Goal: Task Accomplishment & Management: Complete application form

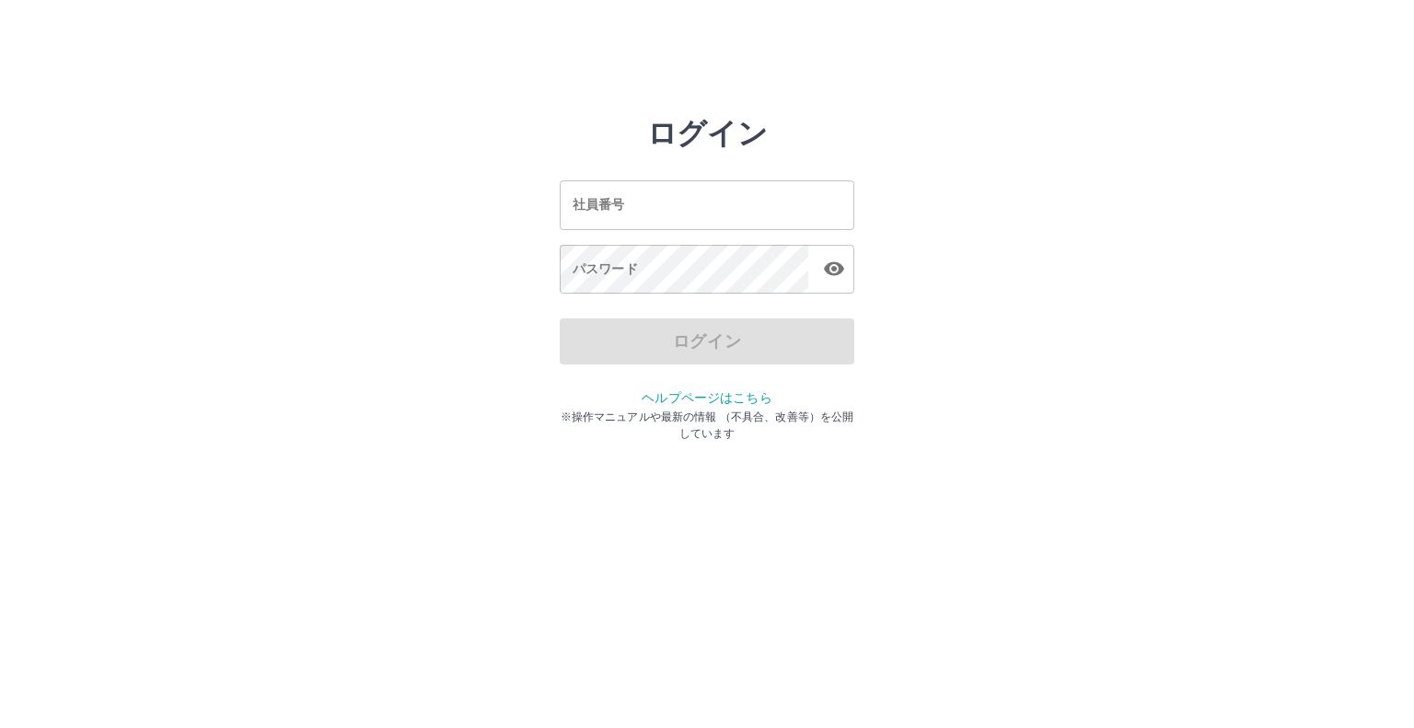
click at [678, 213] on input "社員番号" at bounding box center [707, 204] width 295 height 49
type input "*******"
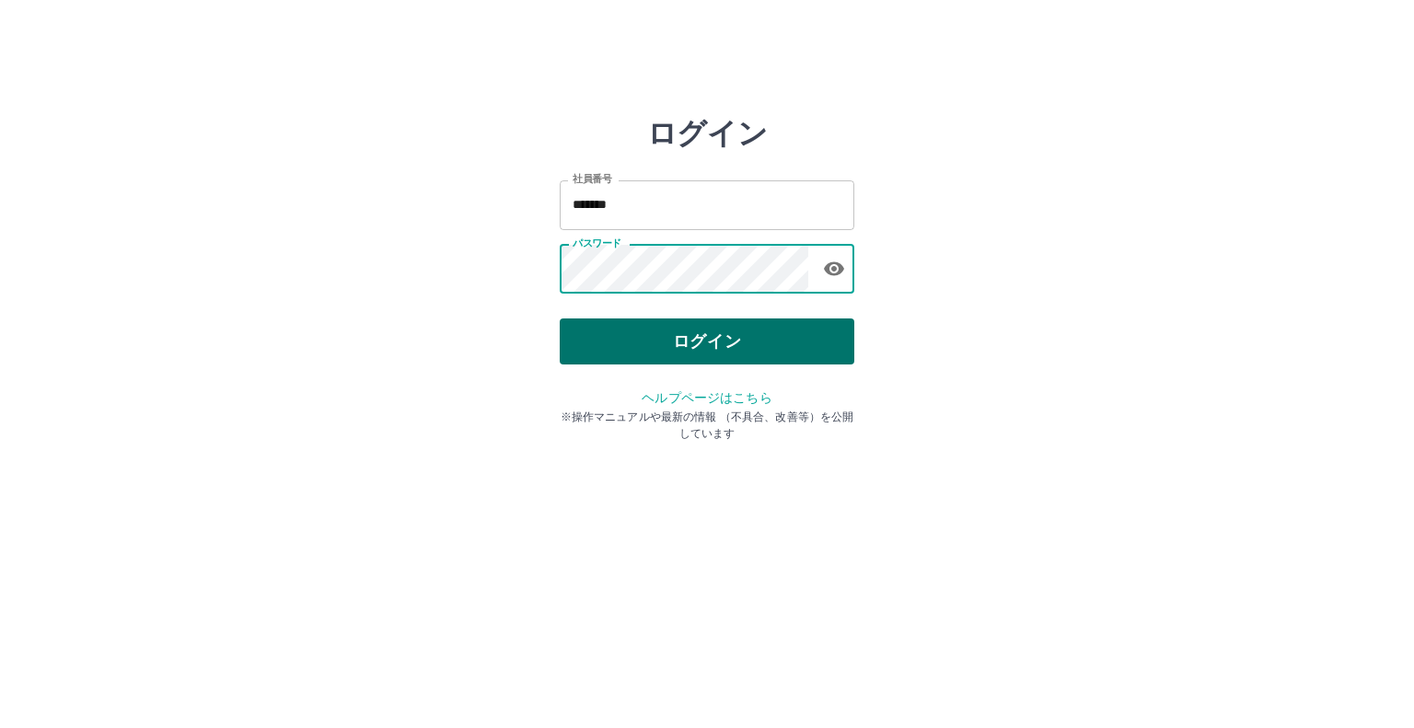
click at [693, 342] on button "ログイン" at bounding box center [707, 342] width 295 height 46
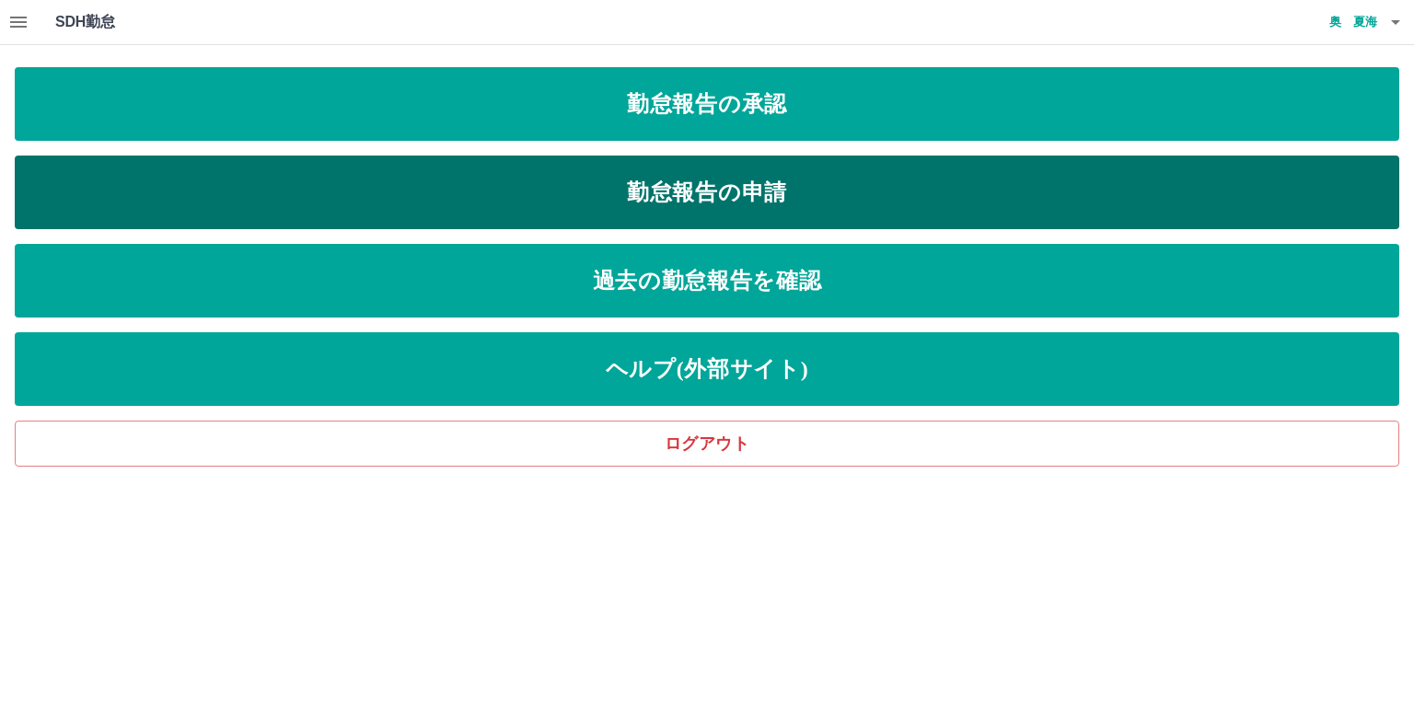
click at [714, 193] on link "勤怠報告の申請" at bounding box center [707, 193] width 1385 height 74
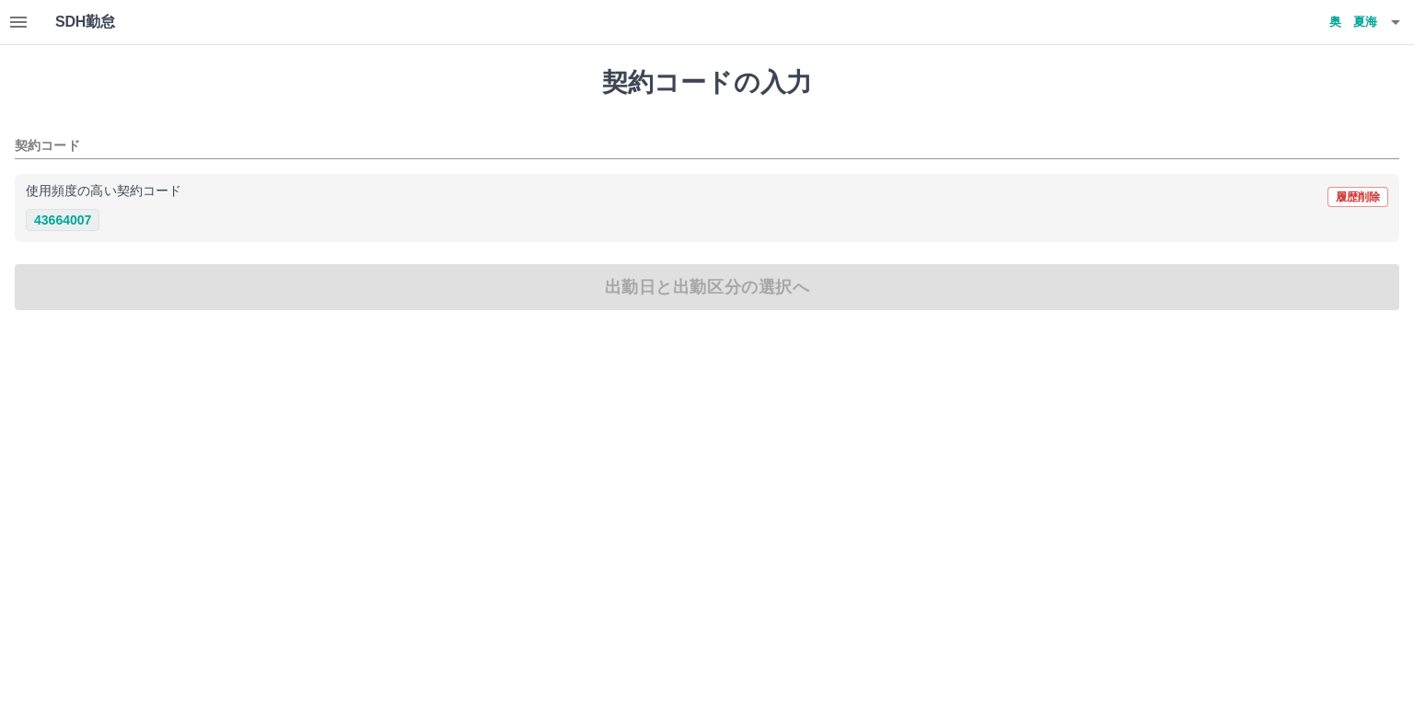
click at [40, 217] on button "43664007" at bounding box center [63, 220] width 74 height 22
type input "********"
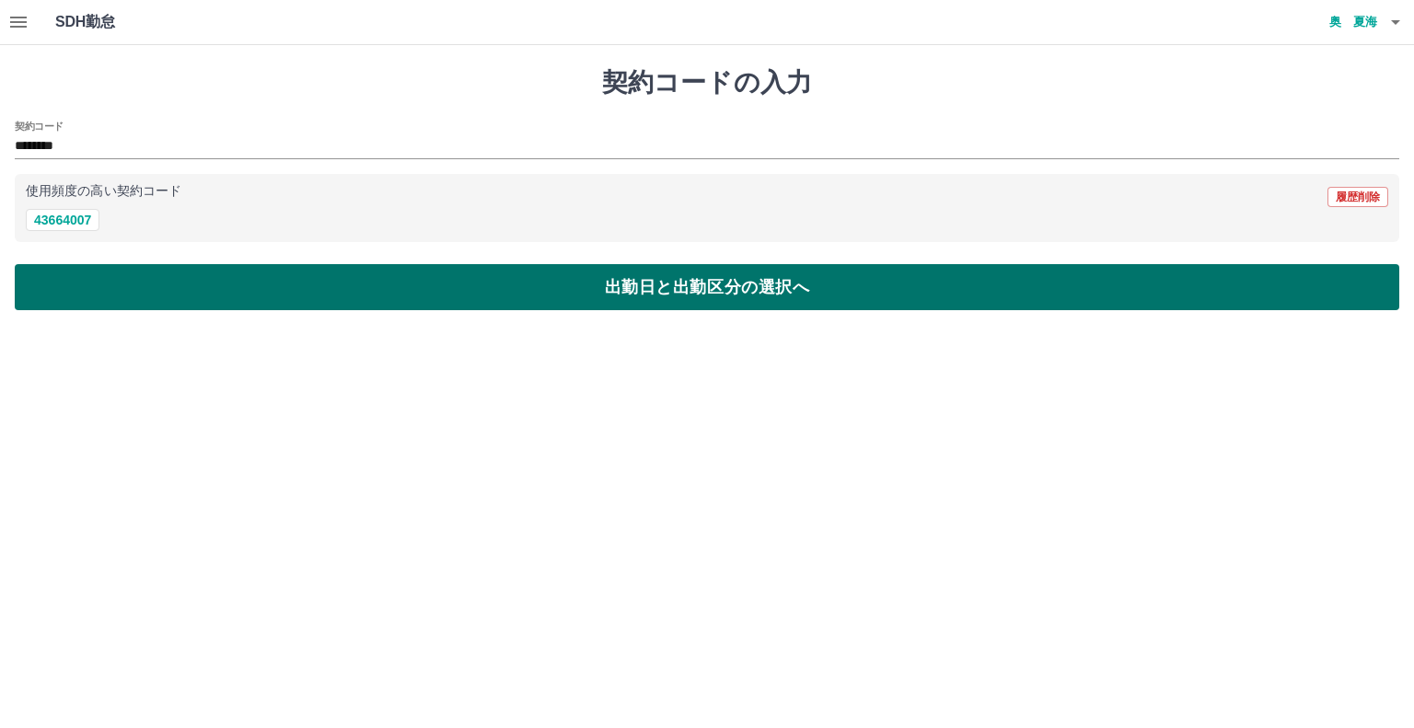
click at [140, 297] on button "出勤日と出勤区分の選択へ" at bounding box center [707, 287] width 1385 height 46
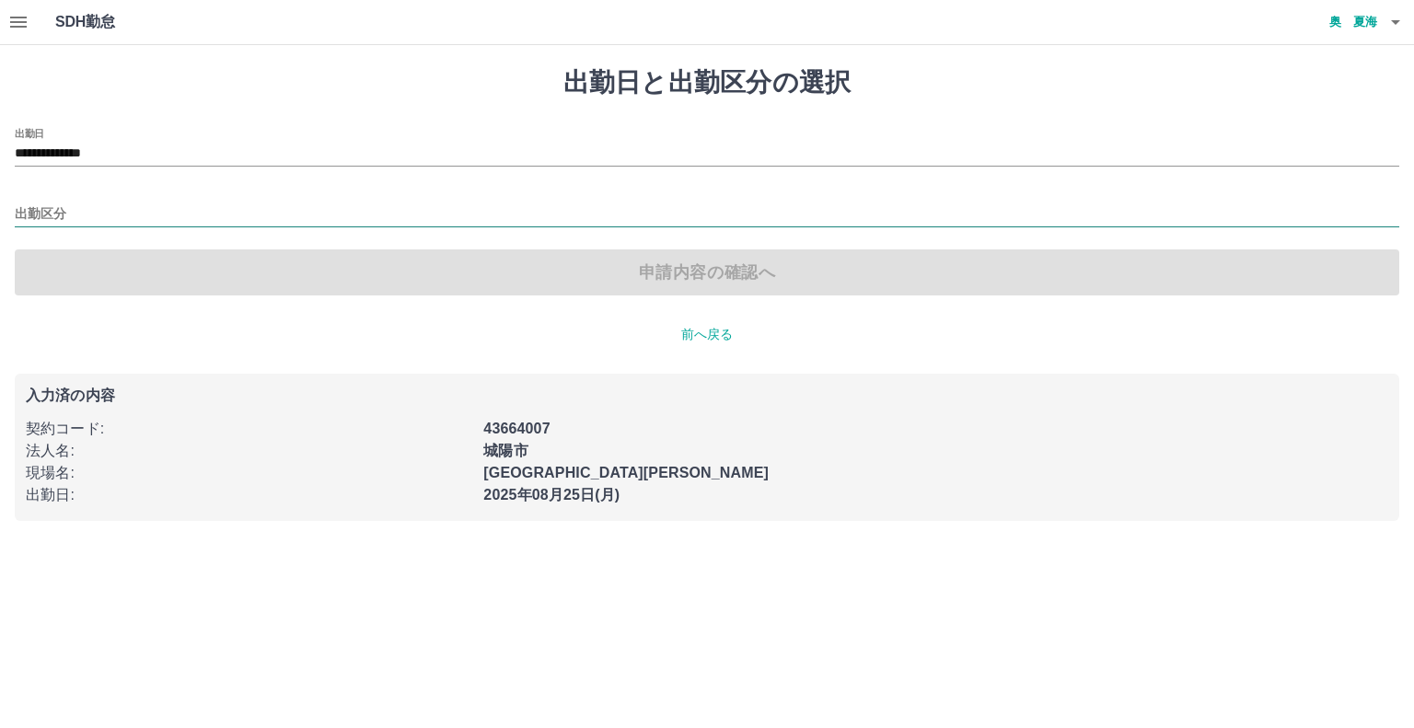
click at [91, 205] on input "出勤区分" at bounding box center [707, 215] width 1385 height 23
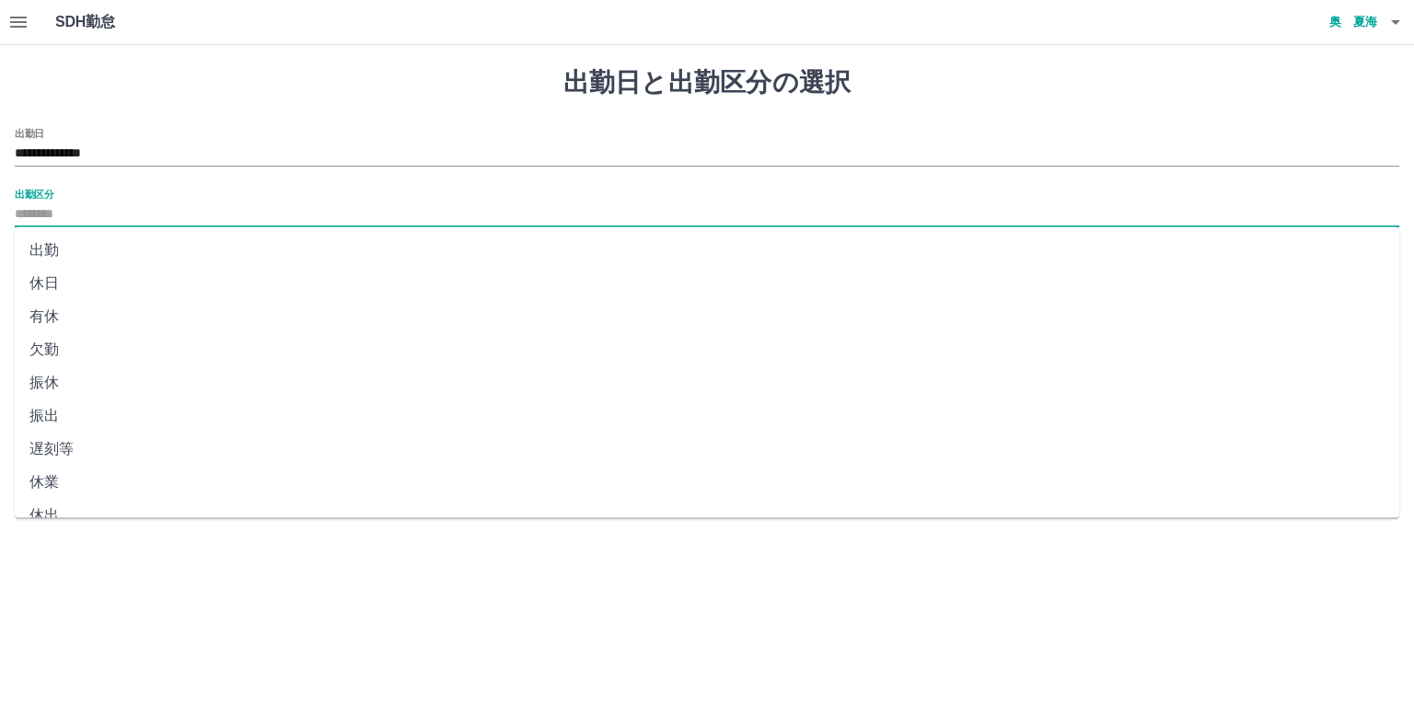
click at [85, 311] on li "有休" at bounding box center [707, 316] width 1385 height 33
type input "**"
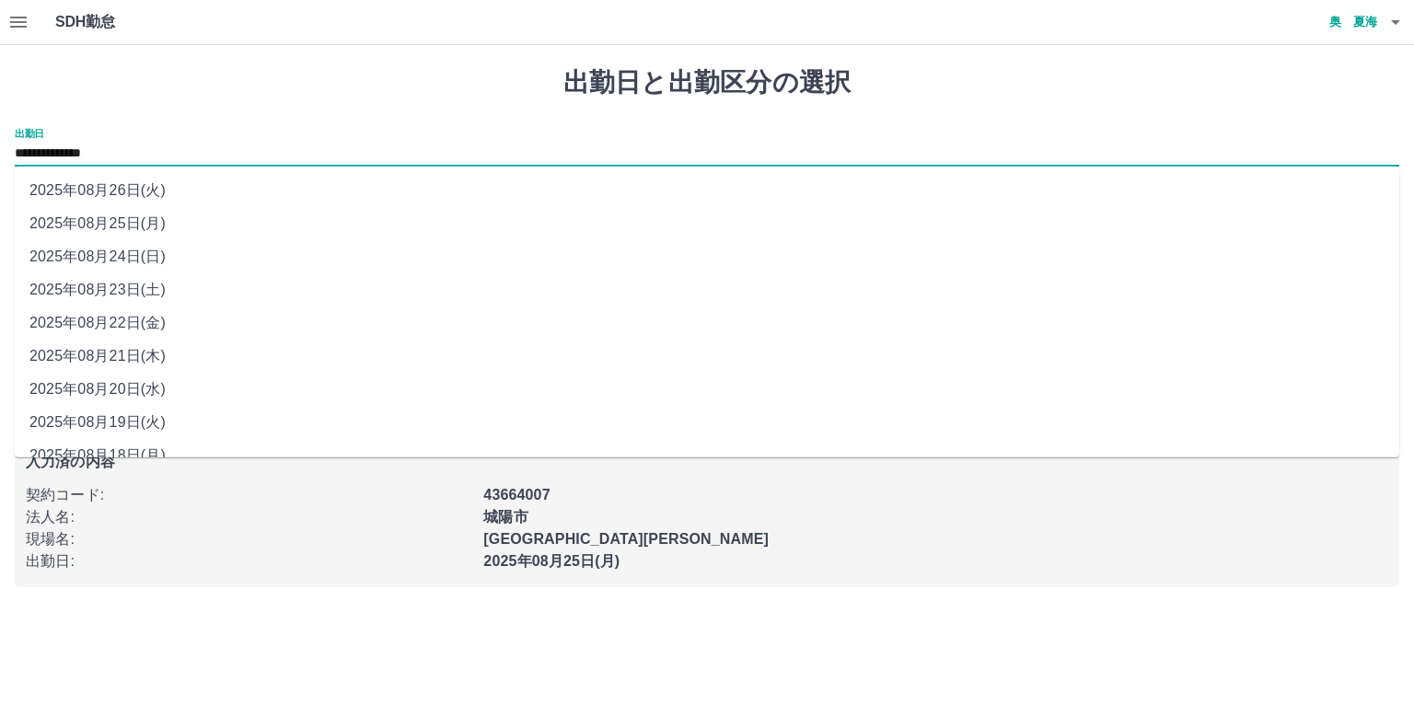
click at [95, 150] on input "**********" at bounding box center [707, 154] width 1385 height 23
click at [134, 318] on li "2025年08月22日(金)" at bounding box center [707, 323] width 1385 height 33
type input "**********"
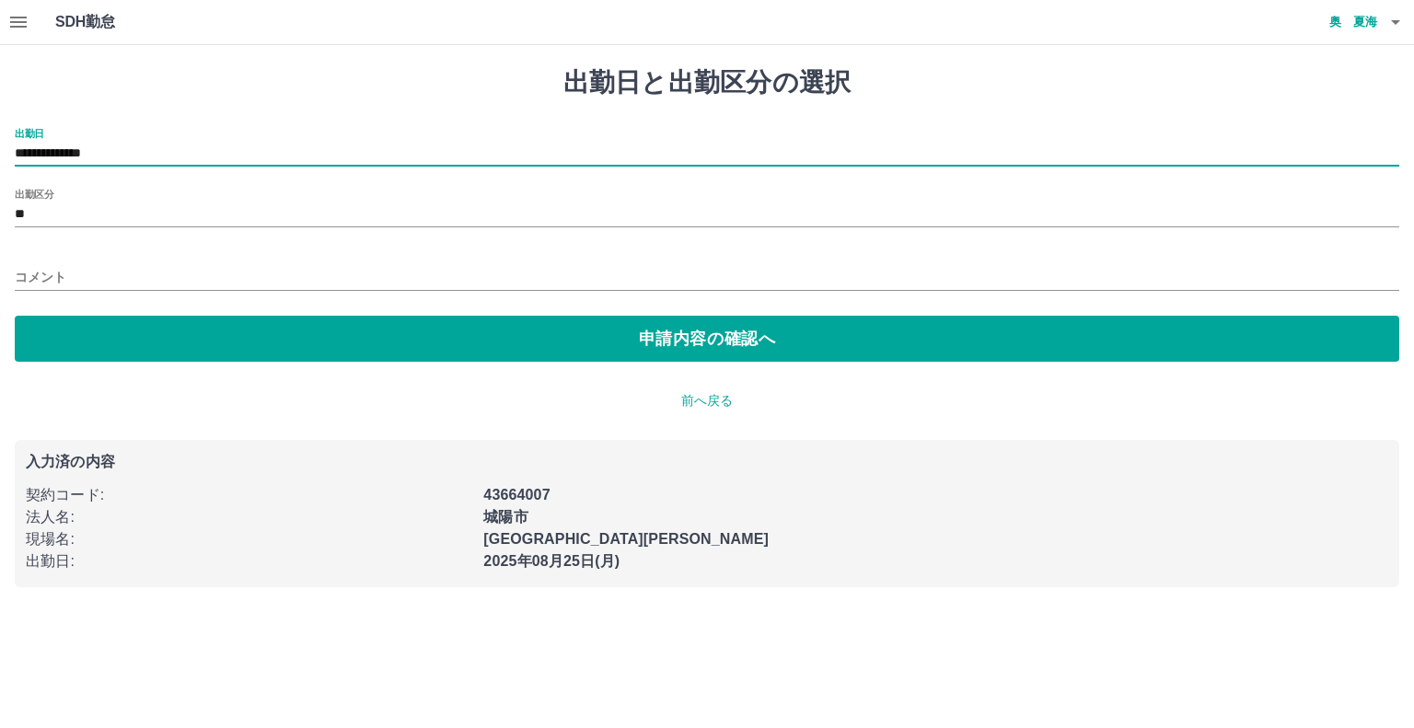
click at [88, 270] on input "コメント" at bounding box center [707, 277] width 1385 height 27
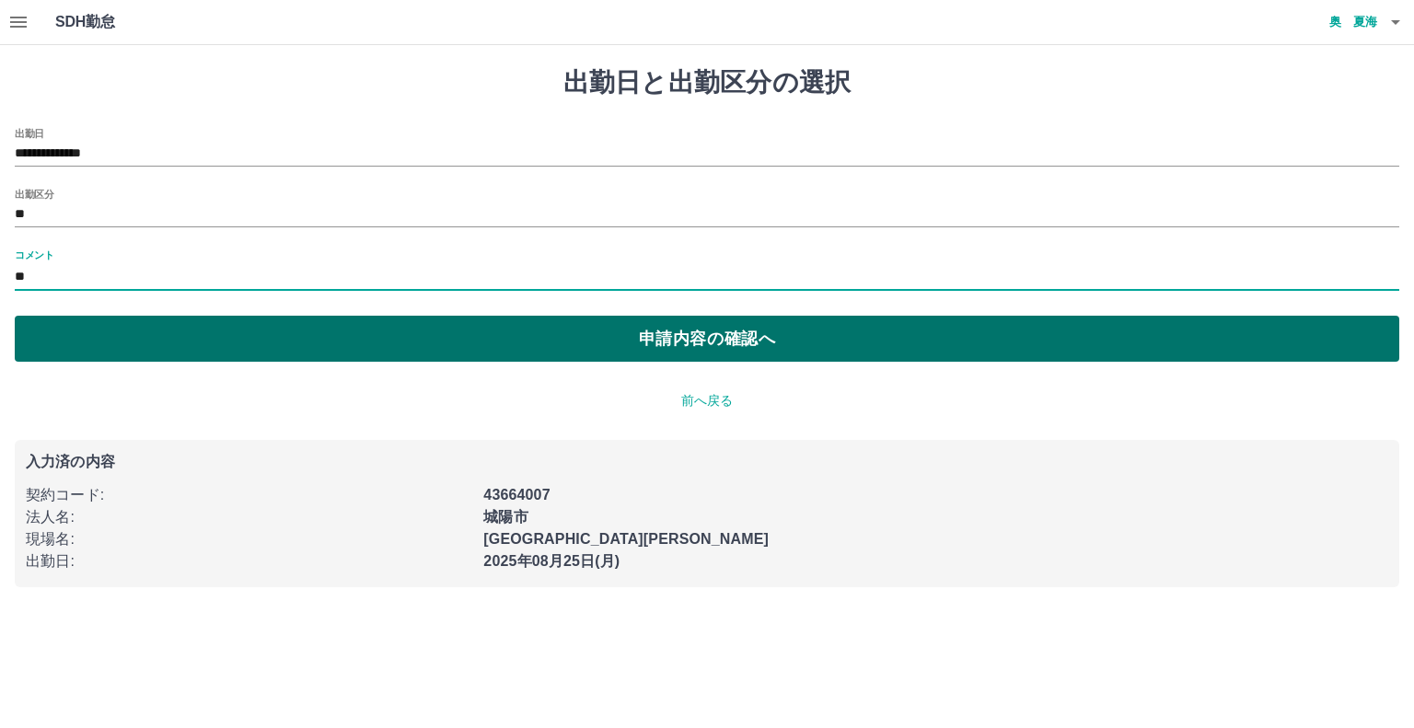
type input "*"
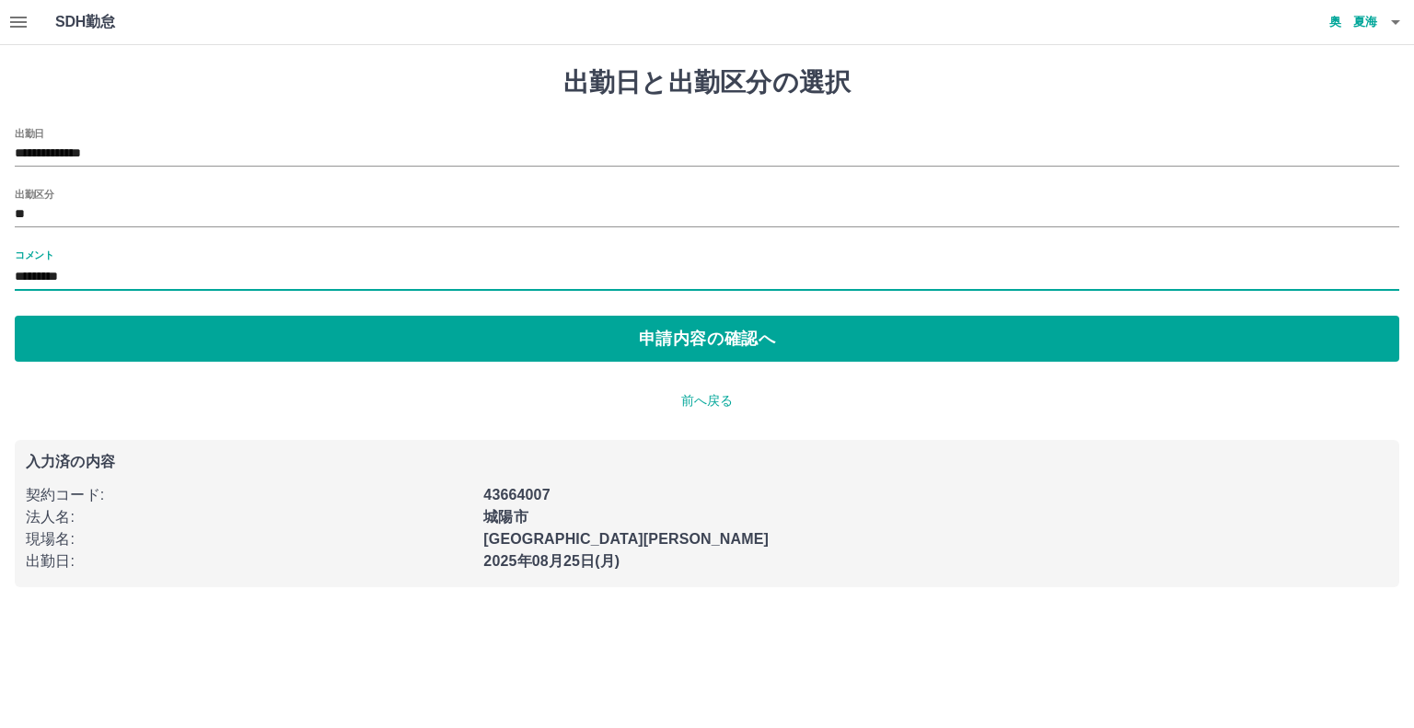
type input "*********"
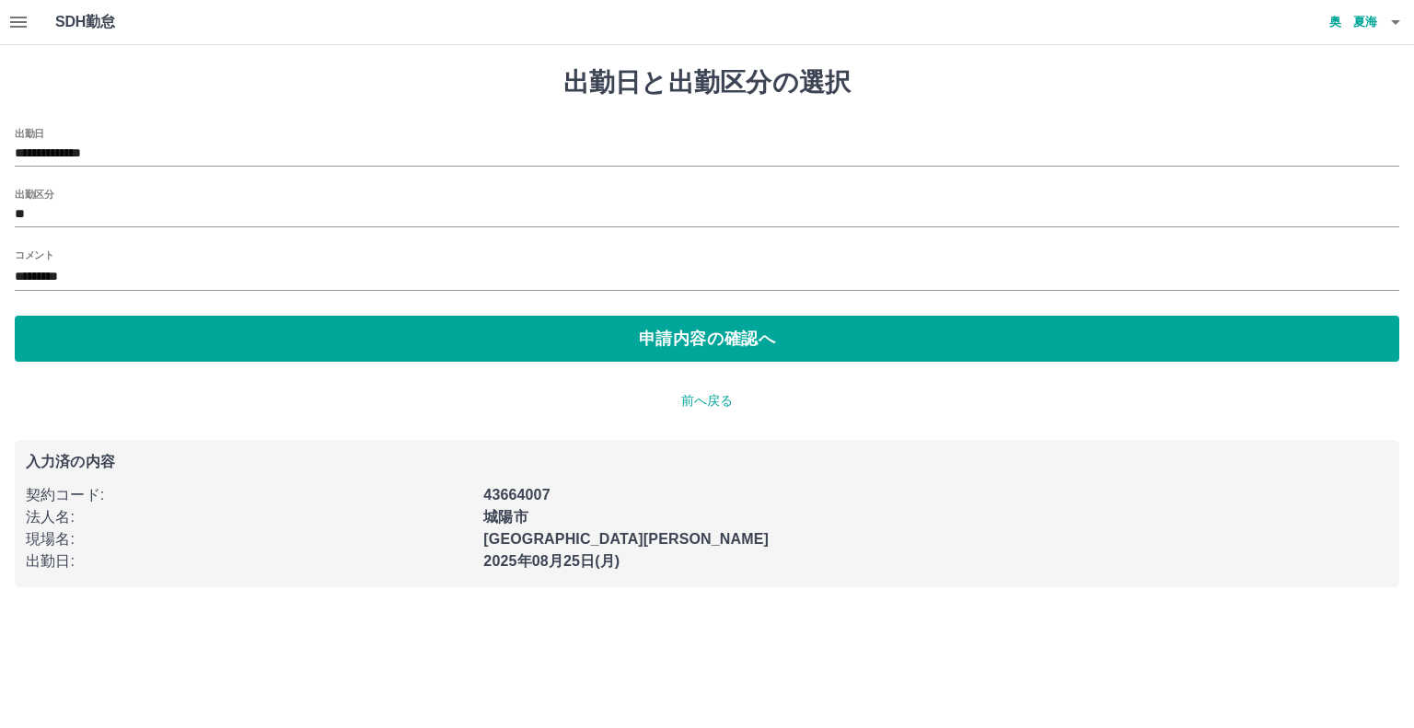
click at [234, 418] on div "**********" at bounding box center [707, 327] width 1414 height 565
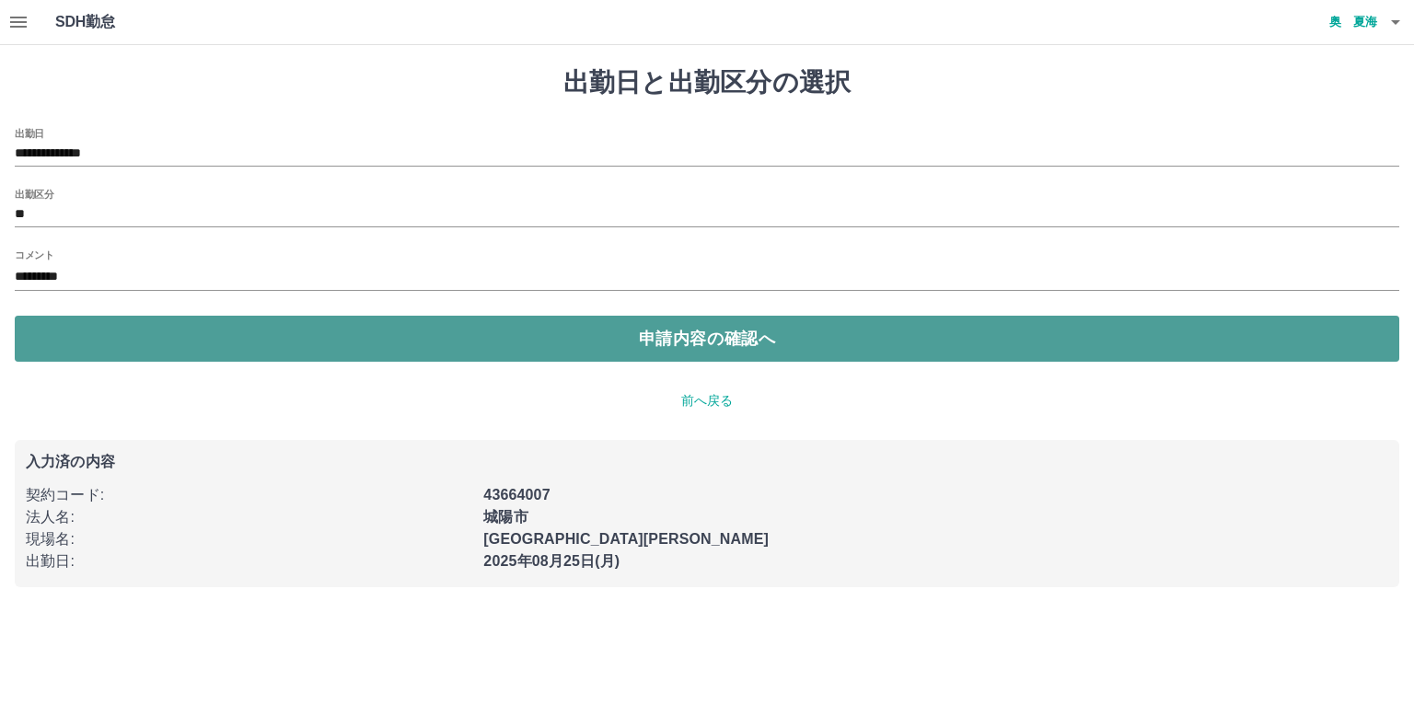
click at [344, 320] on button "申請内容の確認へ" at bounding box center [707, 339] width 1385 height 46
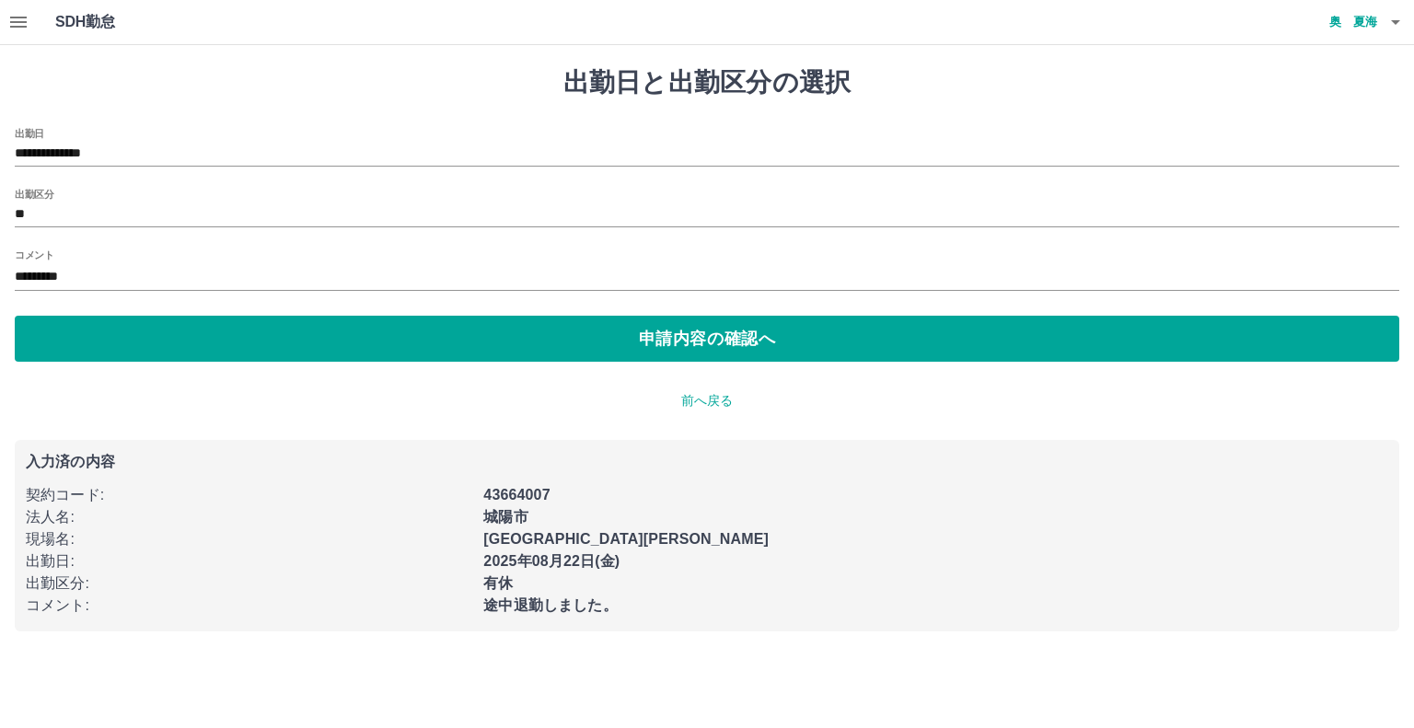
click at [17, 278] on input "*********" at bounding box center [707, 277] width 1385 height 27
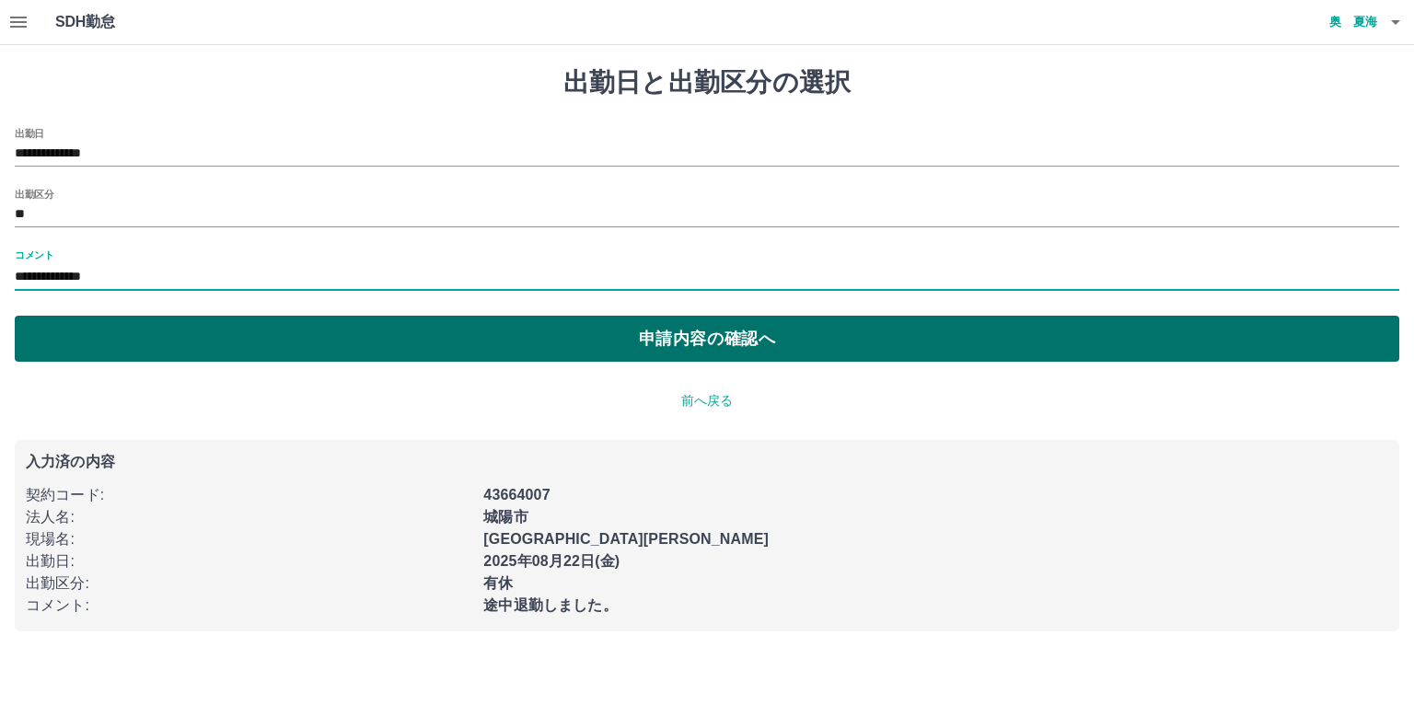
type input "**********"
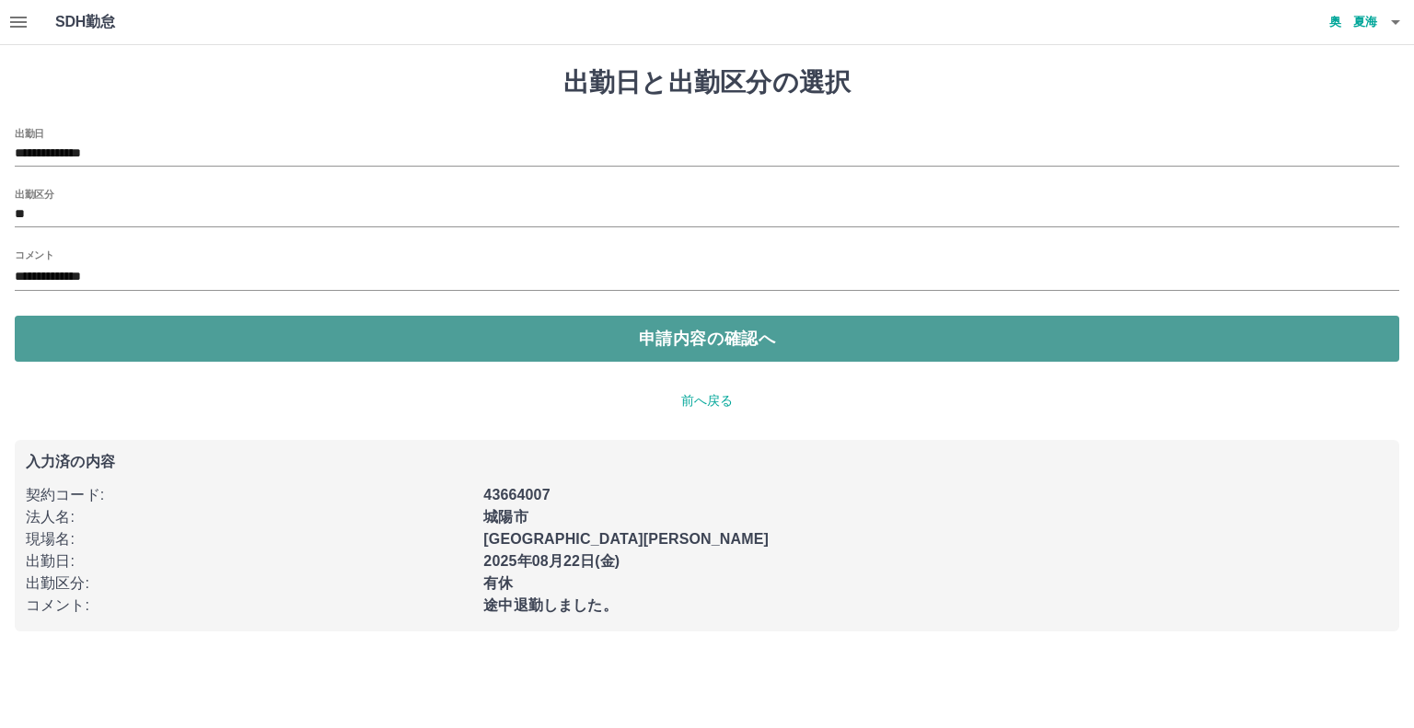
click at [86, 332] on button "申請内容の確認へ" at bounding box center [707, 339] width 1385 height 46
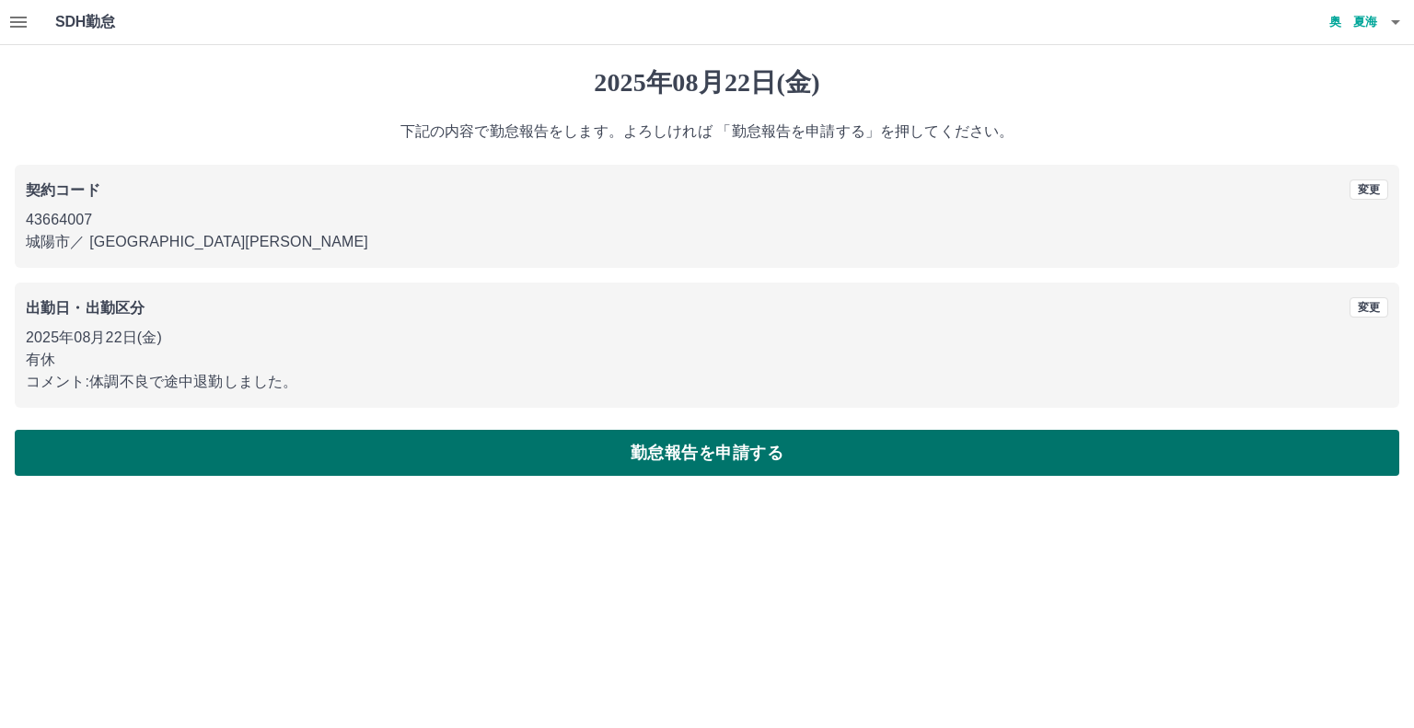
click at [269, 435] on button "勤怠報告を申請する" at bounding box center [707, 453] width 1385 height 46
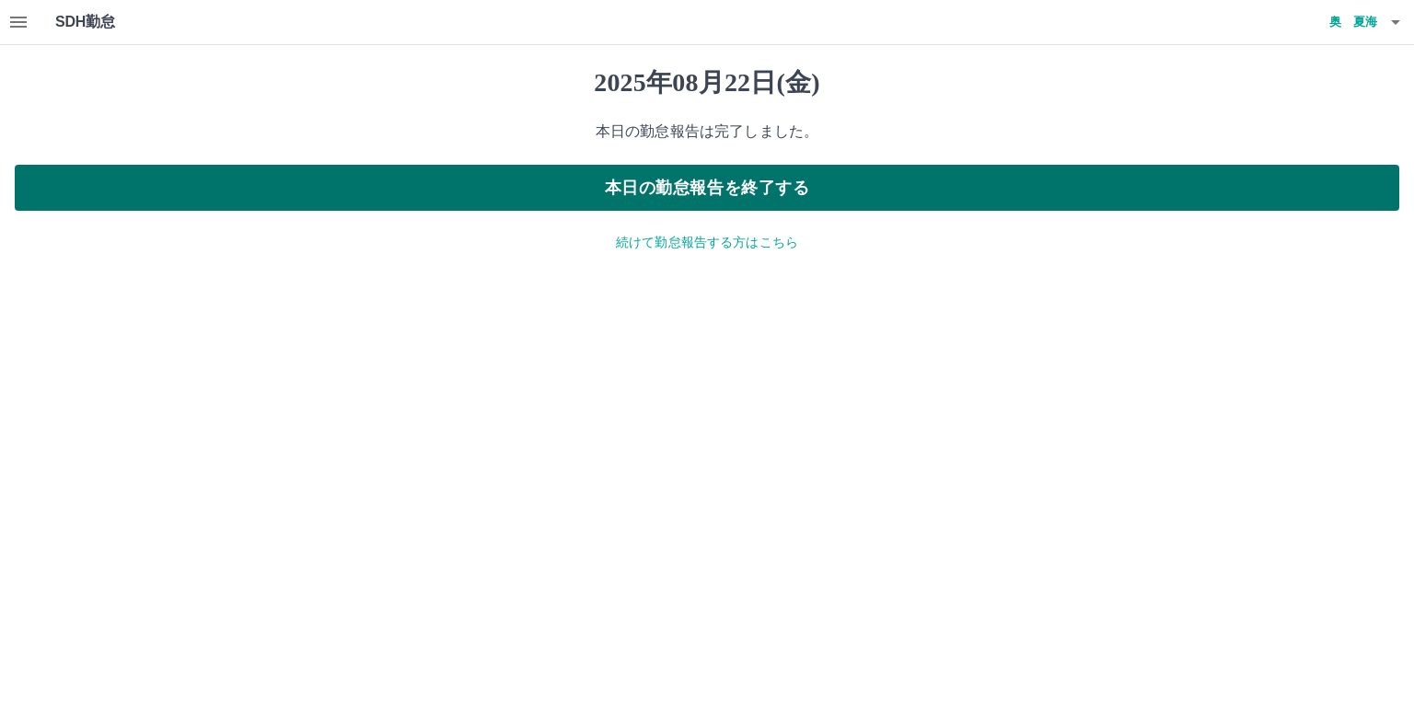
click at [795, 184] on button "本日の勤怠報告を終了する" at bounding box center [707, 188] width 1385 height 46
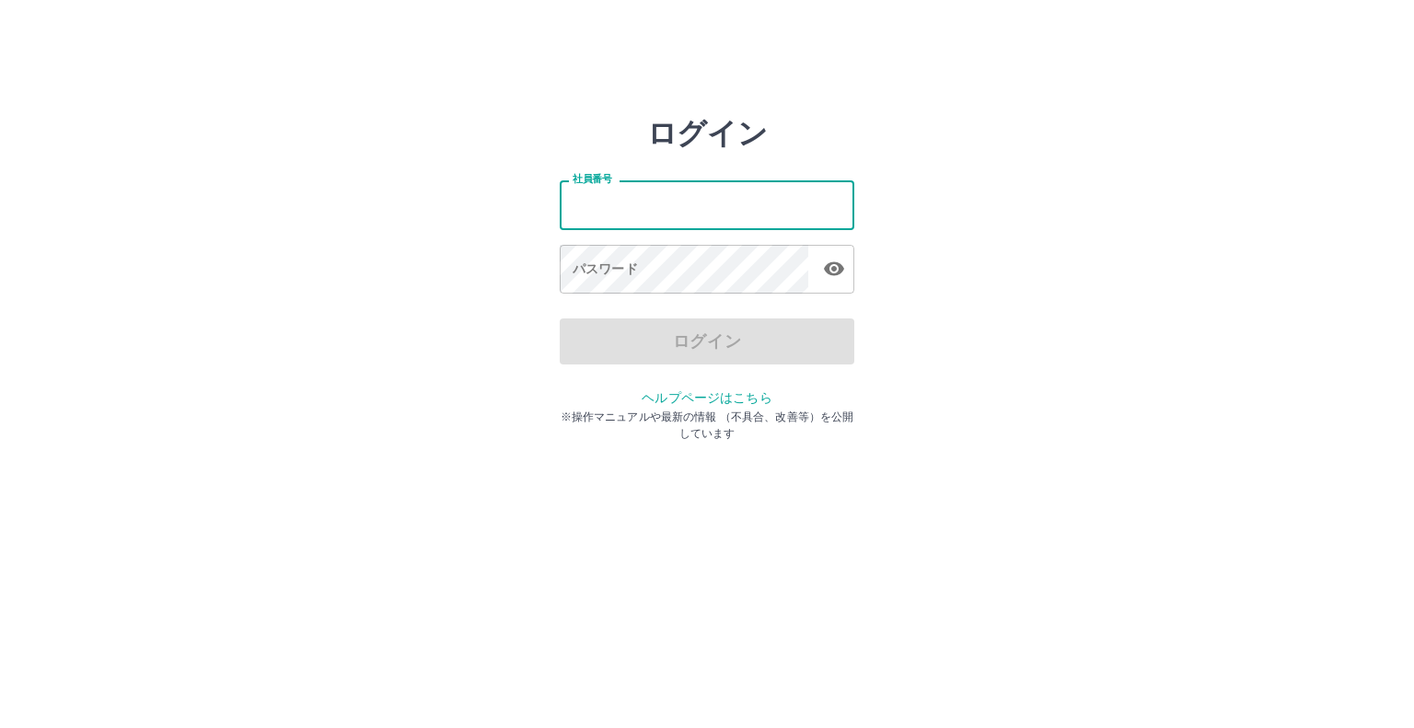
click at [667, 204] on input "社員番号" at bounding box center [707, 204] width 295 height 49
type input "*******"
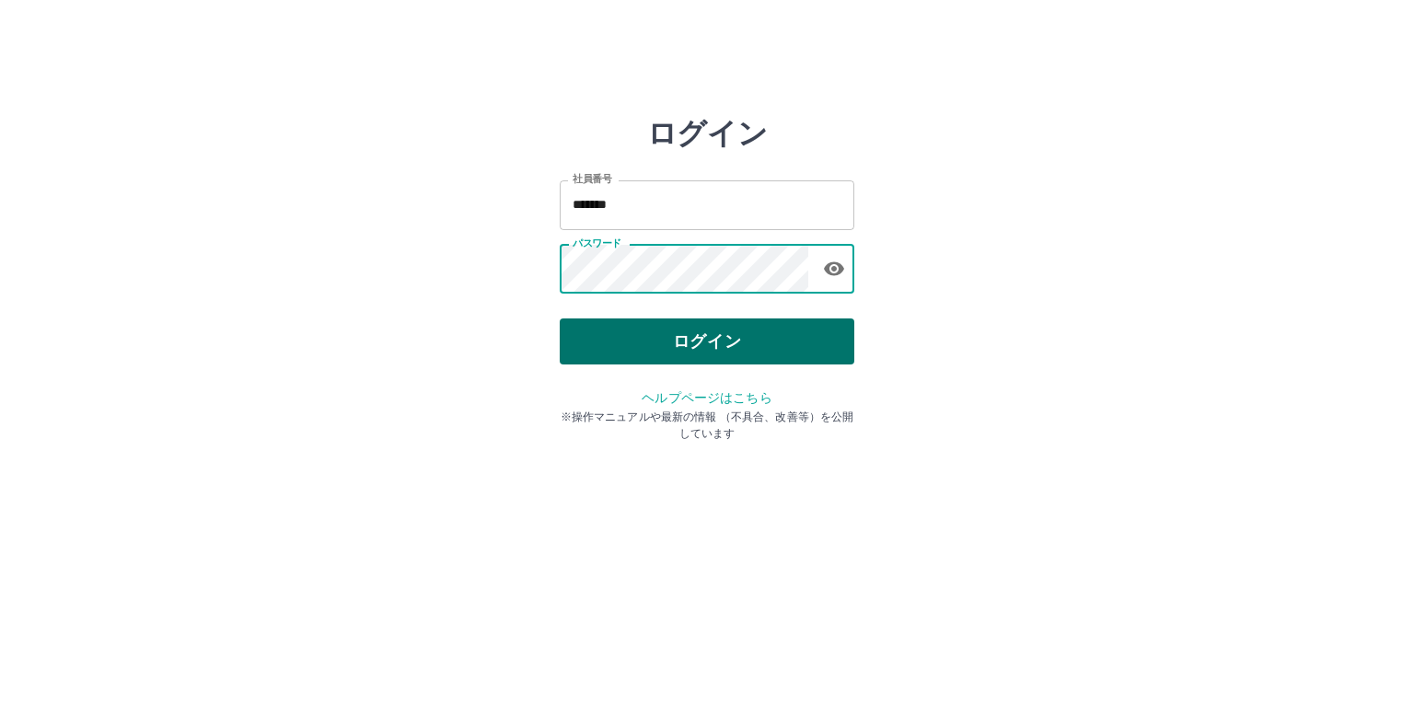
click at [670, 341] on button "ログイン" at bounding box center [707, 342] width 295 height 46
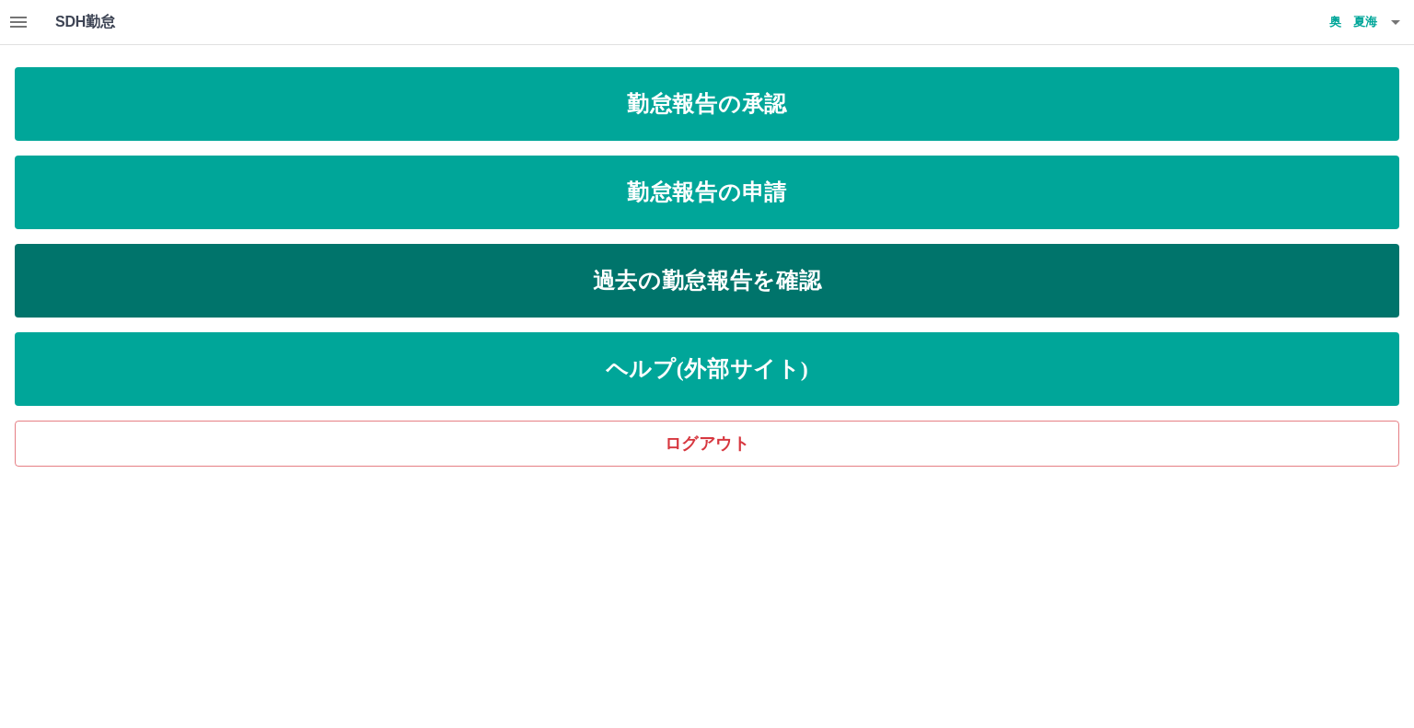
click at [629, 279] on link "過去の勤怠報告を確認" at bounding box center [707, 281] width 1385 height 74
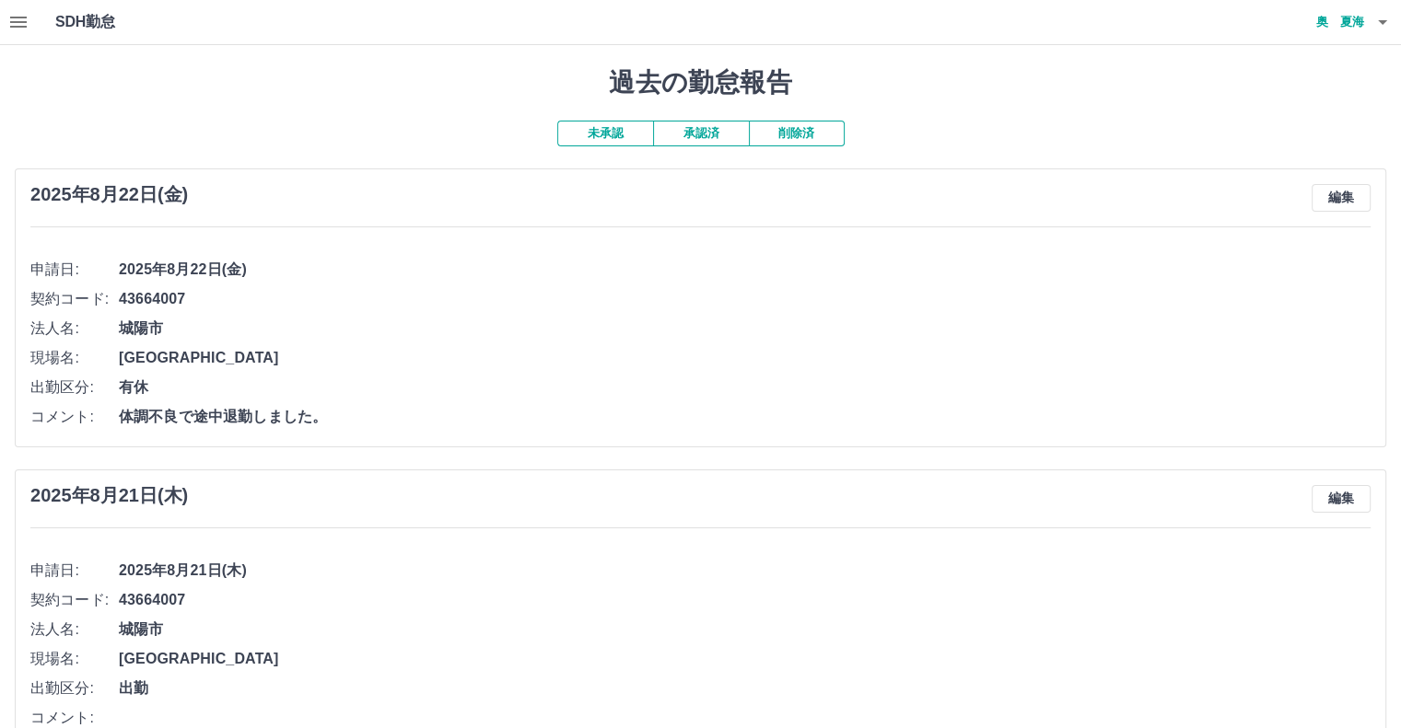
click at [666, 134] on button "承認済" at bounding box center [701, 134] width 96 height 26
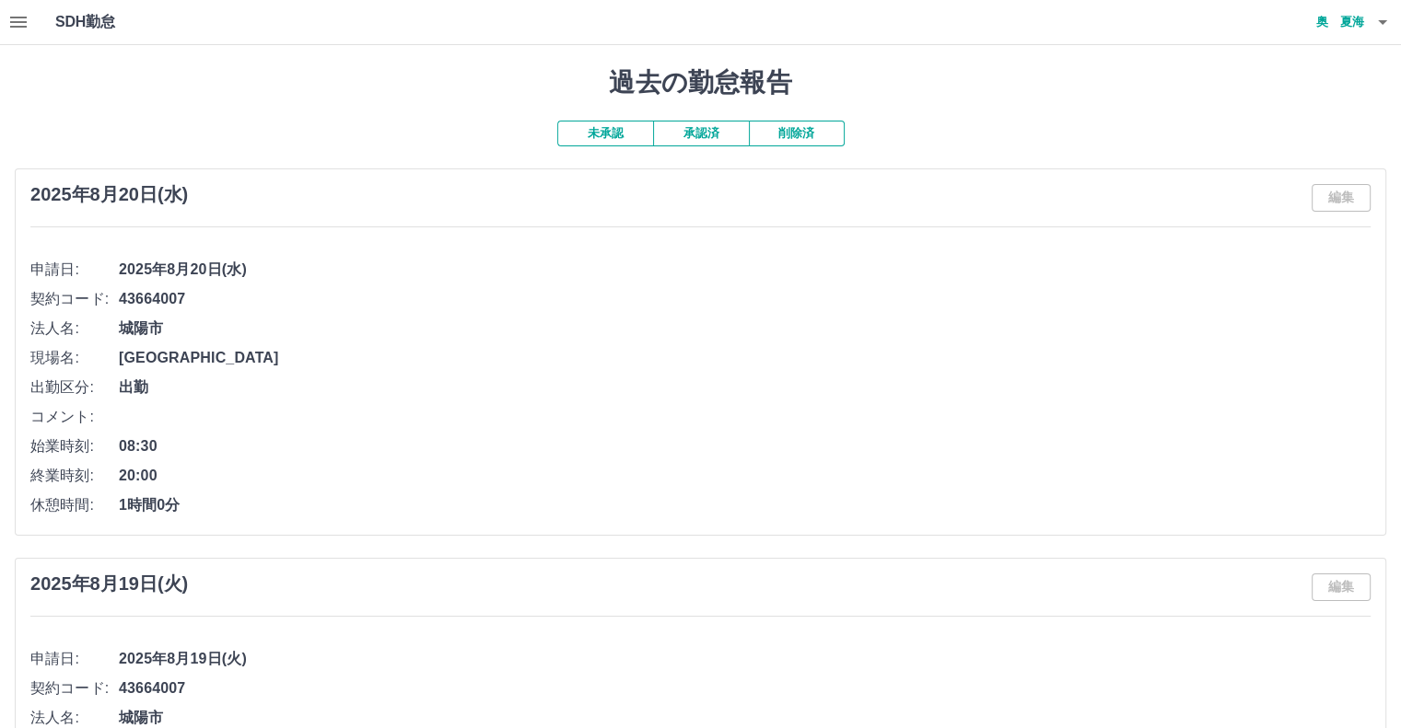
click at [28, 26] on icon "button" at bounding box center [18, 22] width 22 height 22
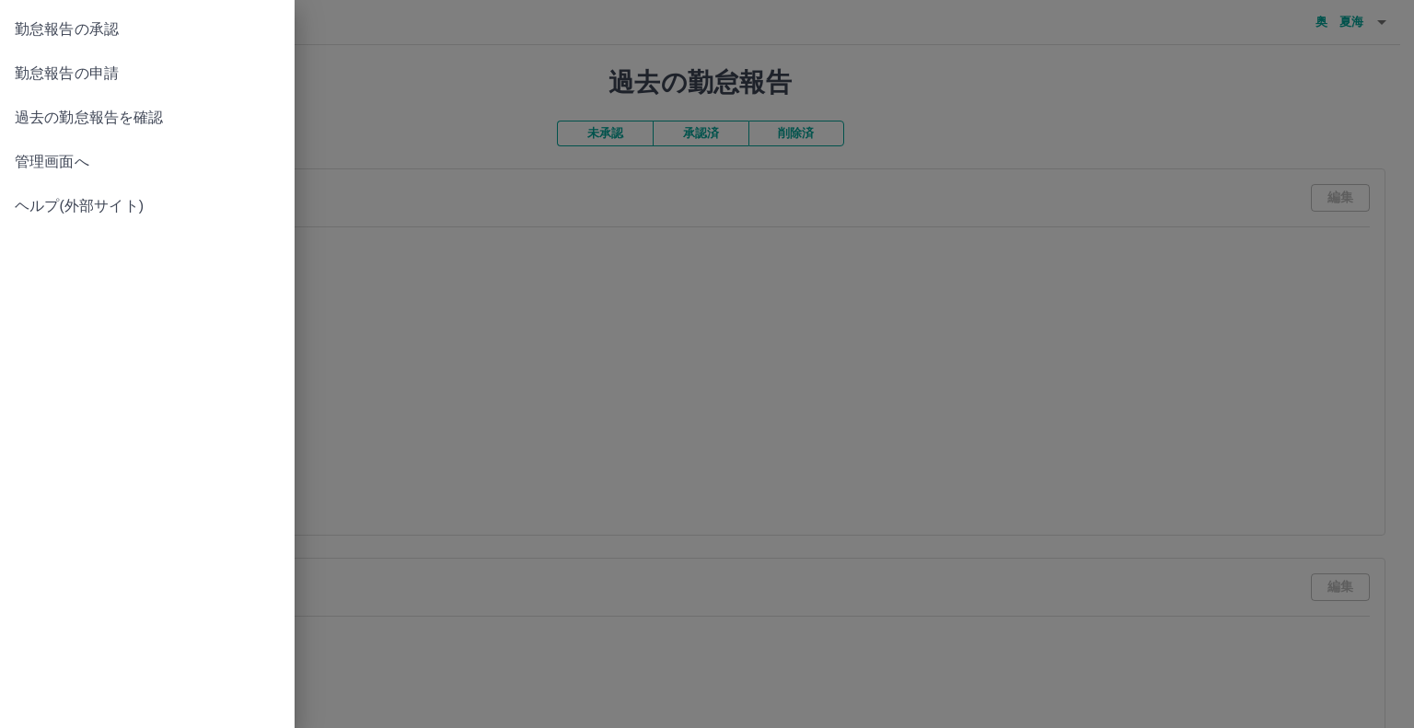
click at [110, 172] on span "管理画面へ" at bounding box center [147, 162] width 265 height 22
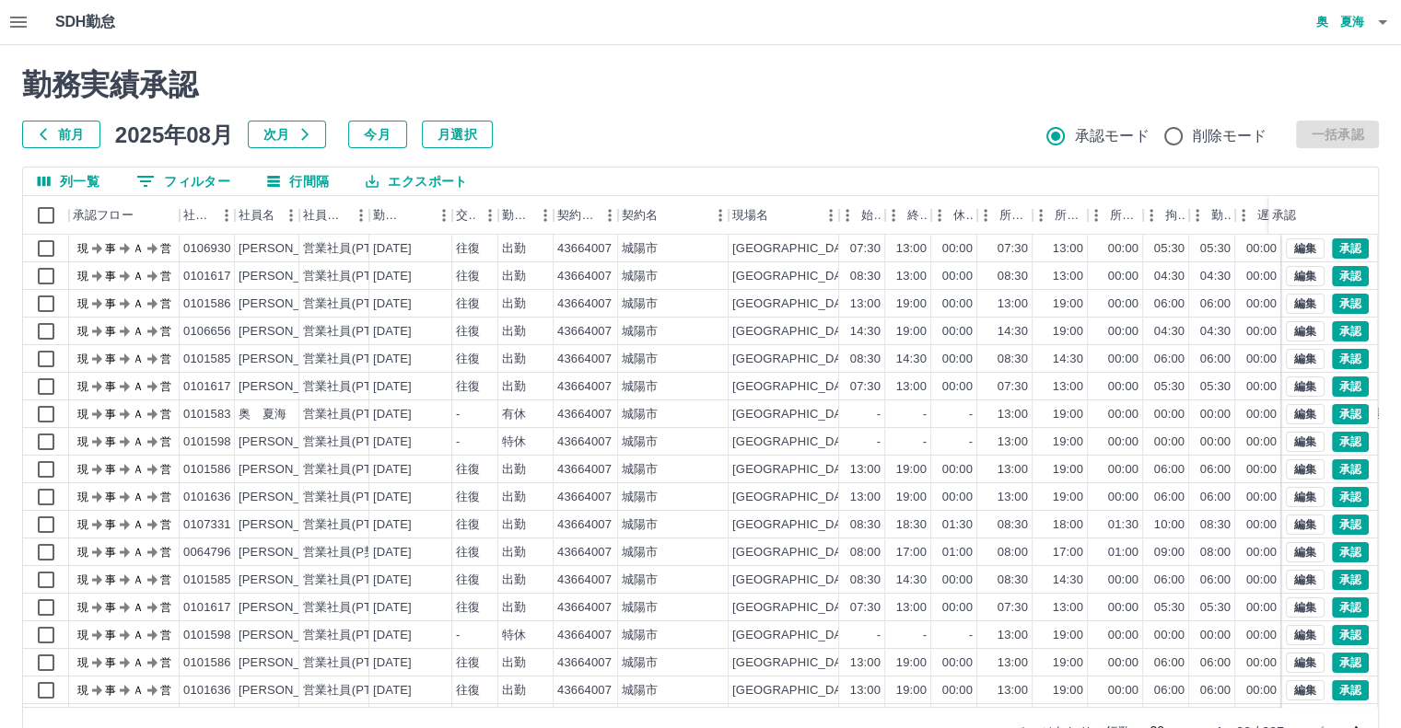
click at [94, 188] on button "列一覧" at bounding box center [68, 182] width 91 height 28
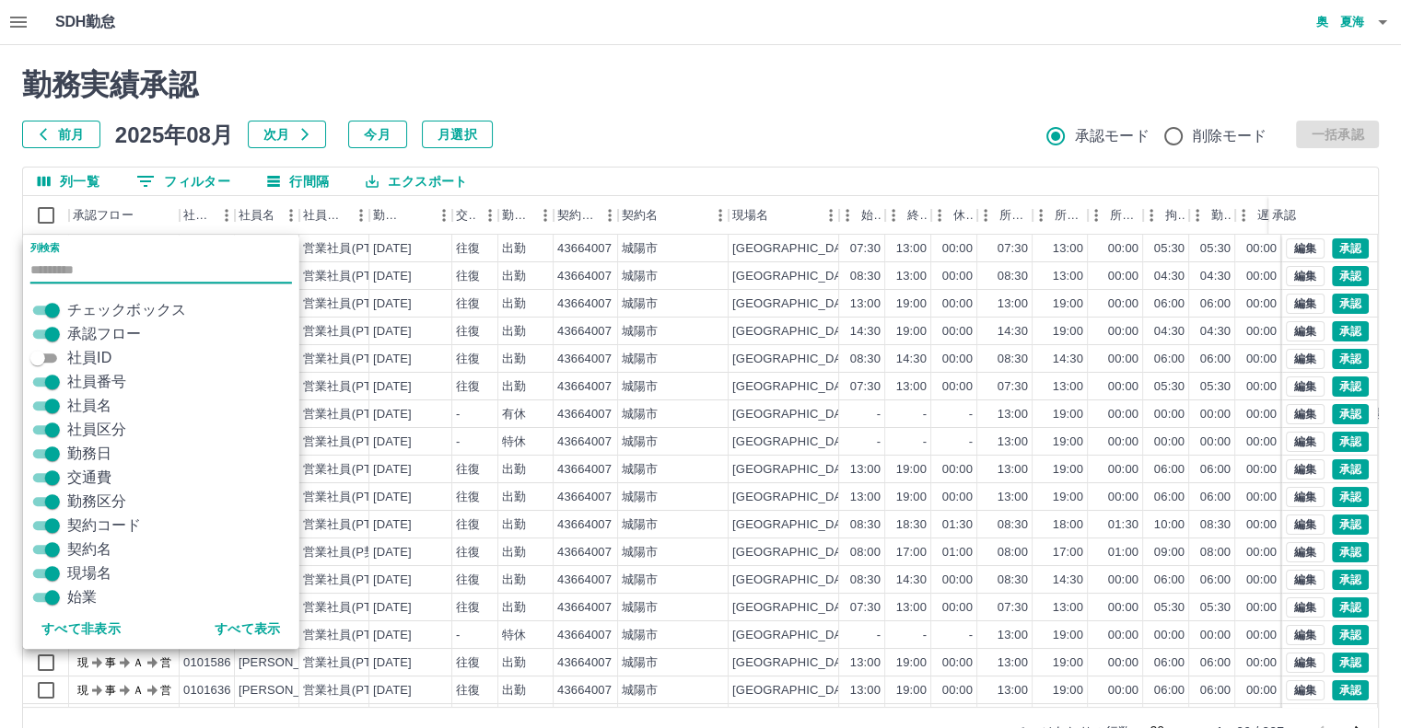
click at [747, 72] on h2 "勤務実績承認" at bounding box center [700, 84] width 1356 height 35
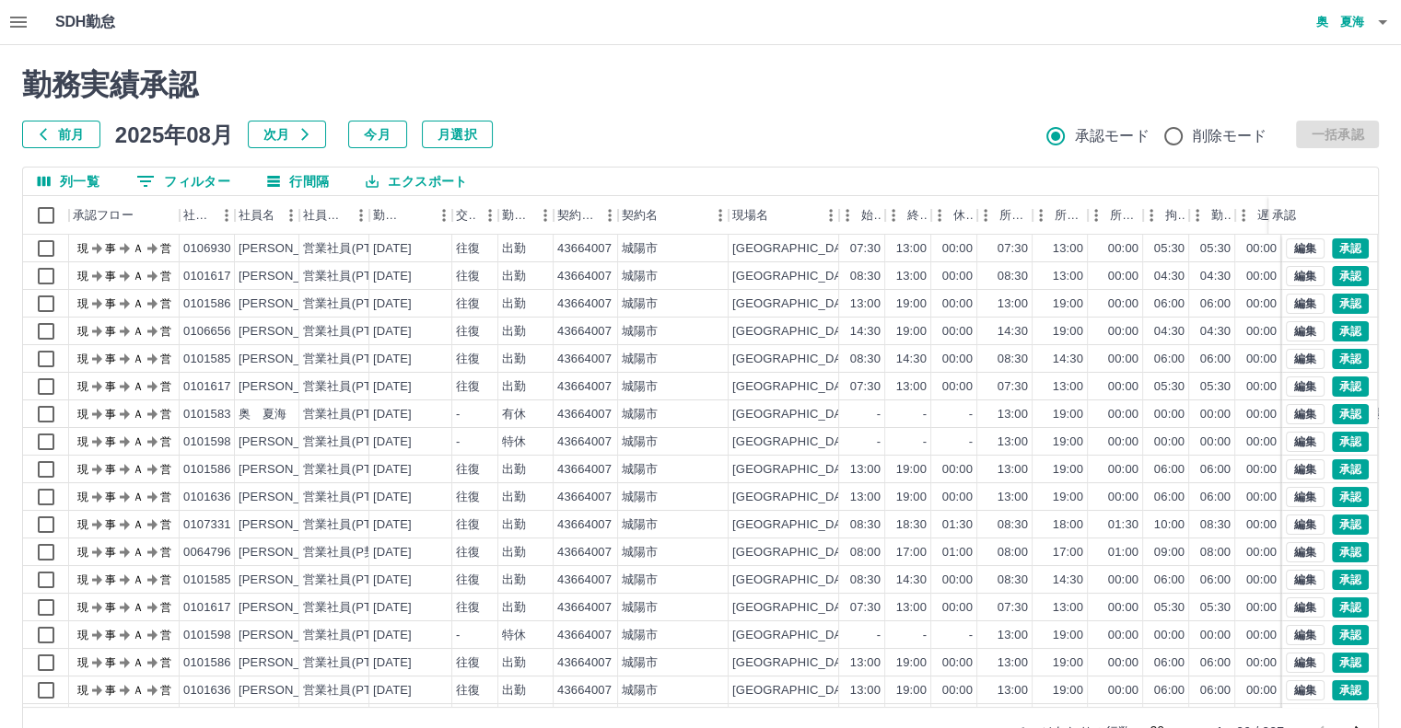
click at [804, 111] on div "勤務実績承認 前月 2025年08月 次月 今月 月選択 承認モード 削除モード 一括承認" at bounding box center [700, 107] width 1356 height 81
click at [674, 99] on h2 "勤務実績承認" at bounding box center [700, 84] width 1356 height 35
click at [300, 47] on div "勤務実績承認 前月 2025年08月 次月 今月 月選択 承認モード 削除モード 一括承認 列一覧 0 フィルター 行間隔 エクスポート 承認フロー 社員番号…" at bounding box center [700, 411] width 1401 height 733
click at [310, 183] on button "行間隔" at bounding box center [297, 182] width 91 height 28
click at [274, 283] on icon at bounding box center [279, 285] width 16 height 12
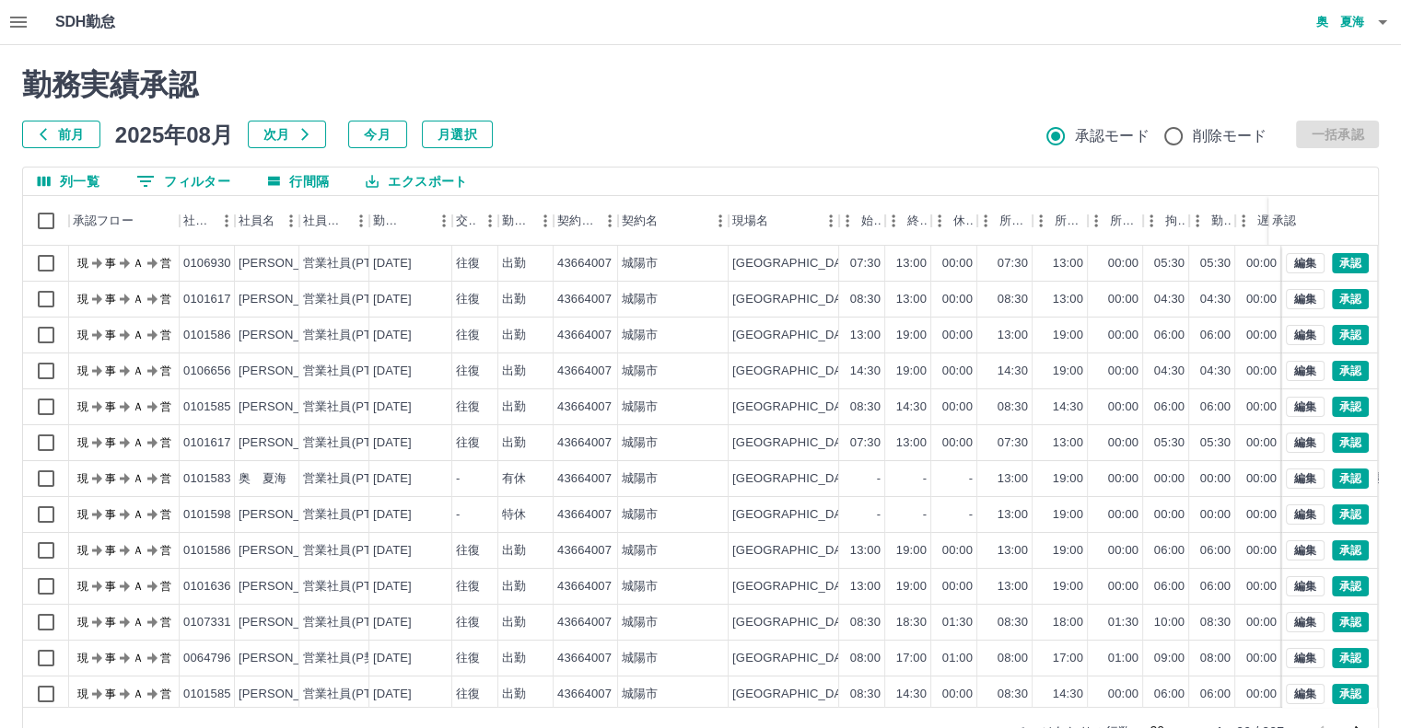
click at [697, 47] on div "勤務実績承認 前月 2025年08月 次月 今月 月選択 承認モード 削除モード 一括承認 列一覧 0 フィルター 行間隔 エクスポート 承認フロー 社員番号…" at bounding box center [700, 411] width 1401 height 733
click at [204, 182] on button "0 フィルター" at bounding box center [183, 182] width 123 height 28
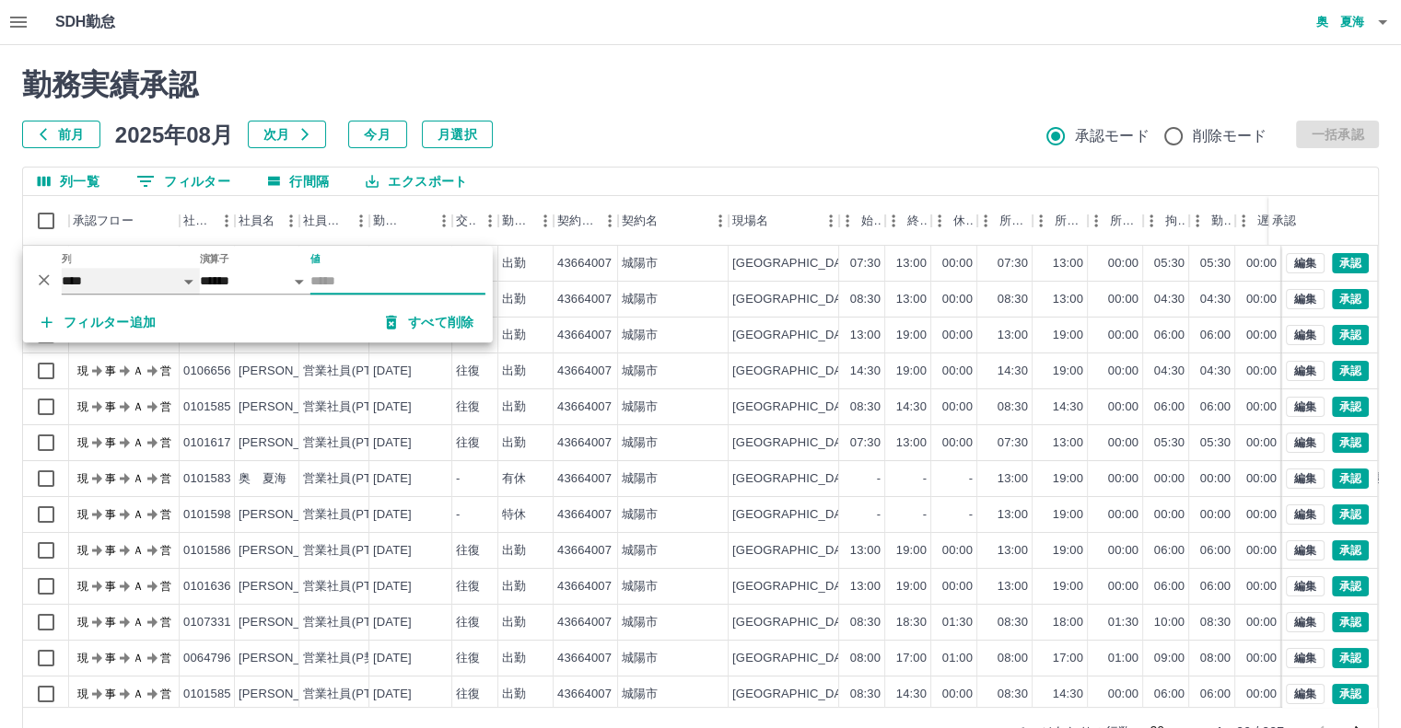
click at [125, 286] on select "**** *** **** *** *** **** ***** *** *** ** ** ** **** **** **** ** ** *** ****…" at bounding box center [131, 281] width 138 height 27
click at [62, 268] on select "**** *** **** *** *** **** ***** *** *** ** ** ** **** **** **** ** ** *** ****…" at bounding box center [131, 281] width 138 height 27
click at [125, 277] on select "**** *** **** *** *** **** ***** *** *** ** ** ** **** **** **** ** ** *** ****…" at bounding box center [131, 281] width 138 height 27
click at [62, 268] on select "**** *** **** *** *** **** ***** *** *** ** ** ** **** **** **** ** ** *** ****…" at bounding box center [131, 281] width 138 height 27
click at [600, 84] on h2 "勤務実績承認" at bounding box center [700, 84] width 1356 height 35
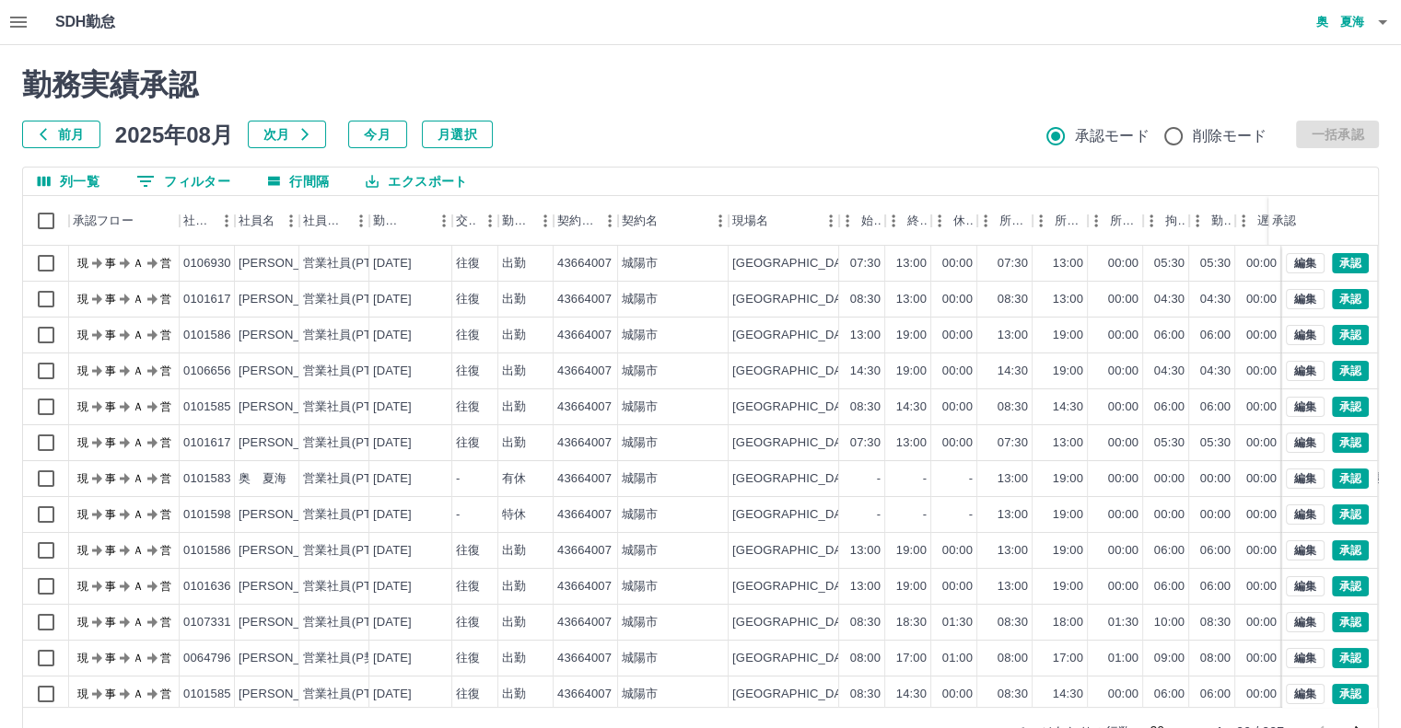
click at [601, 102] on h2 "勤務実績承認" at bounding box center [700, 84] width 1356 height 35
click at [1333, 18] on h4 "奥　夏海" at bounding box center [1308, 22] width 111 height 44
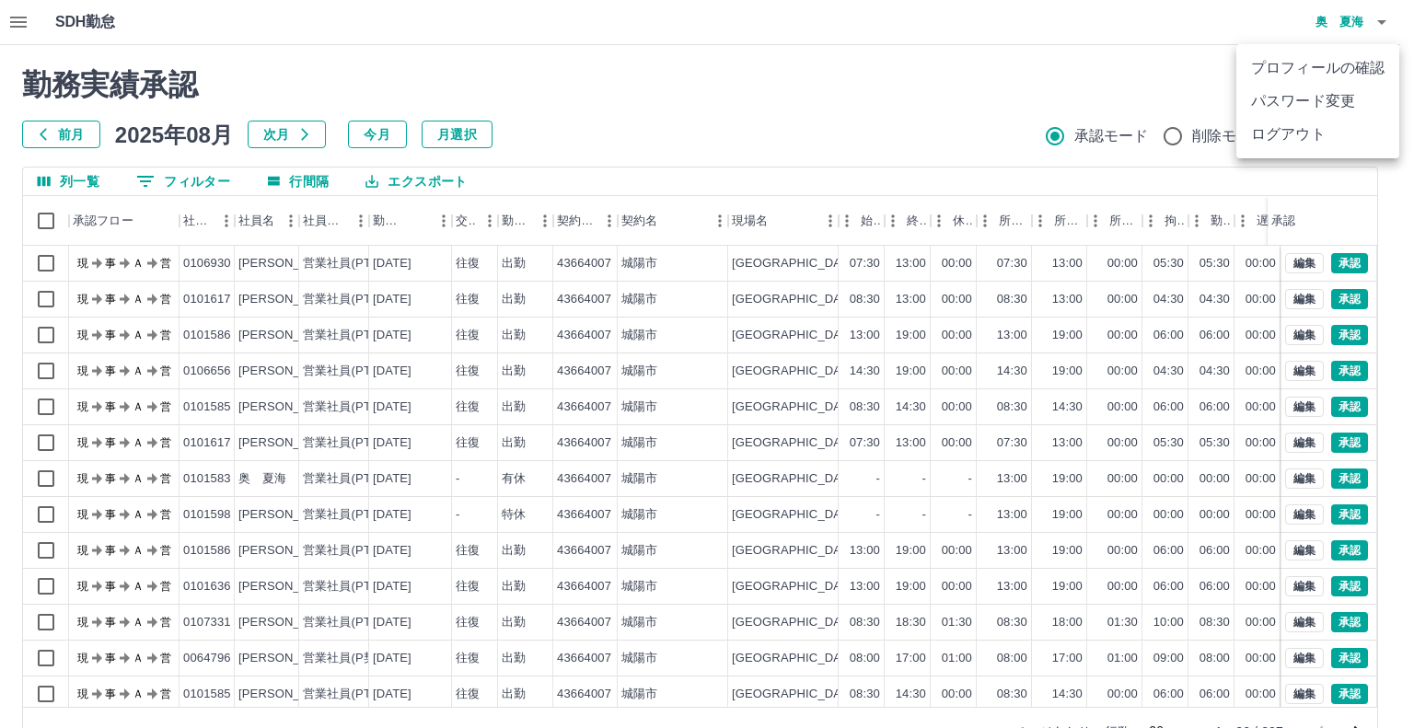
click at [648, 105] on div at bounding box center [707, 364] width 1414 height 728
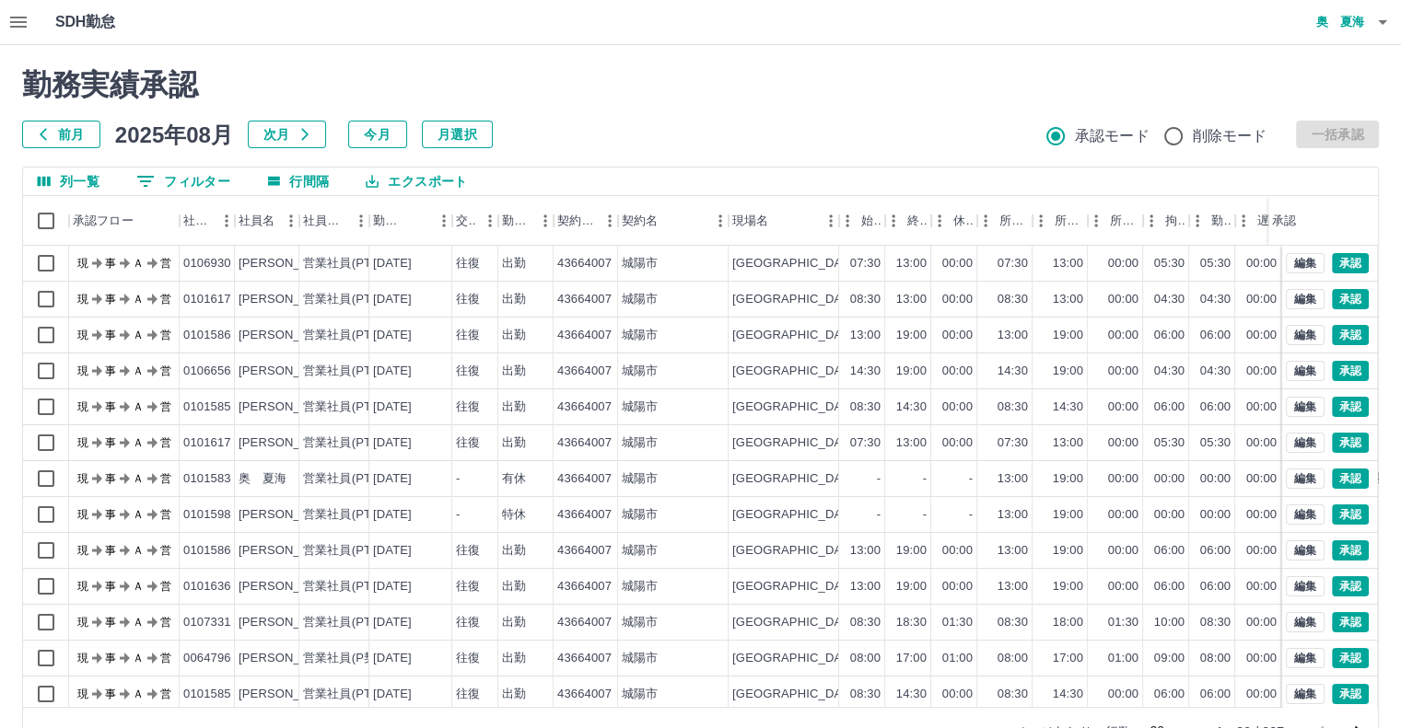
click at [30, 28] on button "button" at bounding box center [18, 22] width 37 height 44
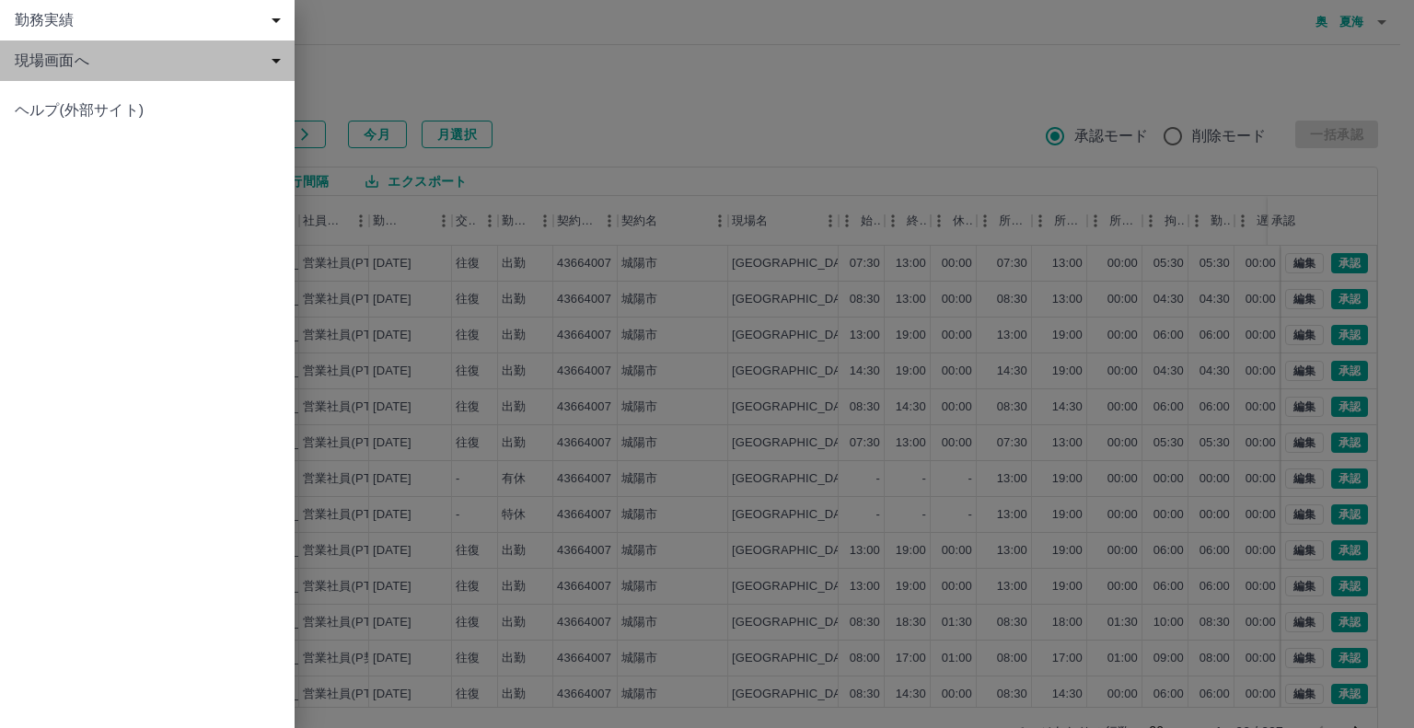
click at [53, 66] on span "現場画面へ" at bounding box center [151, 61] width 273 height 22
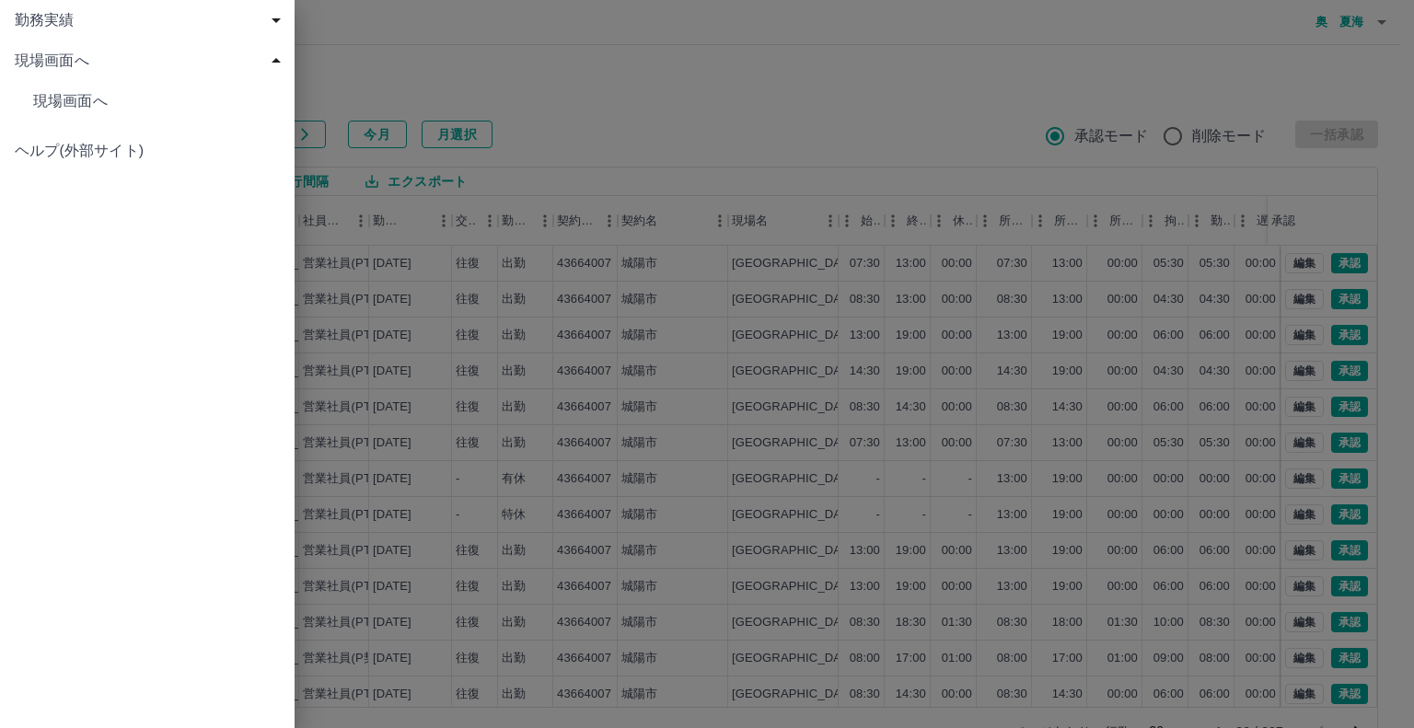
click at [70, 28] on span "勤務実績" at bounding box center [151, 20] width 273 height 22
click at [88, 62] on span "申請一覧" at bounding box center [156, 61] width 247 height 22
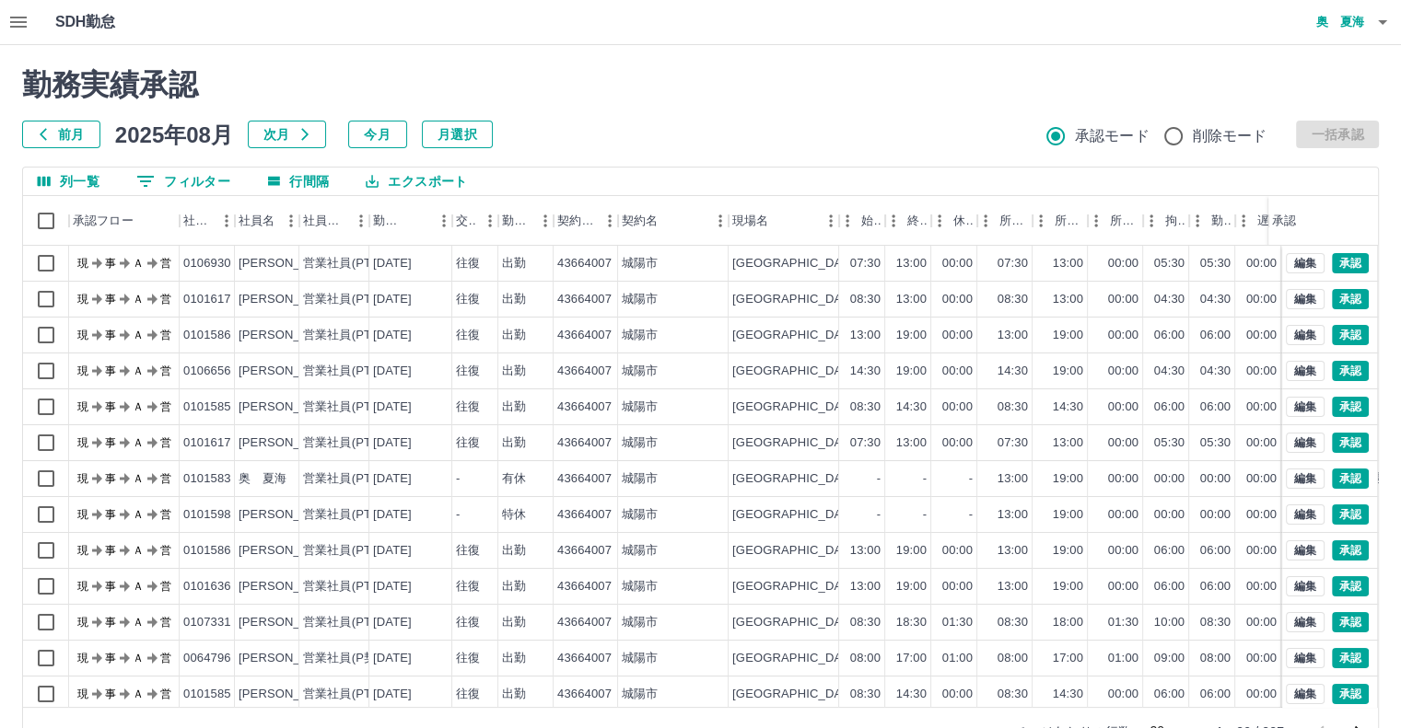
click at [27, 21] on icon "button" at bounding box center [18, 22] width 22 height 22
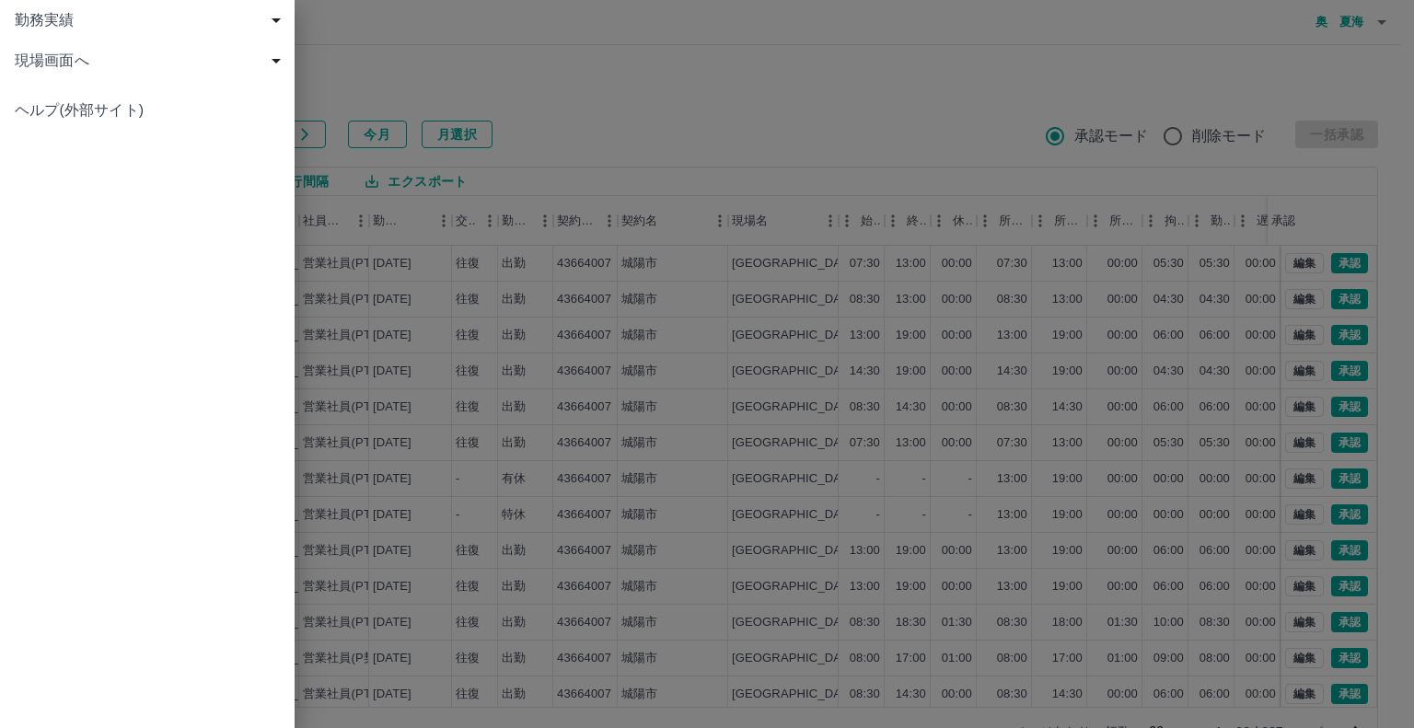
click at [90, 67] on span "現場画面へ" at bounding box center [151, 61] width 273 height 22
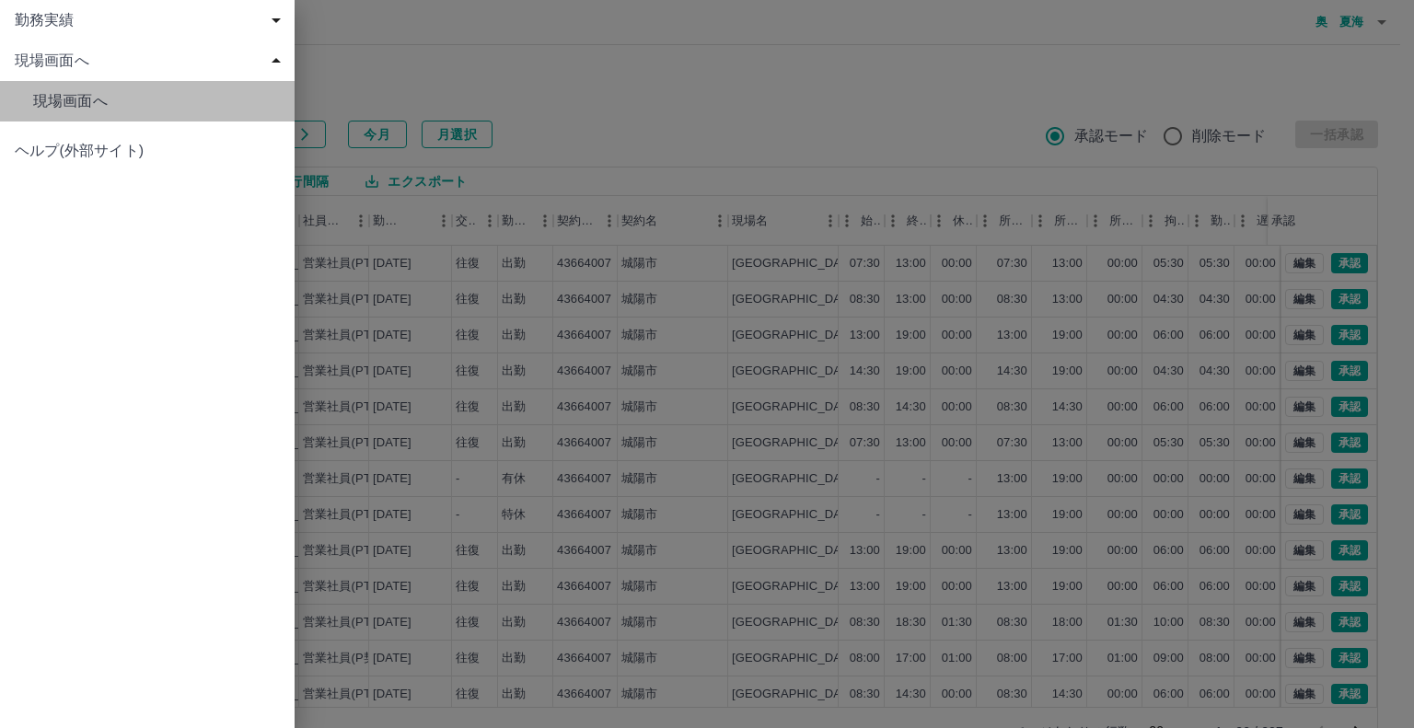
click at [103, 90] on span "現場画面へ" at bounding box center [156, 101] width 247 height 22
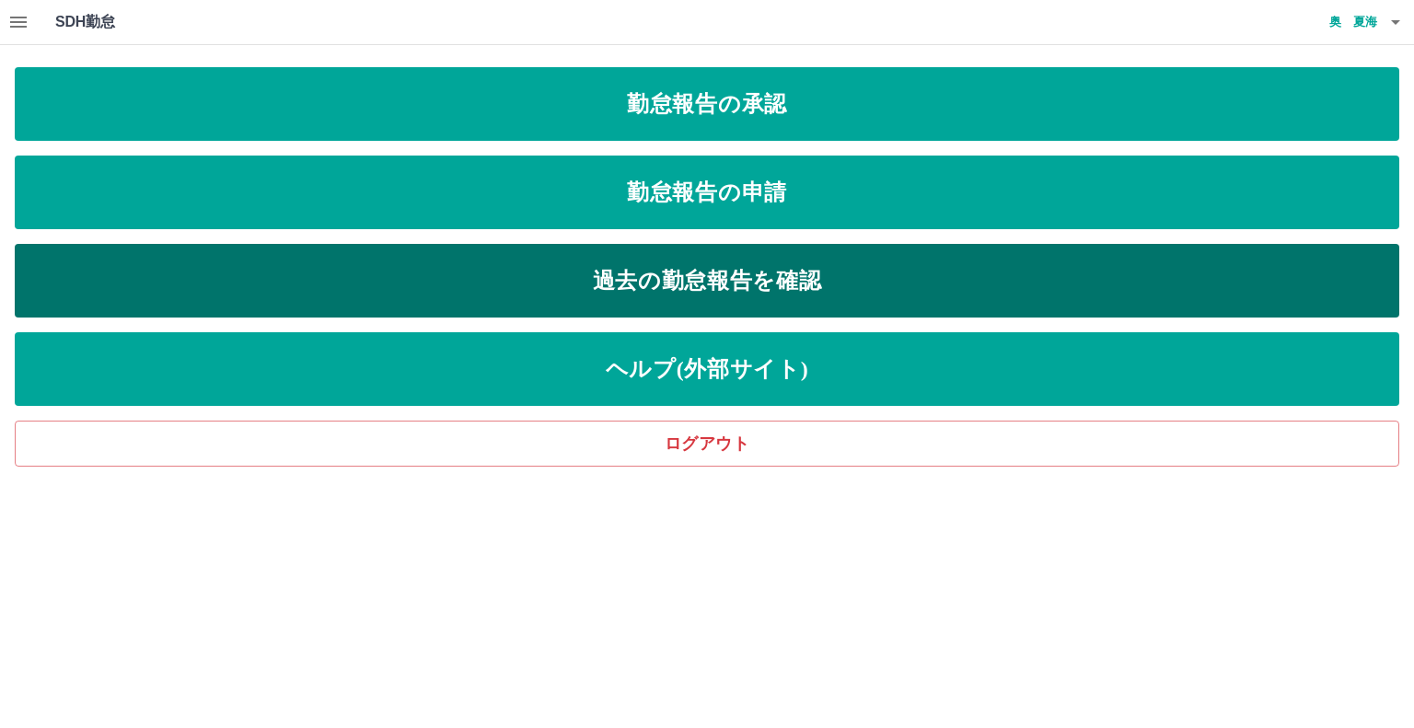
click at [761, 264] on link "過去の勤怠報告を確認" at bounding box center [707, 281] width 1385 height 74
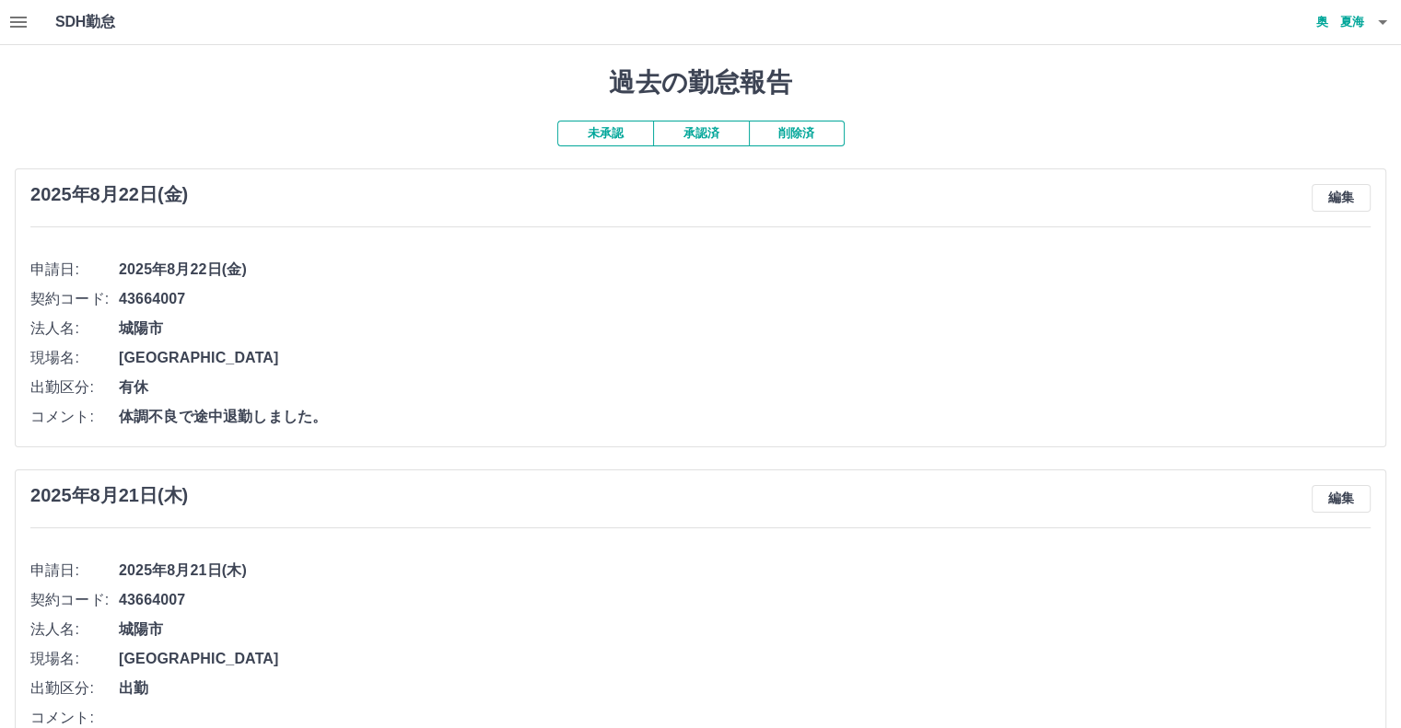
click at [669, 134] on button "承認済" at bounding box center [701, 134] width 96 height 26
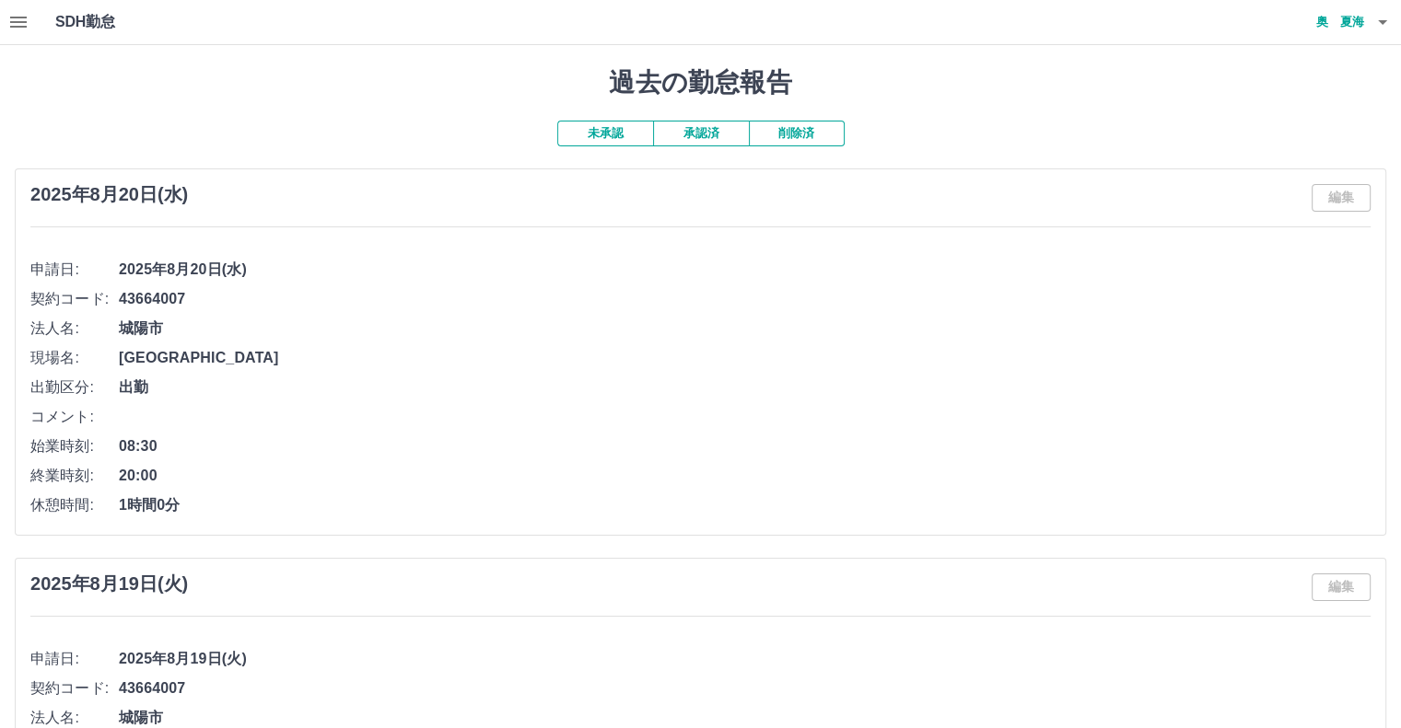
click at [799, 145] on button "削除済" at bounding box center [797, 134] width 96 height 26
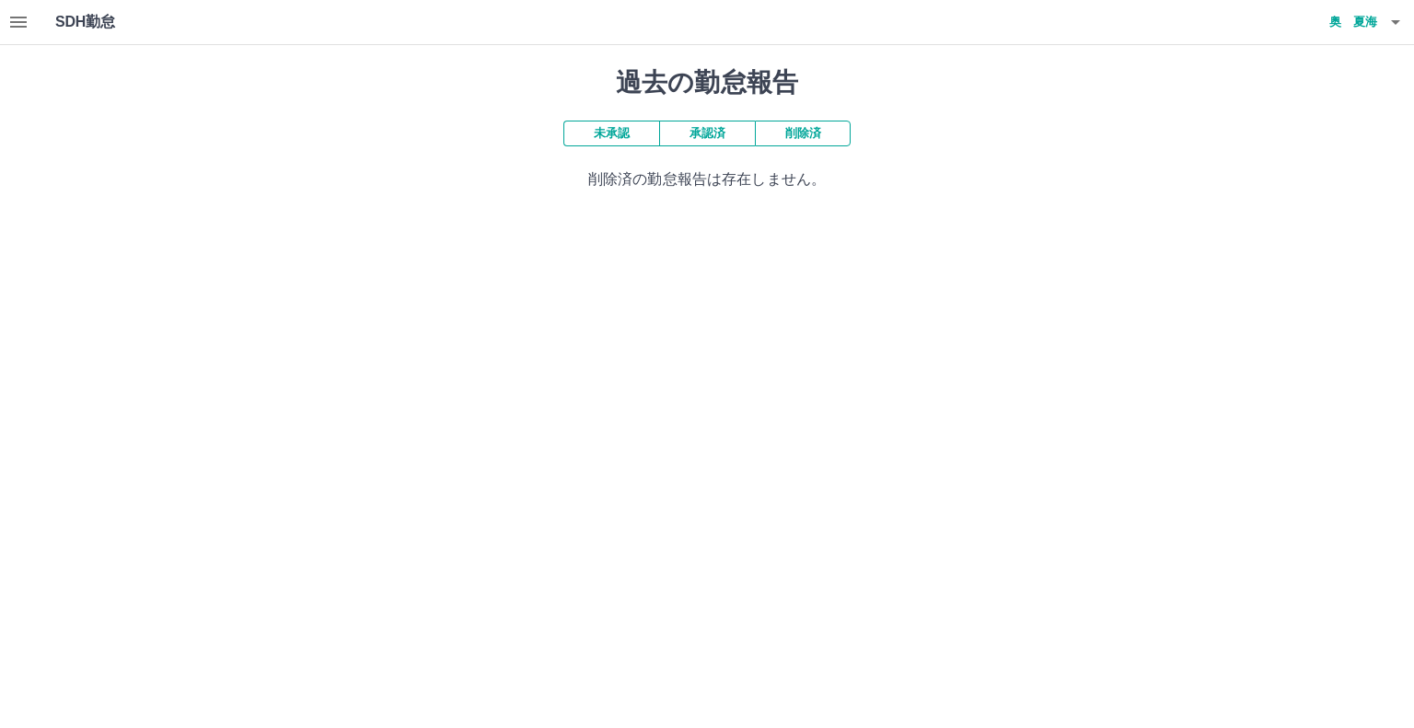
click at [704, 134] on button "承認済" at bounding box center [707, 134] width 96 height 26
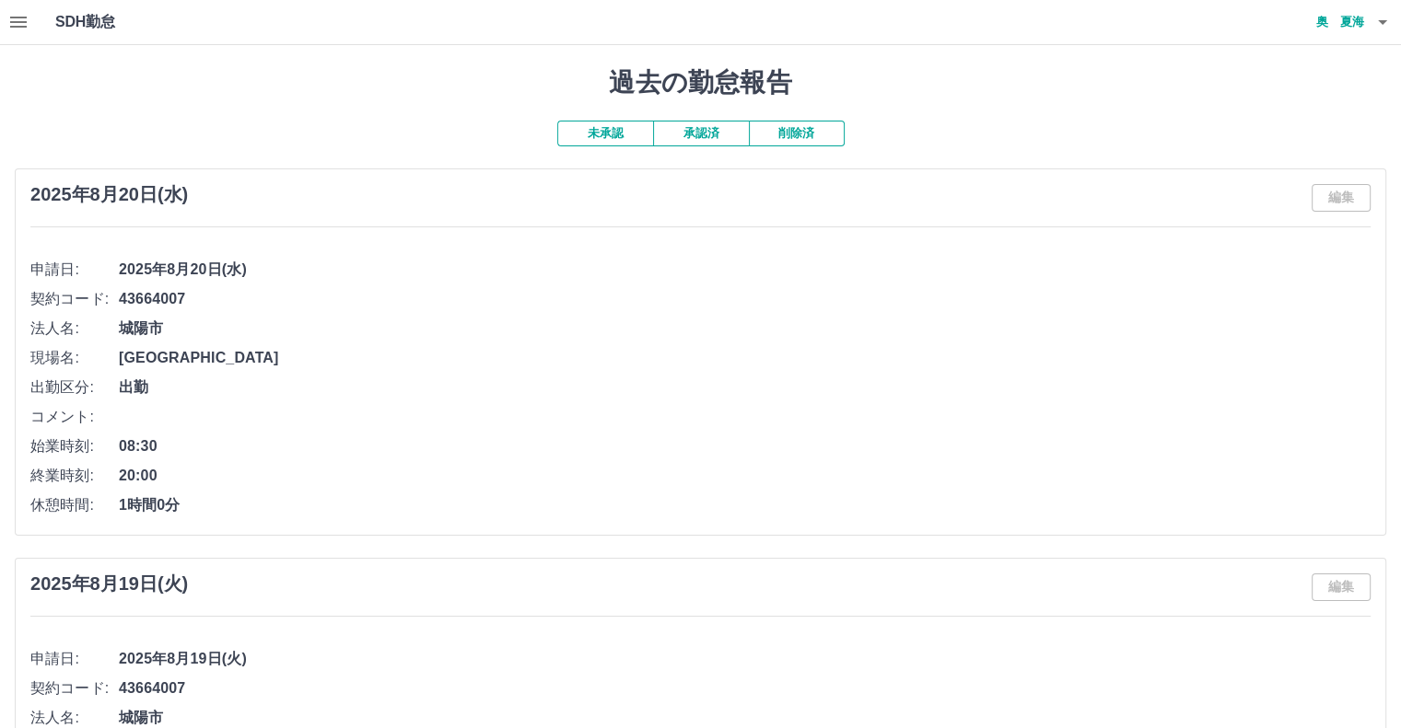
click at [691, 320] on span "城陽市" at bounding box center [744, 329] width 1251 height 22
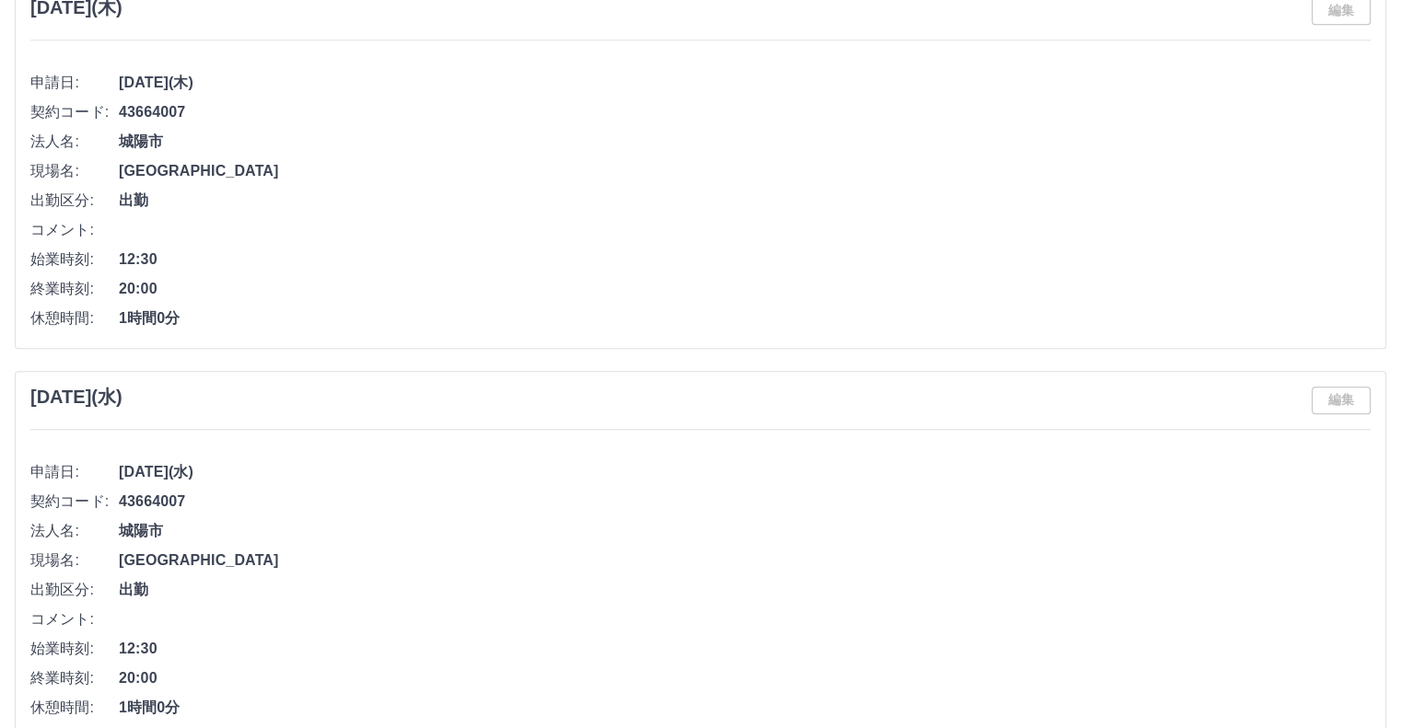
scroll to position [8880, 0]
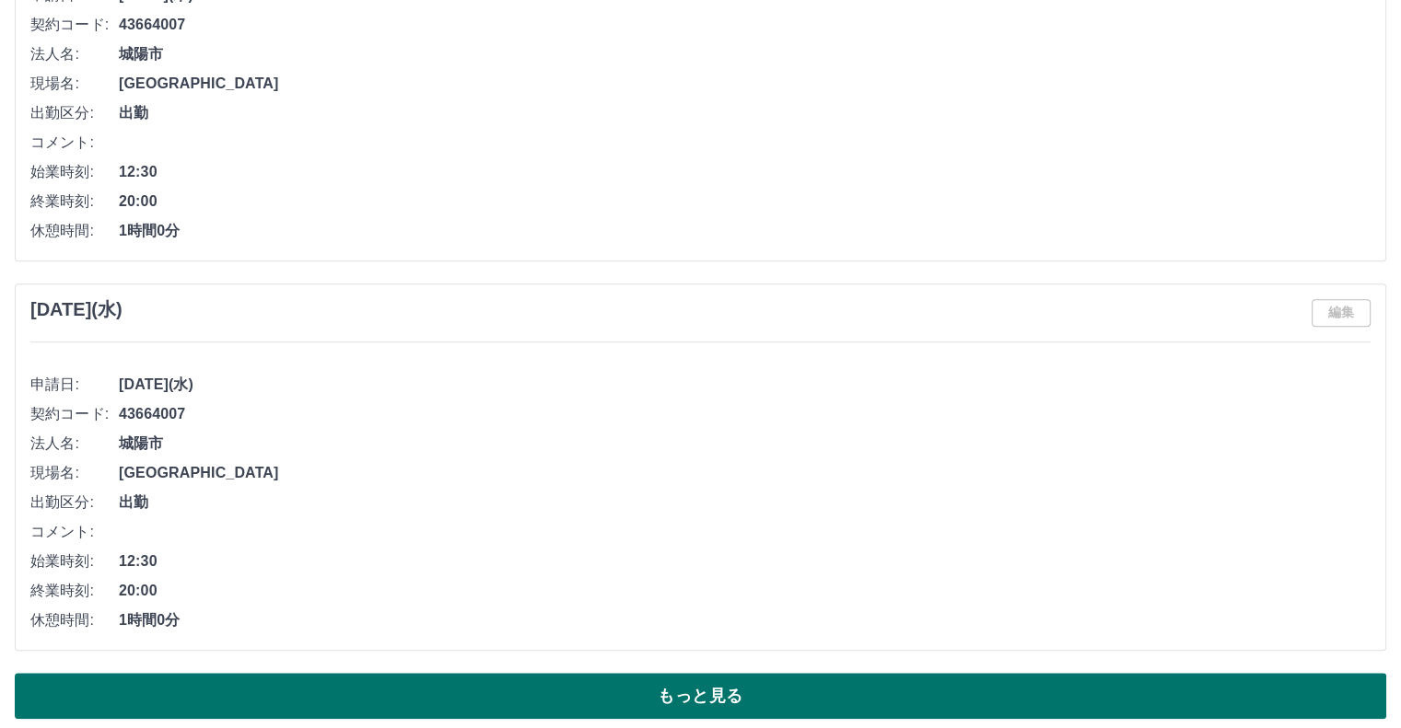
click at [786, 673] on button "もっと見る" at bounding box center [700, 696] width 1371 height 46
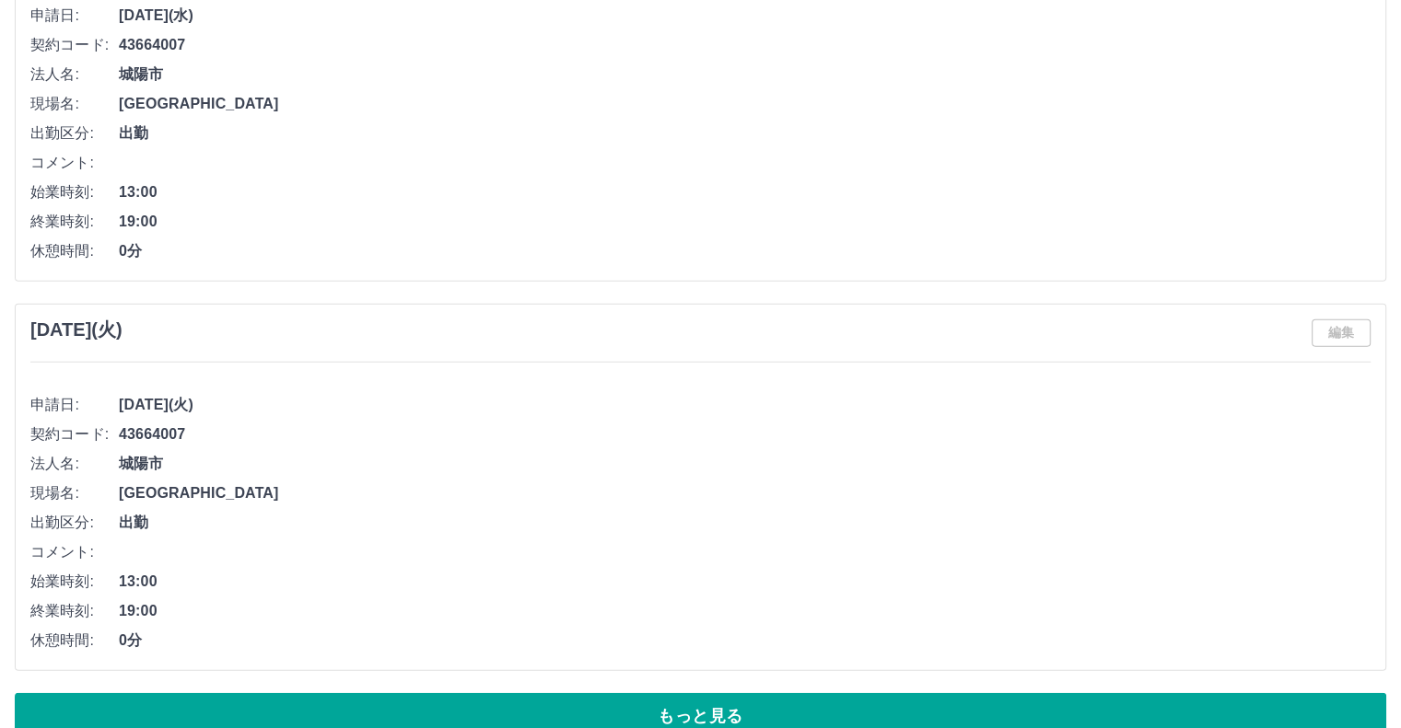
scroll to position [18605, 0]
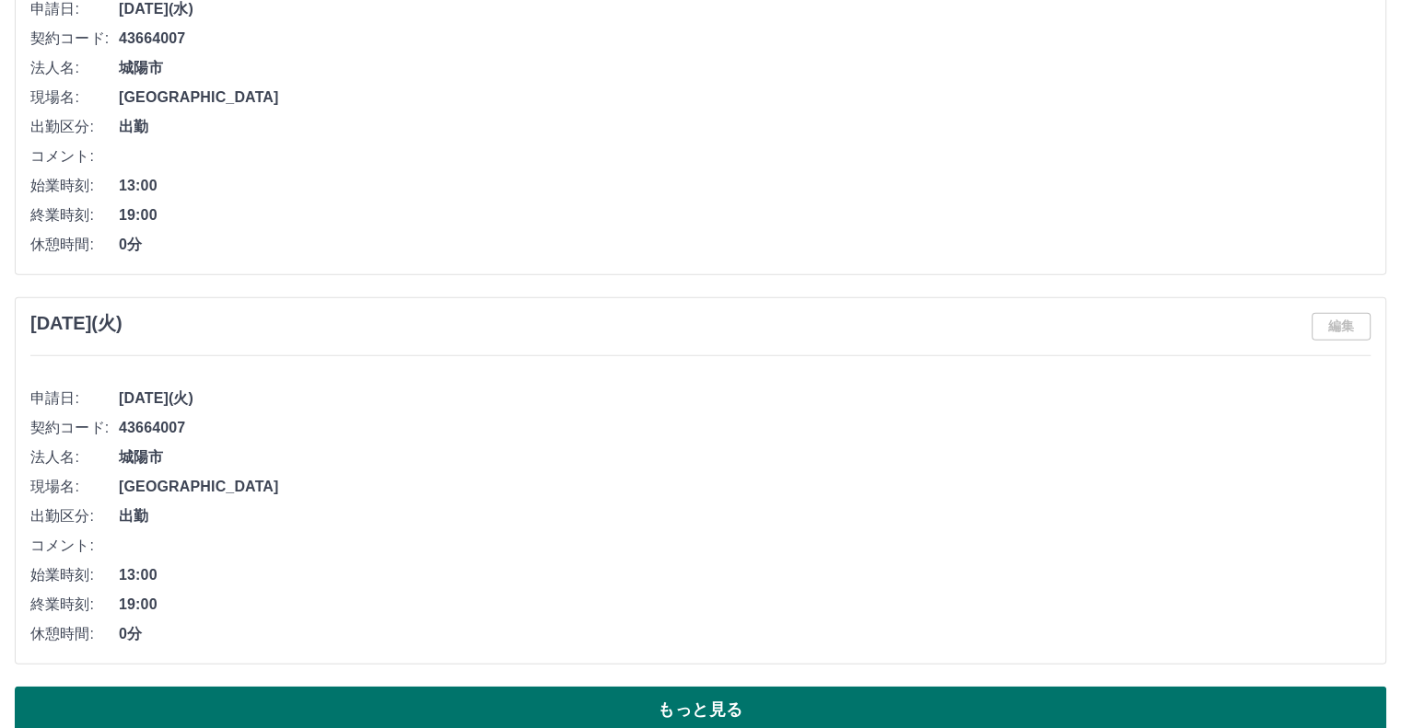
click at [689, 687] on button "もっと見る" at bounding box center [700, 710] width 1371 height 46
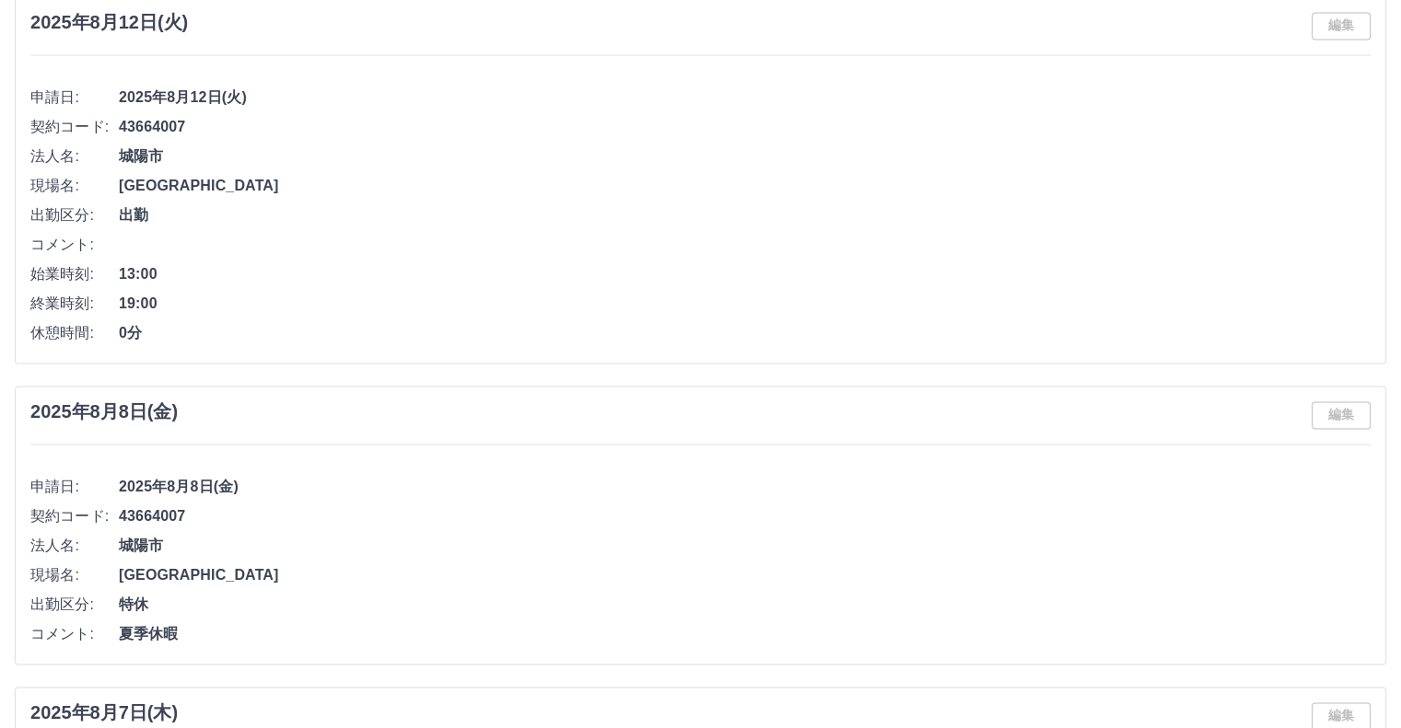
scroll to position [0, 0]
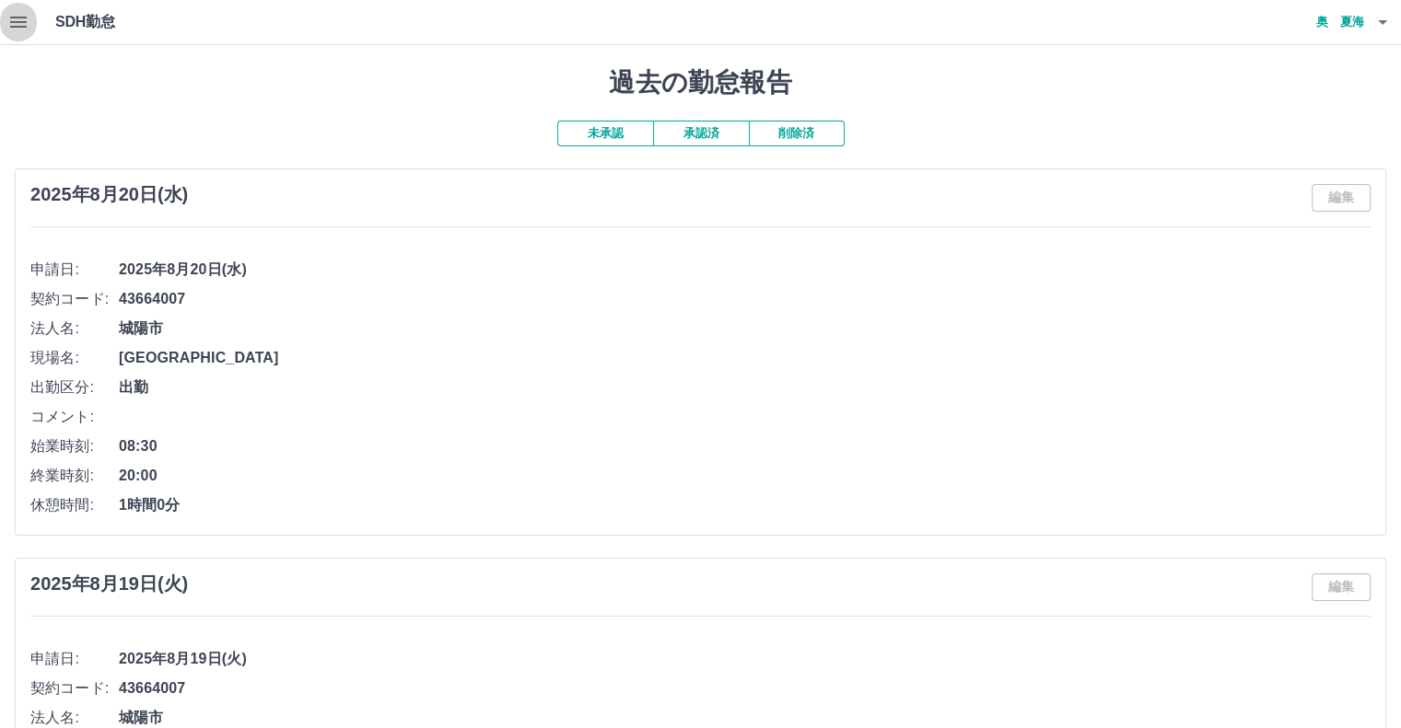
click at [17, 16] on icon "button" at bounding box center [18, 22] width 22 height 22
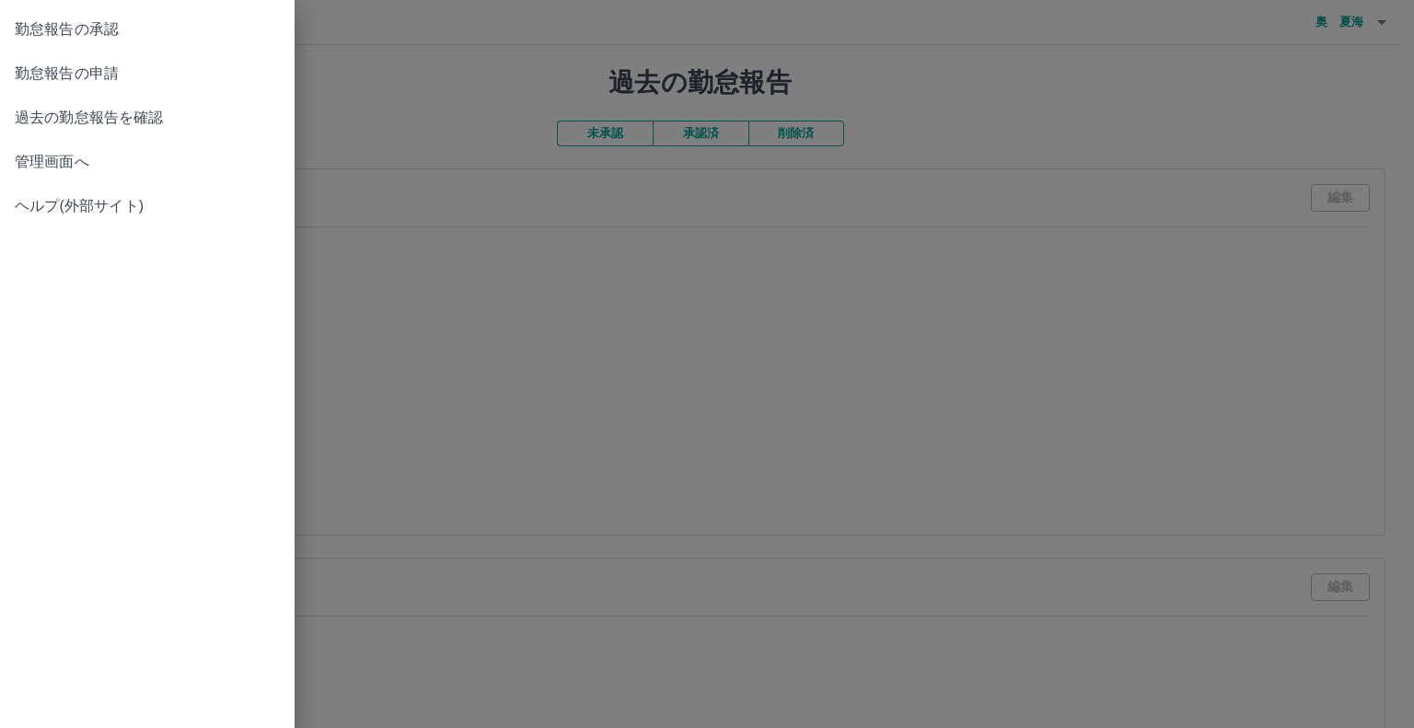
click at [87, 149] on link "管理画面へ" at bounding box center [147, 162] width 295 height 44
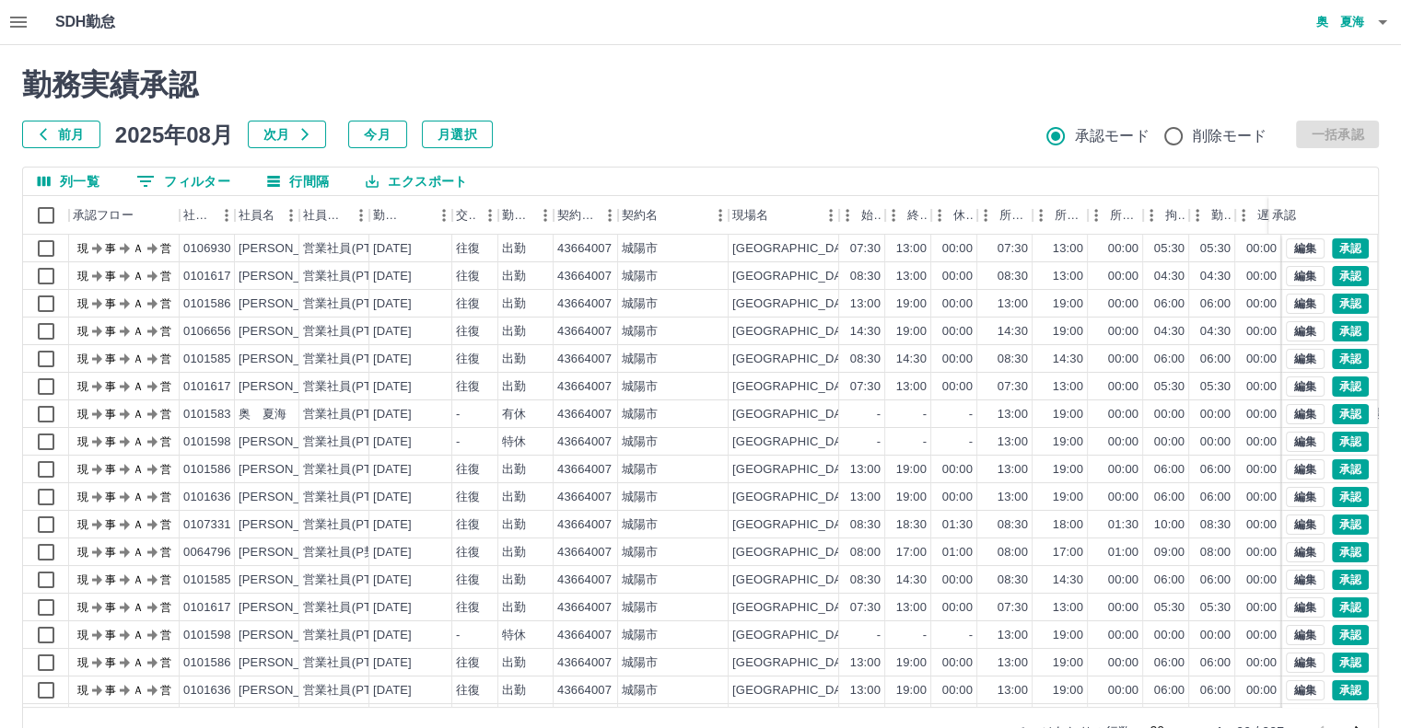
click at [16, 17] on icon "button" at bounding box center [18, 22] width 17 height 11
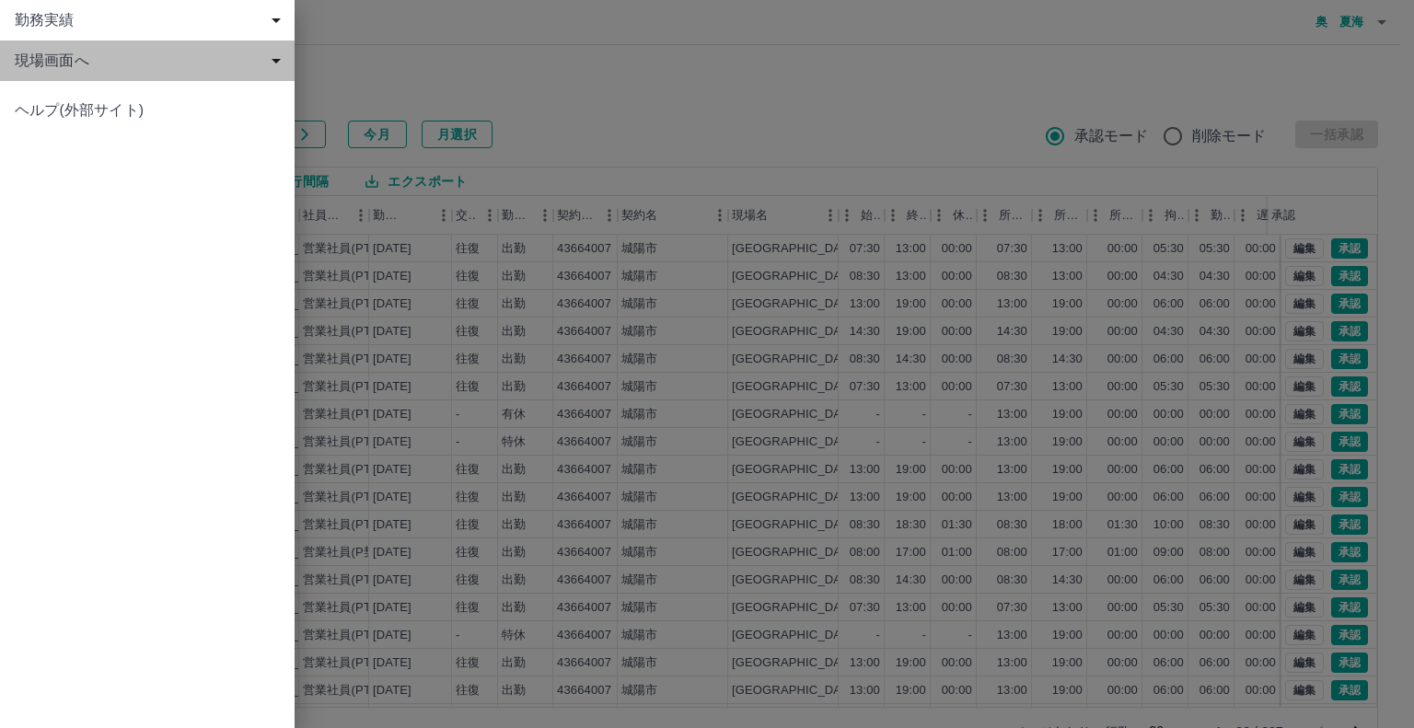
click at [48, 67] on span "現場画面へ" at bounding box center [151, 61] width 273 height 22
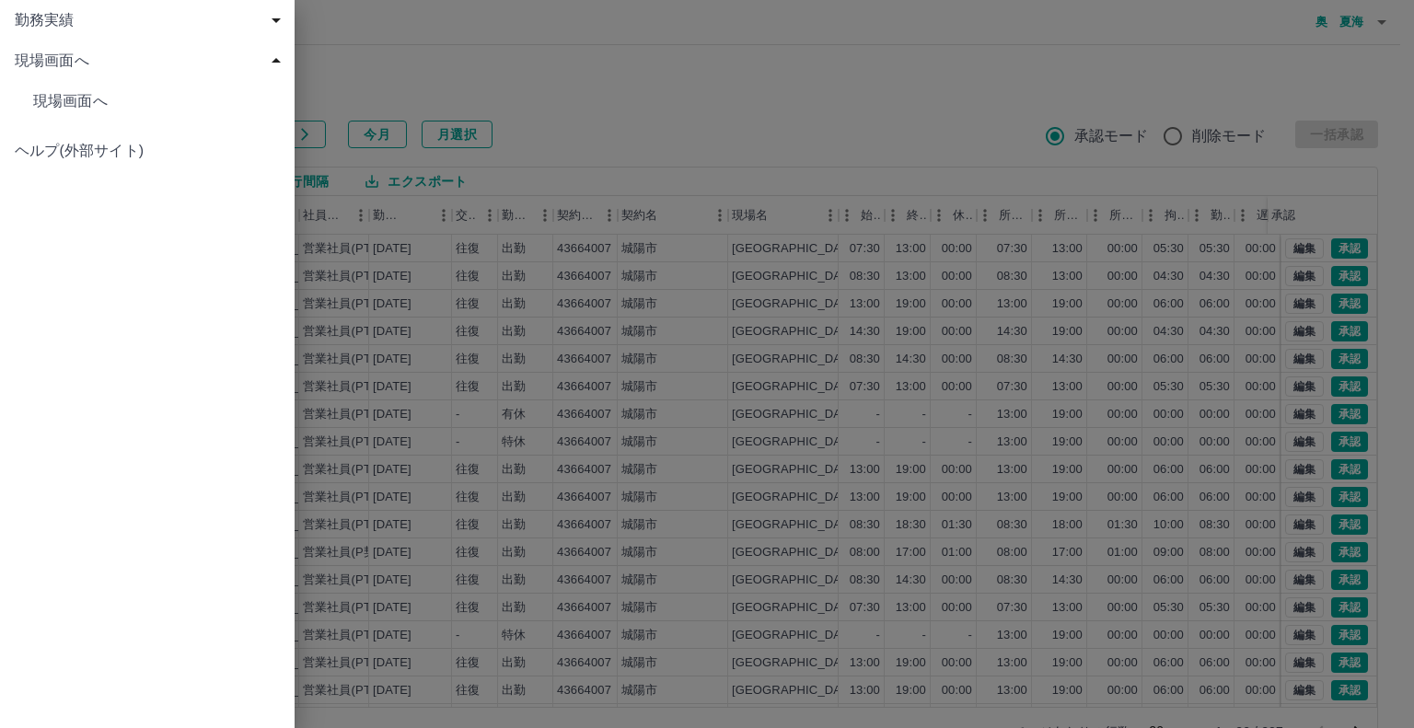
click at [52, 39] on div "勤務実績" at bounding box center [147, 20] width 295 height 41
click at [113, 65] on span "申請一覧" at bounding box center [156, 61] width 247 height 22
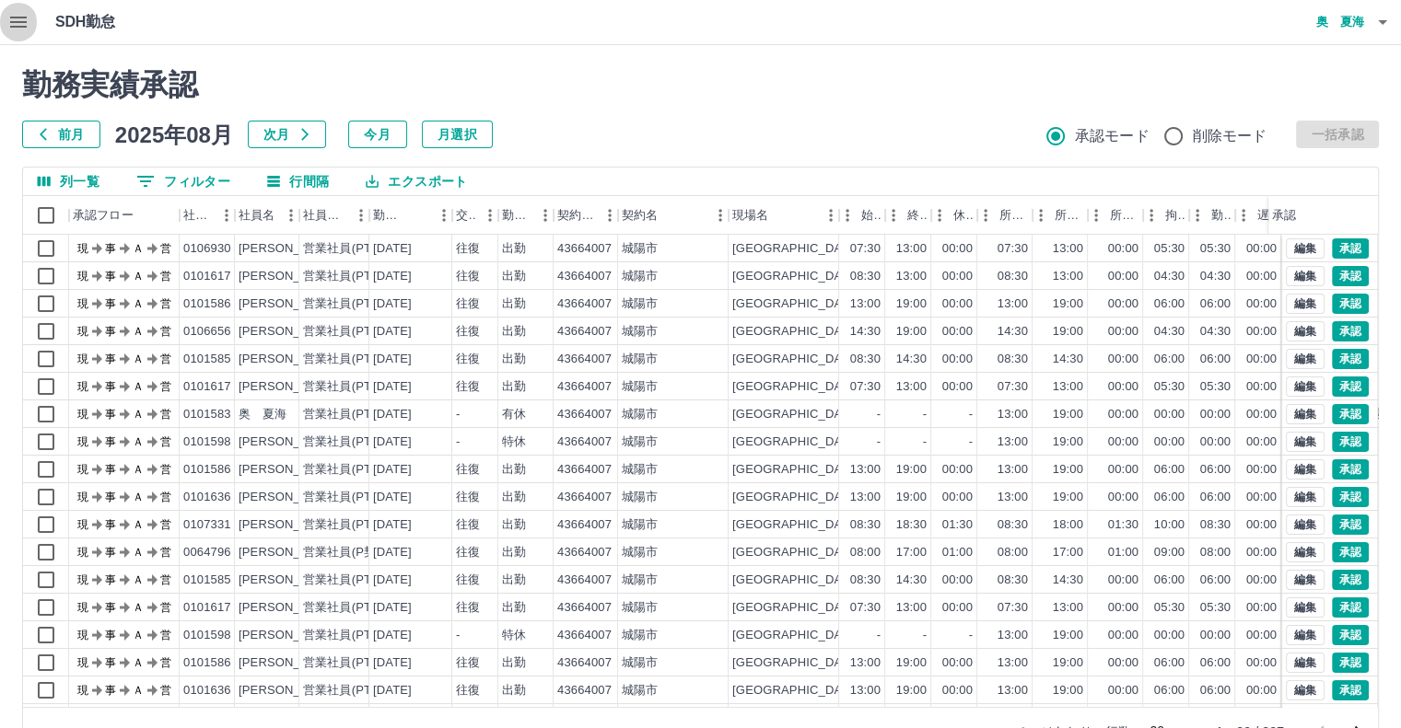
click at [11, 21] on icon "button" at bounding box center [18, 22] width 17 height 11
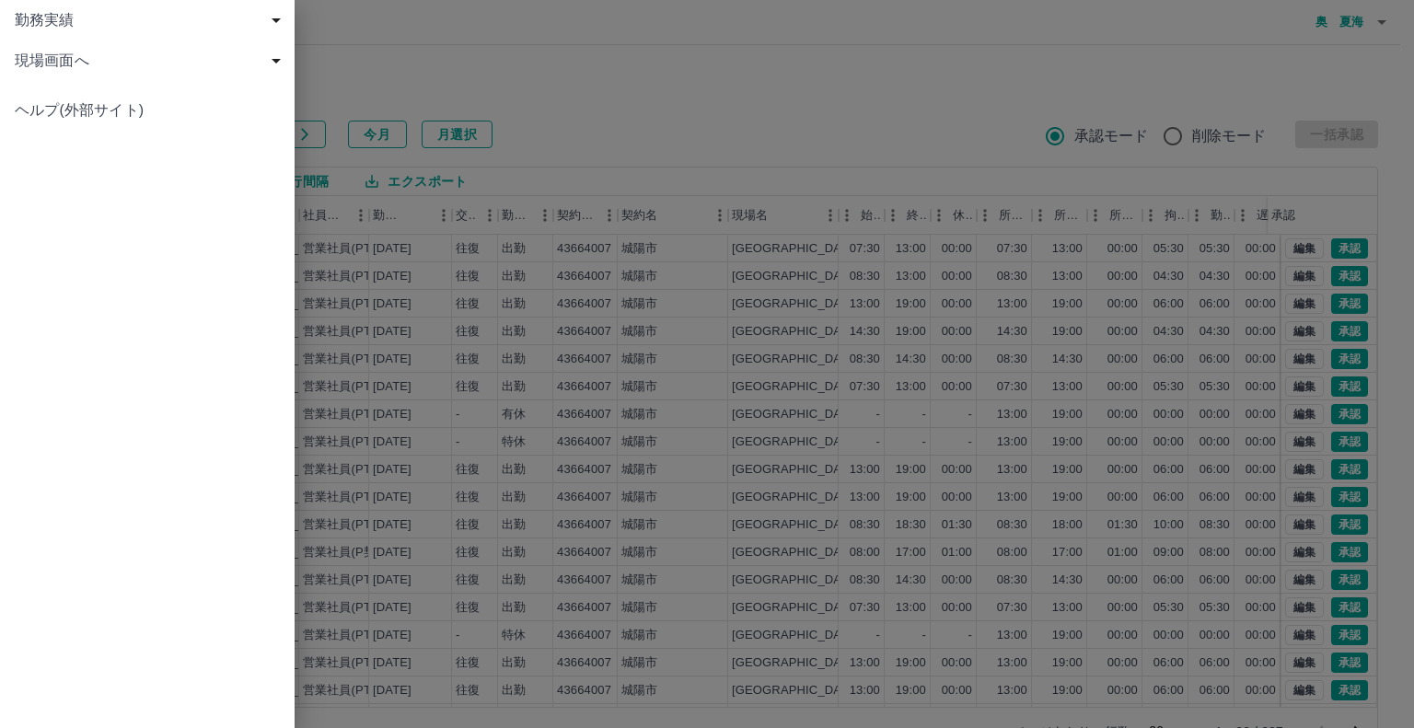
click at [113, 75] on div "現場画面へ" at bounding box center [147, 61] width 295 height 41
click at [129, 95] on span "現場画面へ" at bounding box center [156, 101] width 247 height 22
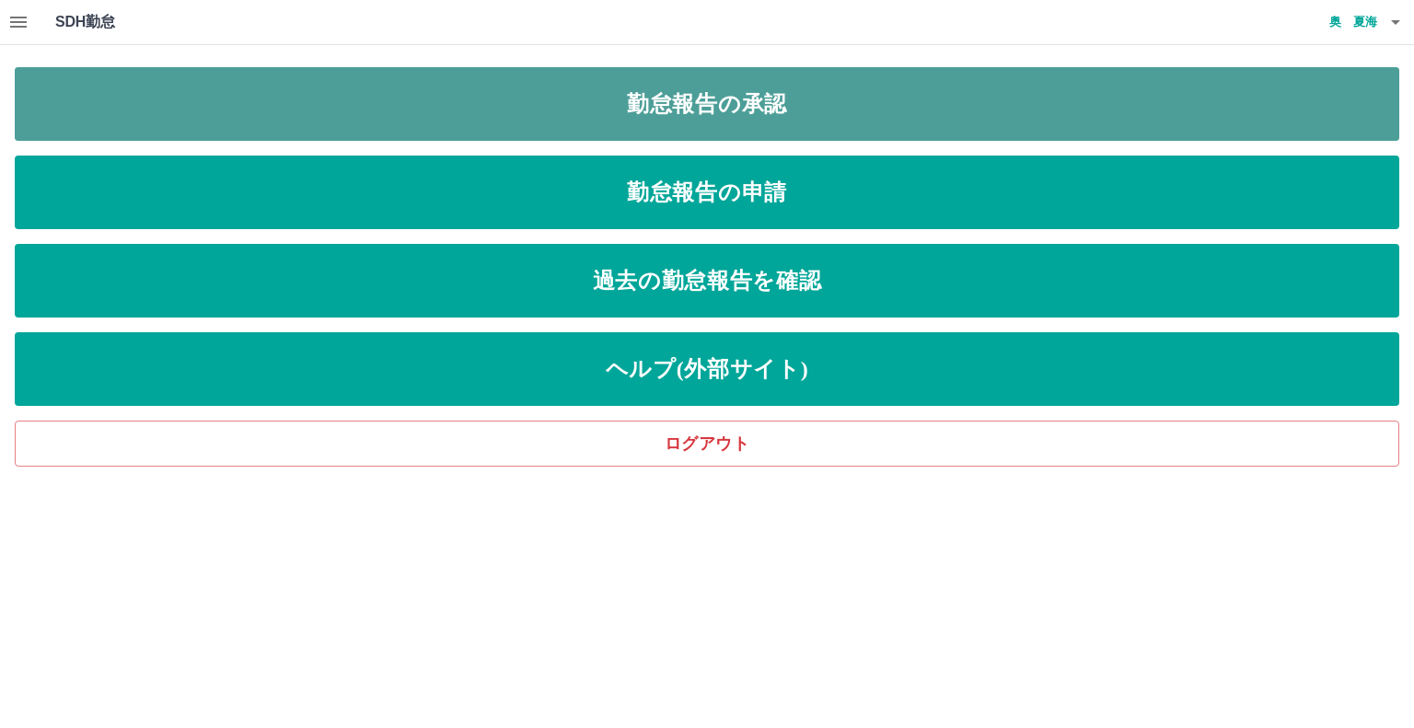
click at [805, 88] on link "勤怠報告の承認" at bounding box center [707, 104] width 1385 height 74
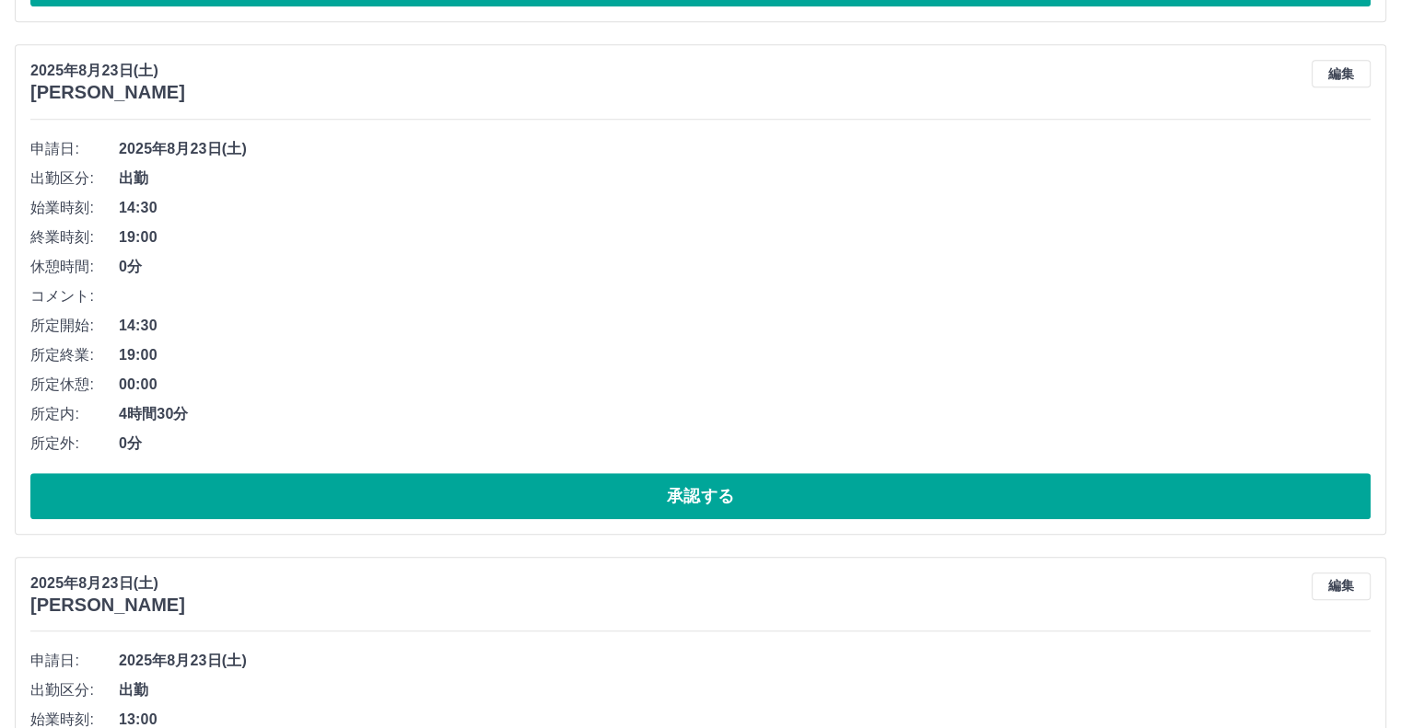
scroll to position [1289, 0]
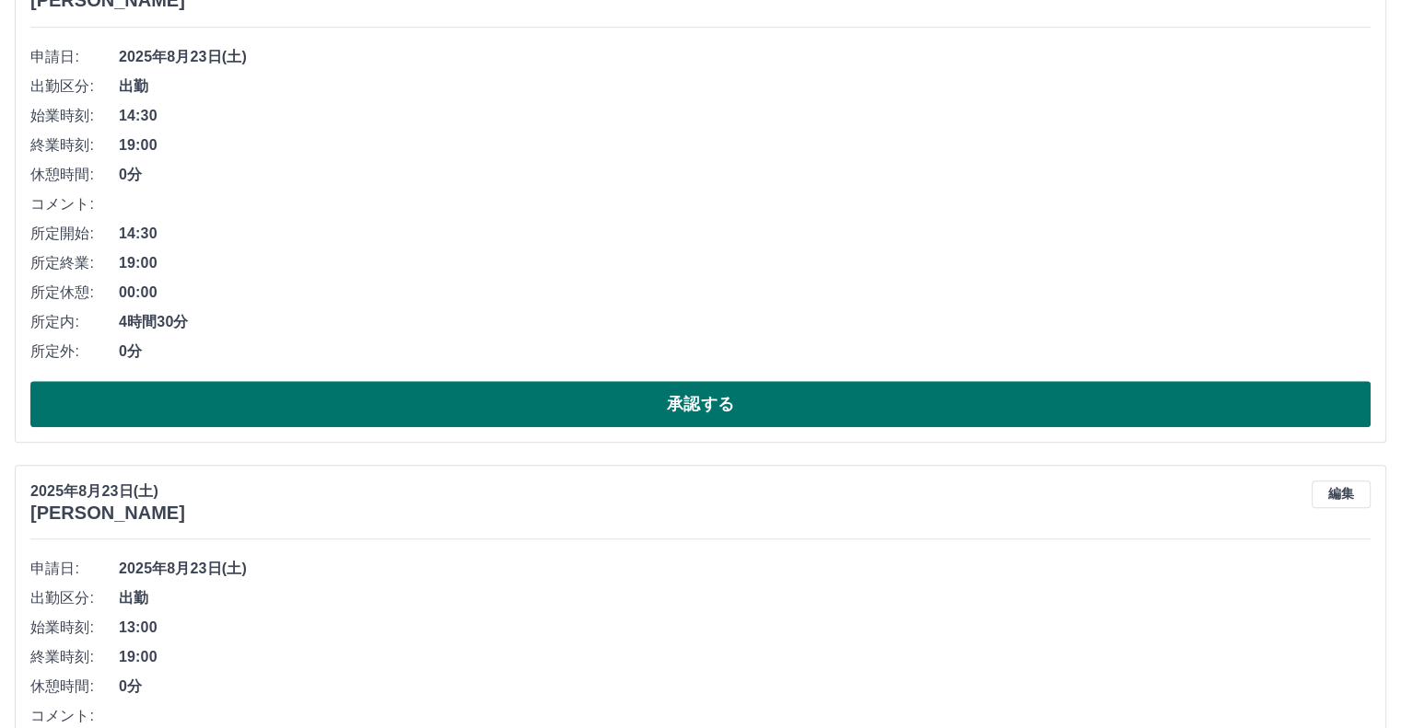
click at [438, 404] on button "承認する" at bounding box center [700, 404] width 1340 height 46
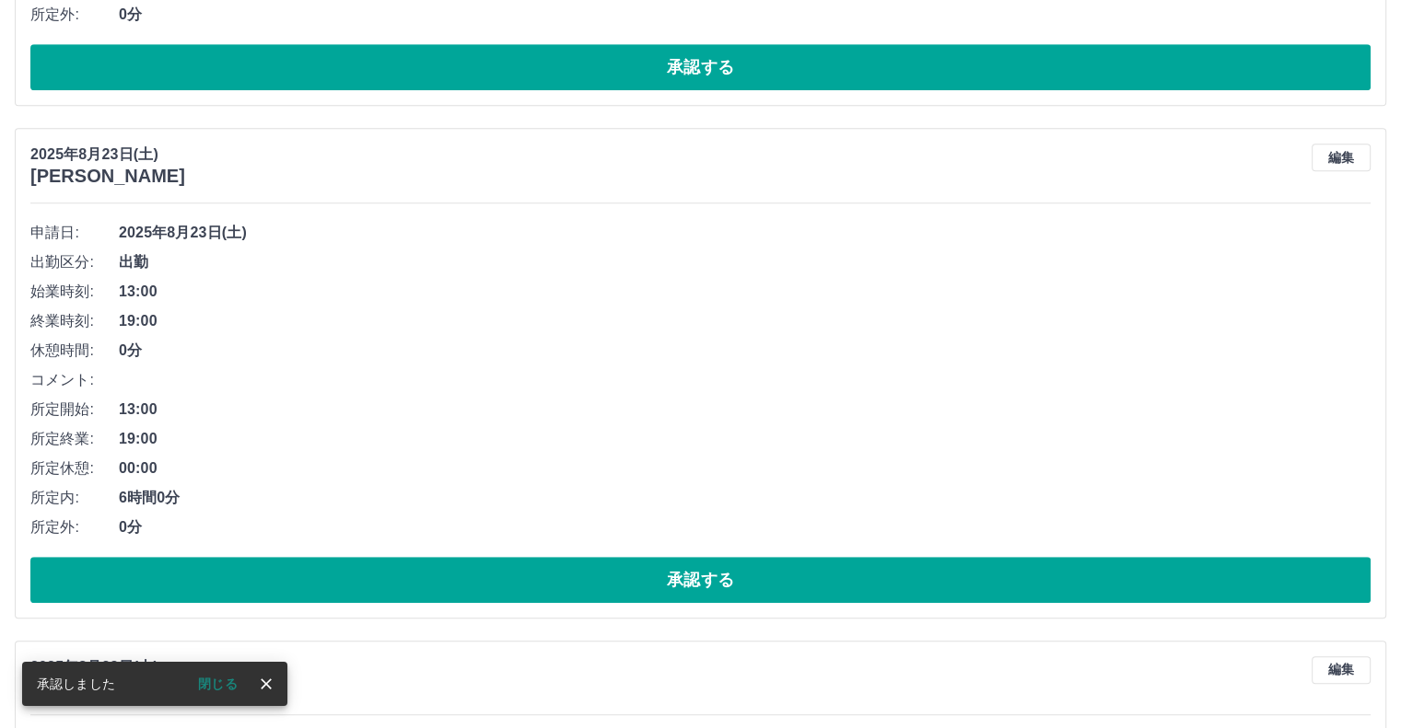
scroll to position [1146, 0]
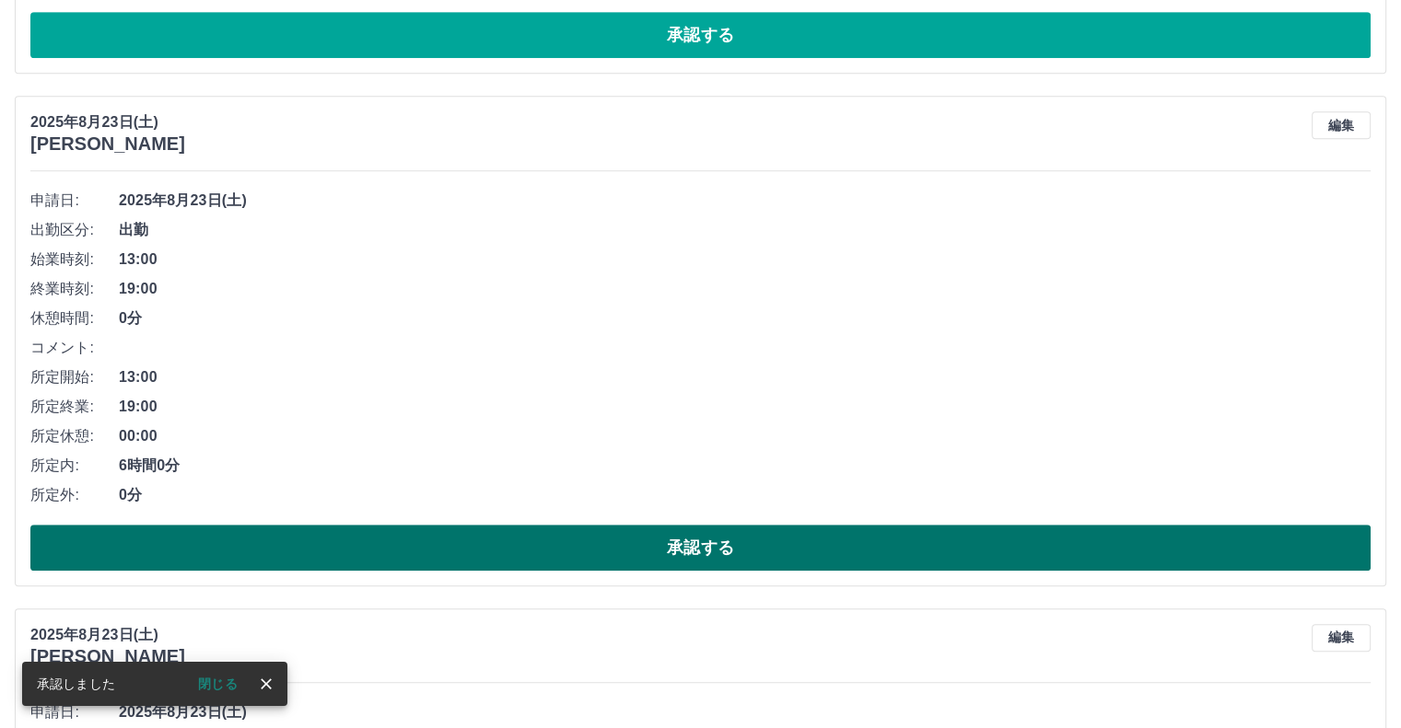
click at [570, 543] on button "承認する" at bounding box center [700, 548] width 1340 height 46
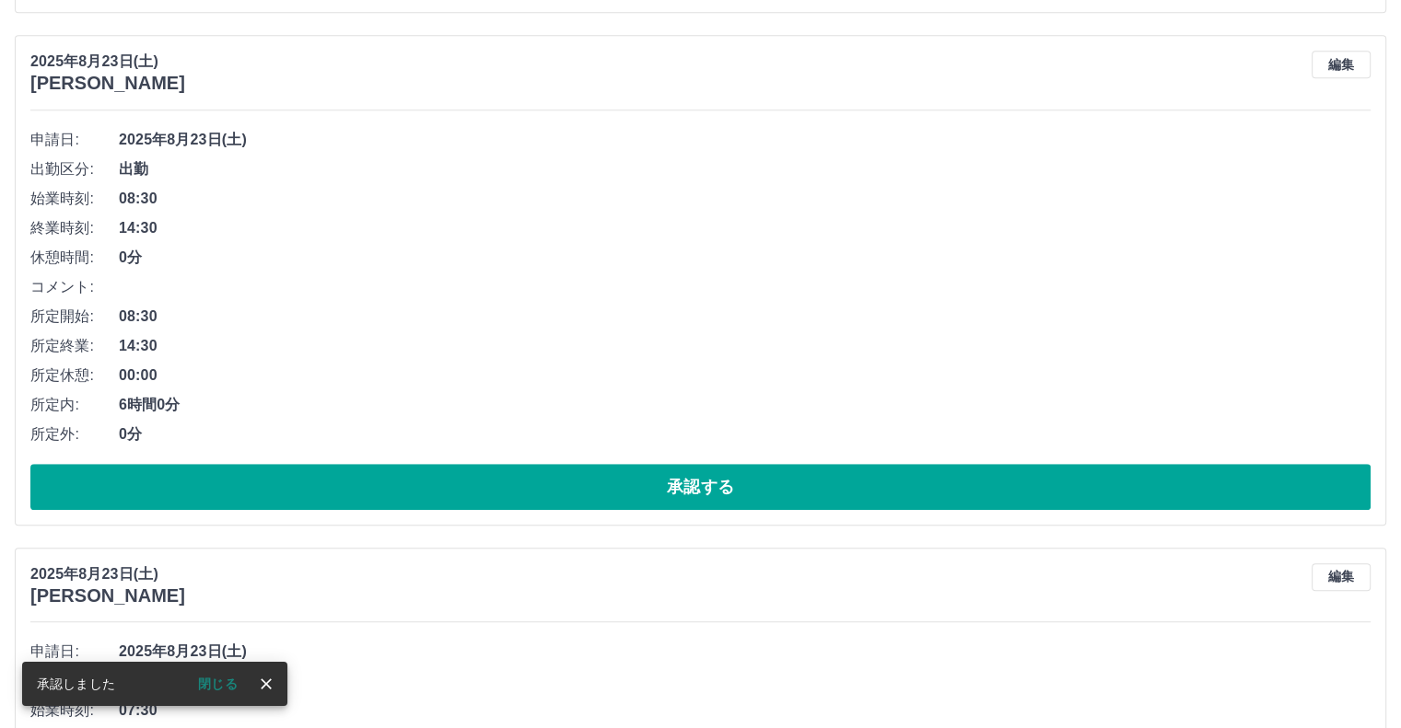
scroll to position [1238, 0]
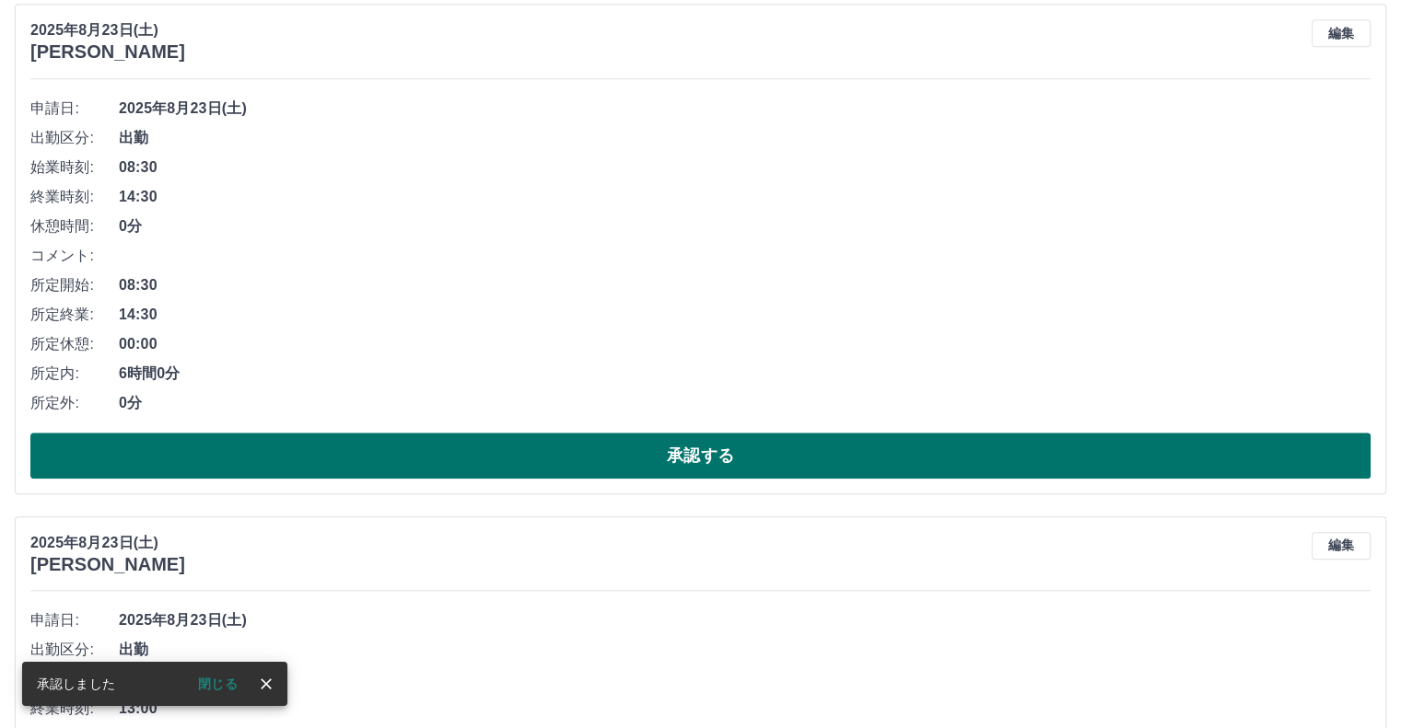
click at [539, 460] on button "承認する" at bounding box center [700, 456] width 1340 height 46
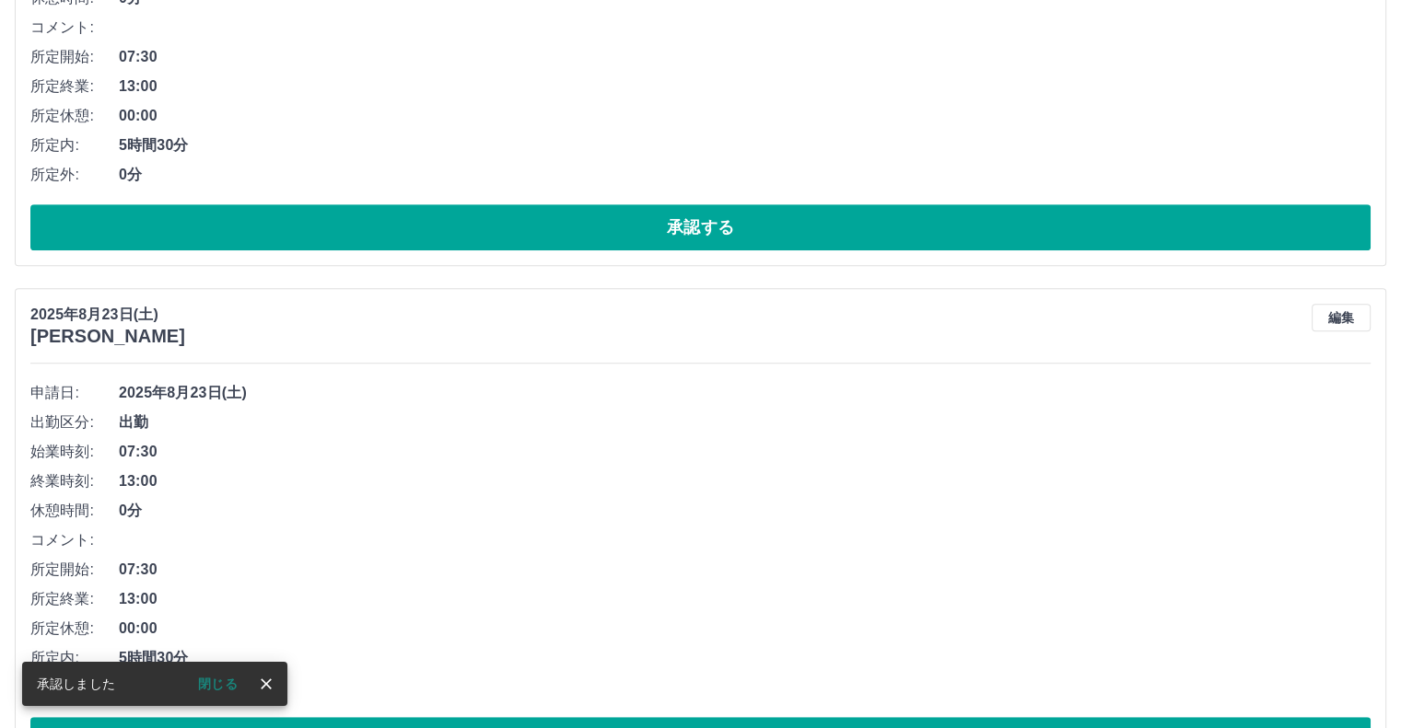
scroll to position [1095, 0]
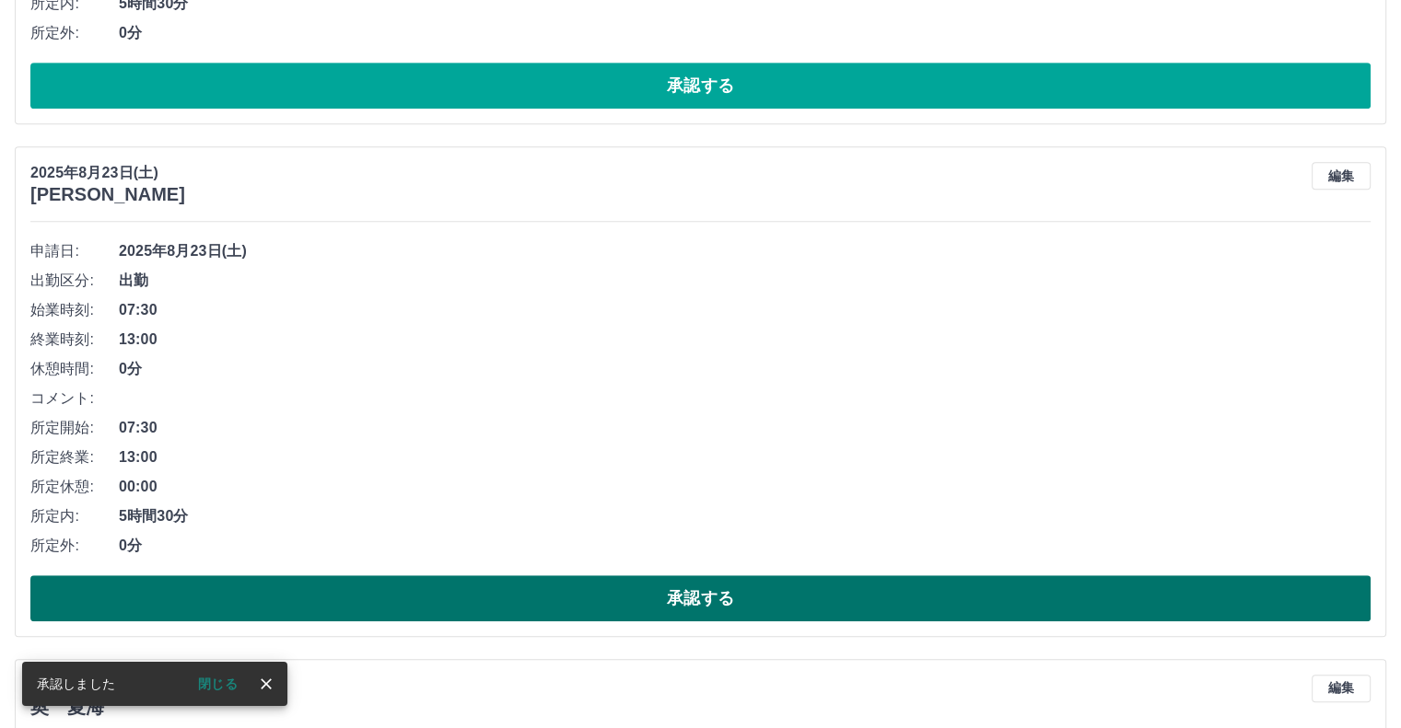
click at [565, 584] on button "承認する" at bounding box center [700, 599] width 1340 height 46
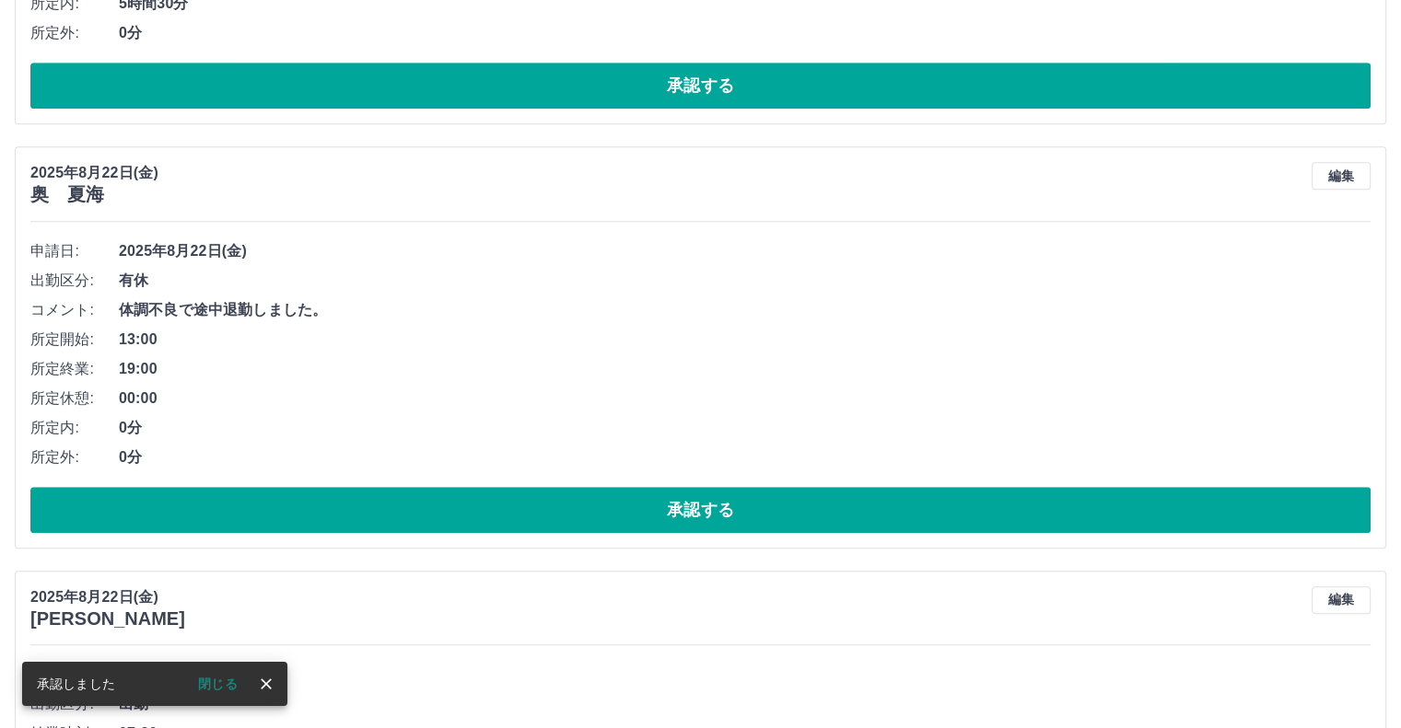
click at [453, 378] on span "19:00" at bounding box center [744, 369] width 1251 height 22
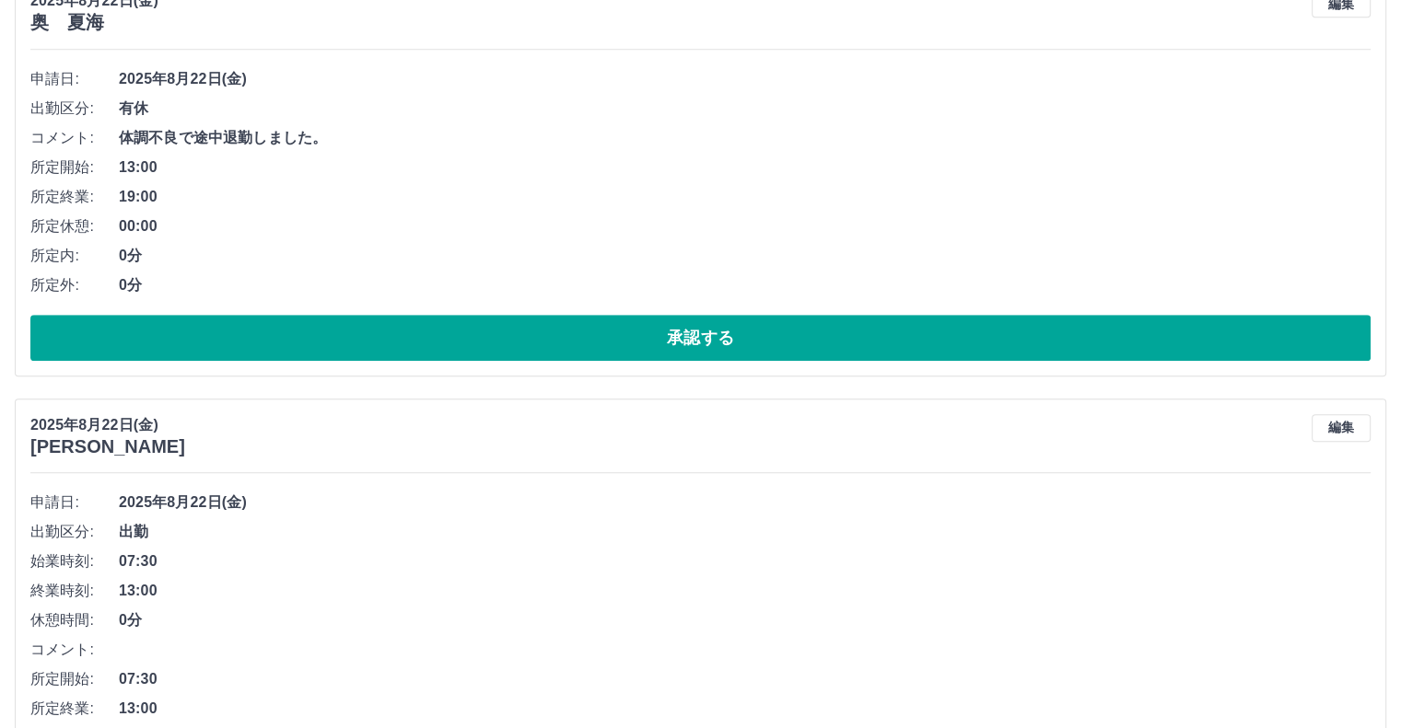
scroll to position [1279, 0]
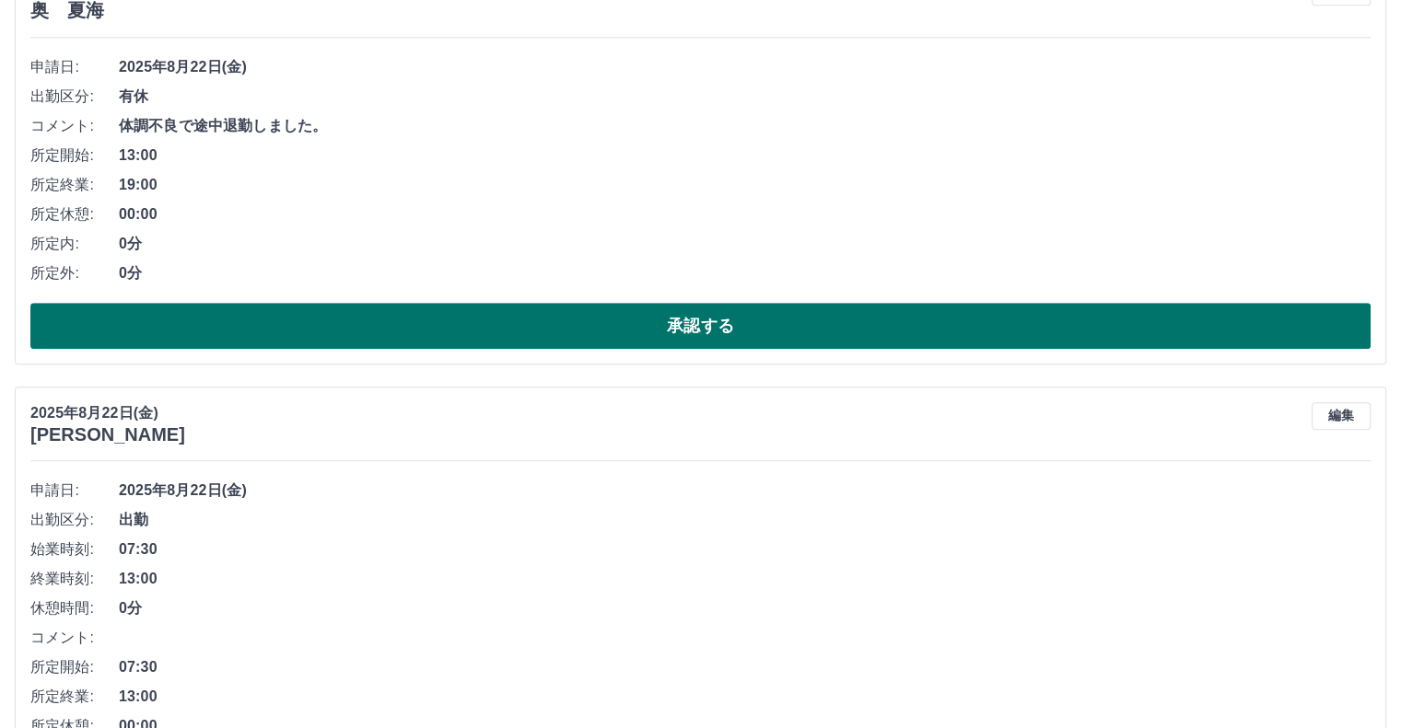
click at [501, 332] on button "承認する" at bounding box center [700, 326] width 1340 height 46
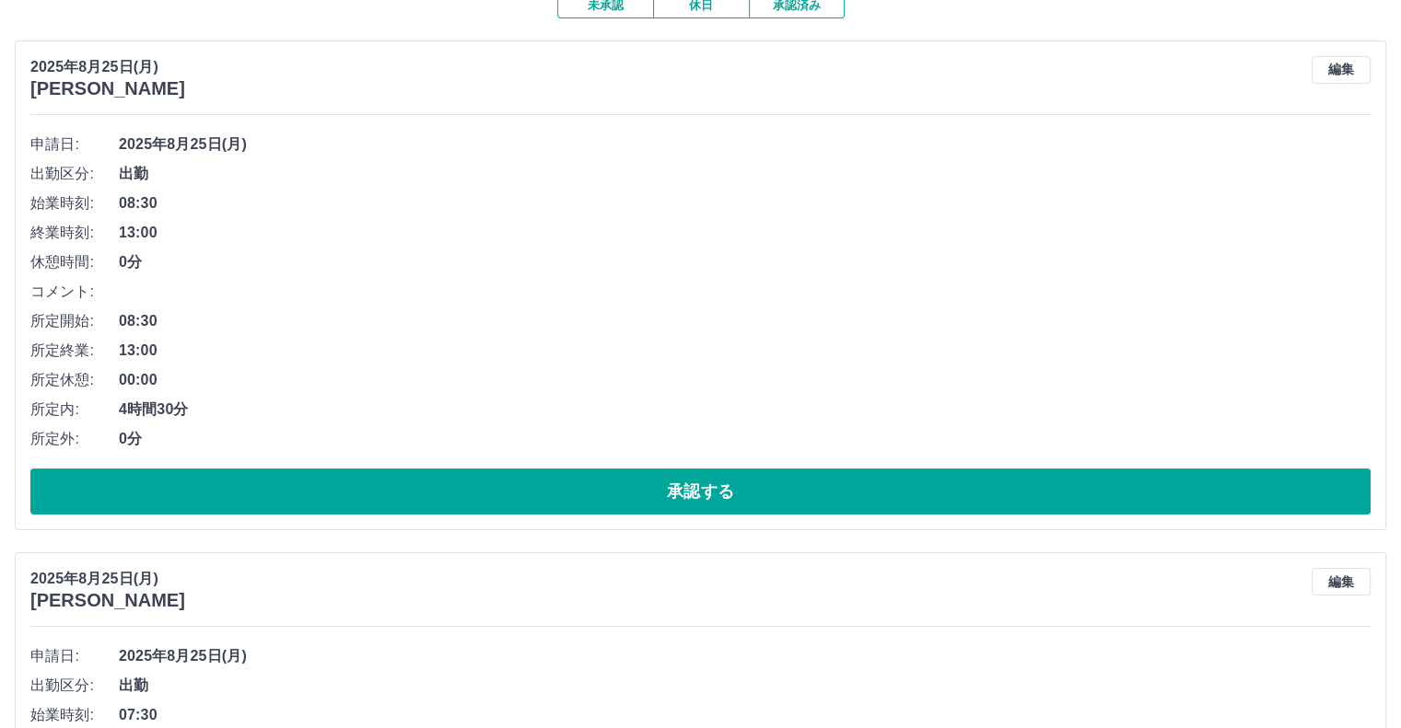
scroll to position [0, 0]
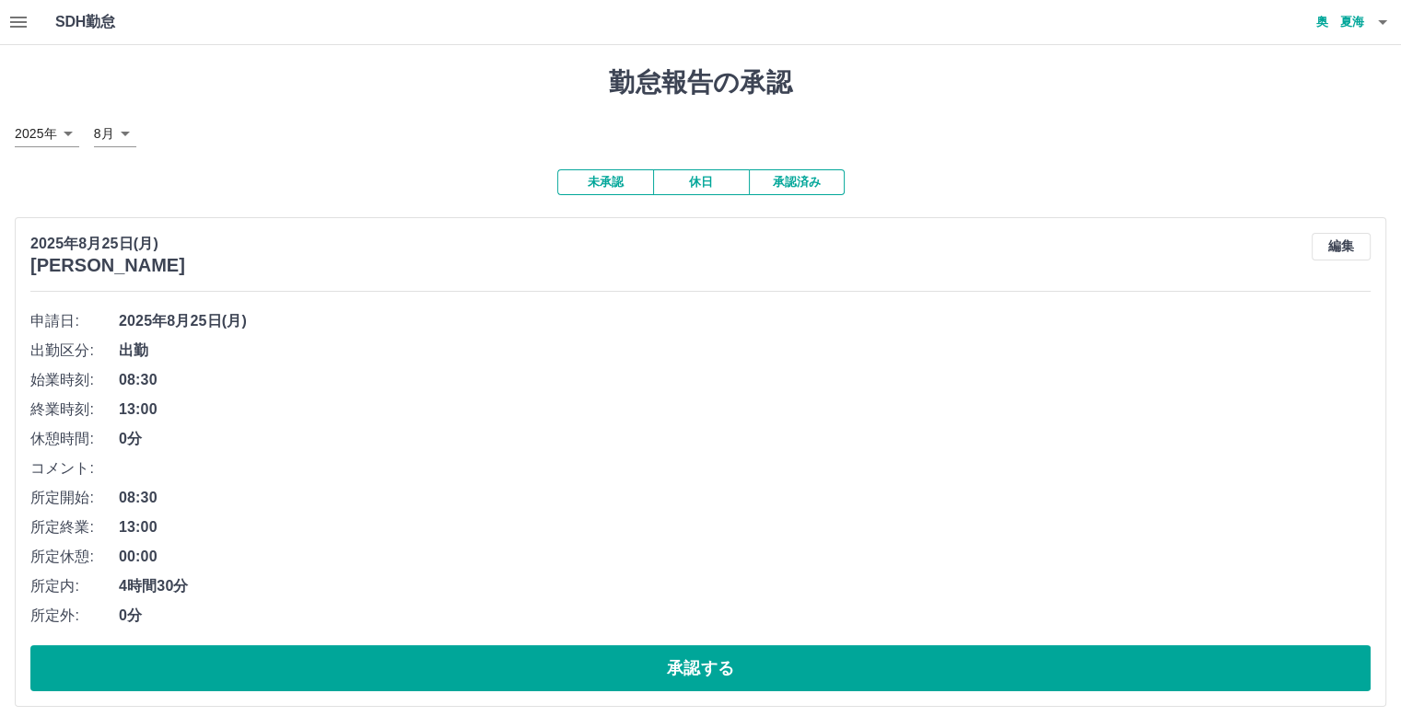
click at [457, 335] on li "申請日: 2025年8月25日(月)" at bounding box center [700, 321] width 1340 height 29
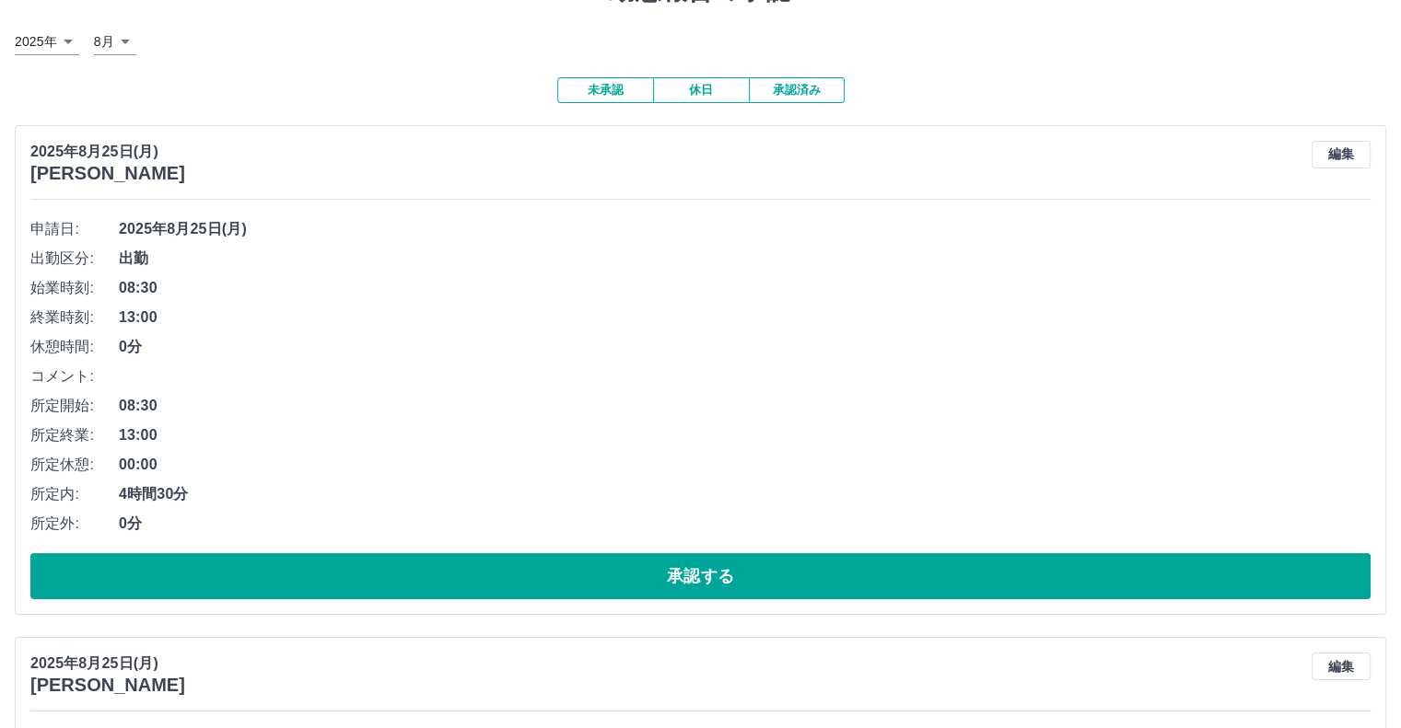
click at [457, 335] on li "休憩時間: 0分" at bounding box center [700, 346] width 1340 height 29
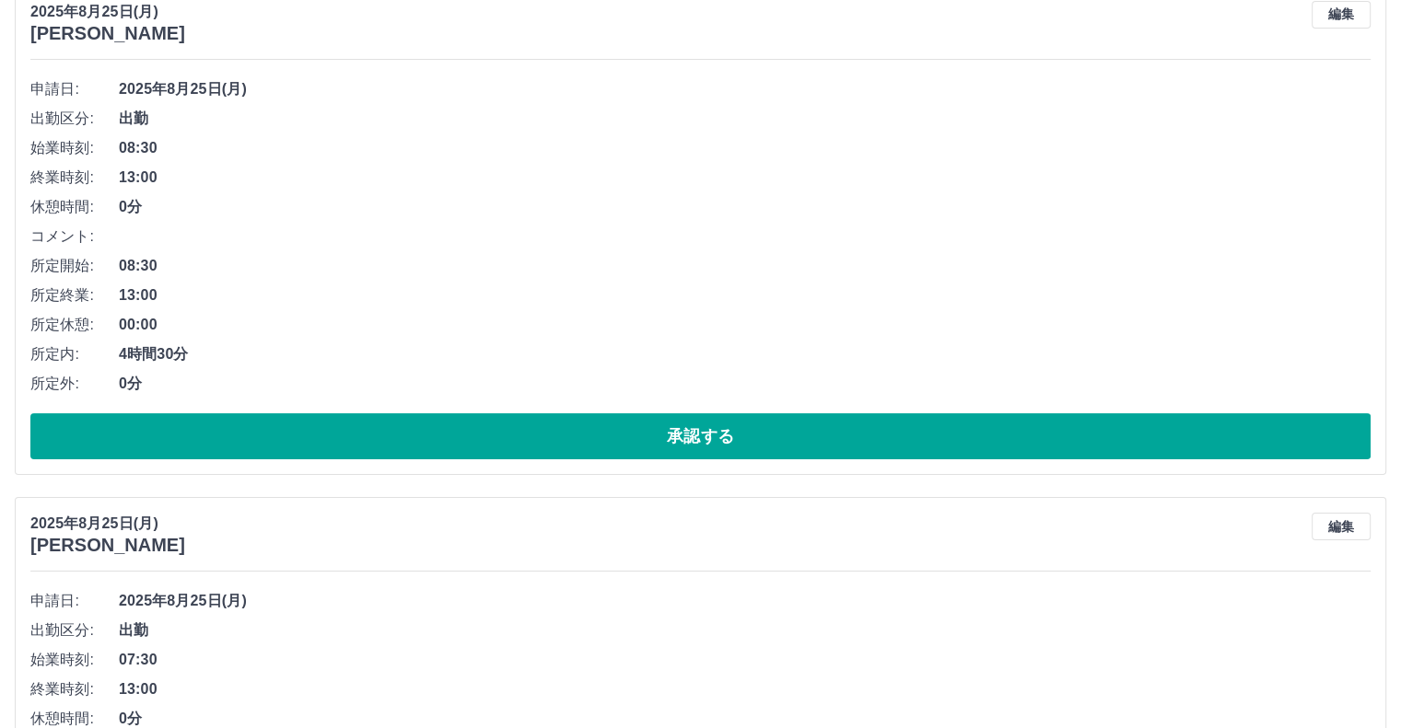
scroll to position [0, 0]
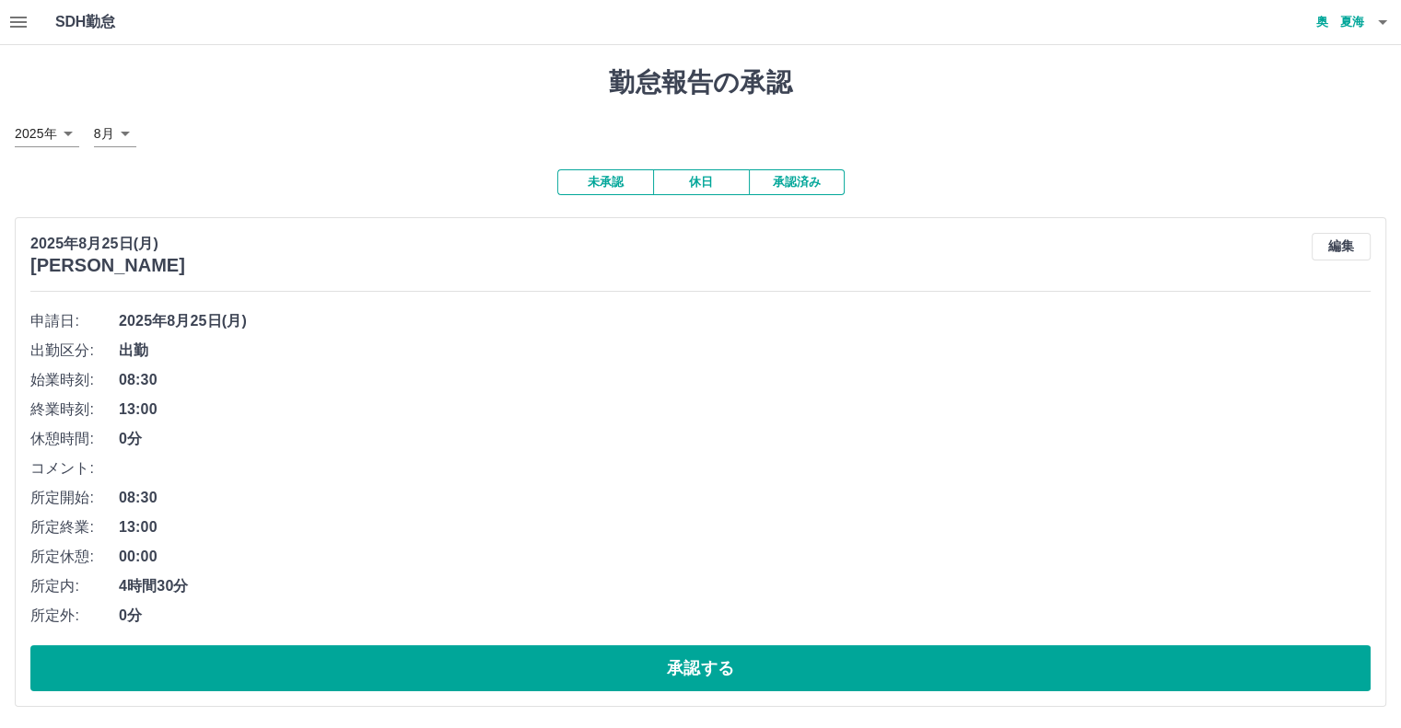
click at [15, 14] on icon "button" at bounding box center [18, 22] width 22 height 22
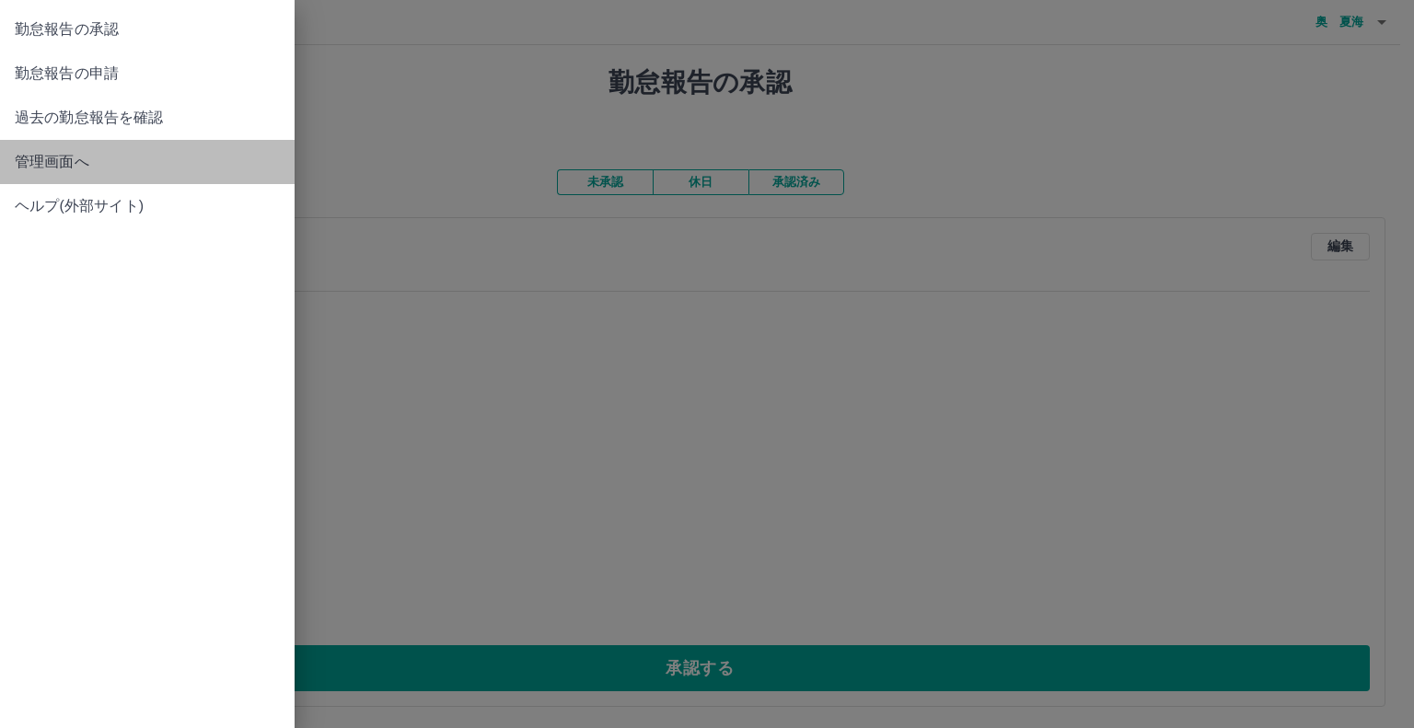
click at [87, 161] on span "管理画面へ" at bounding box center [147, 162] width 265 height 22
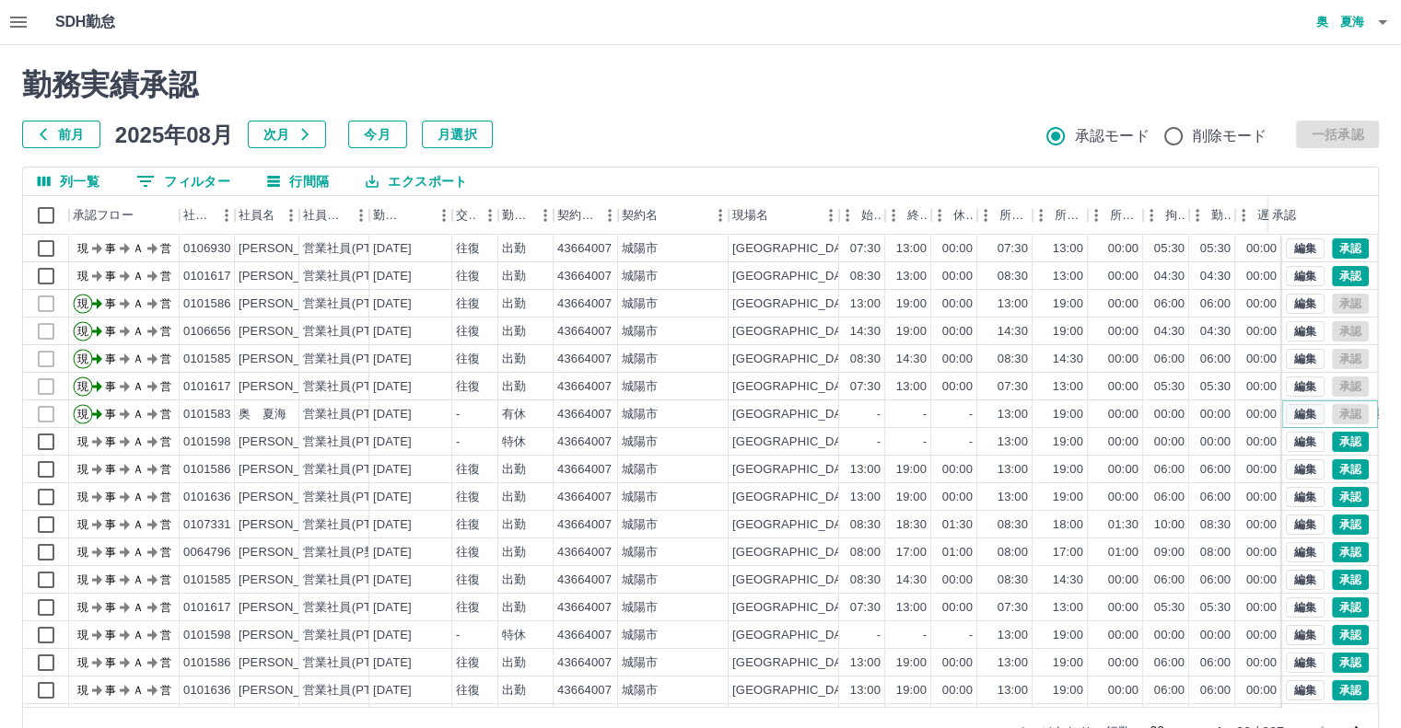
click at [1295, 416] on button "編集" at bounding box center [1305, 414] width 39 height 20
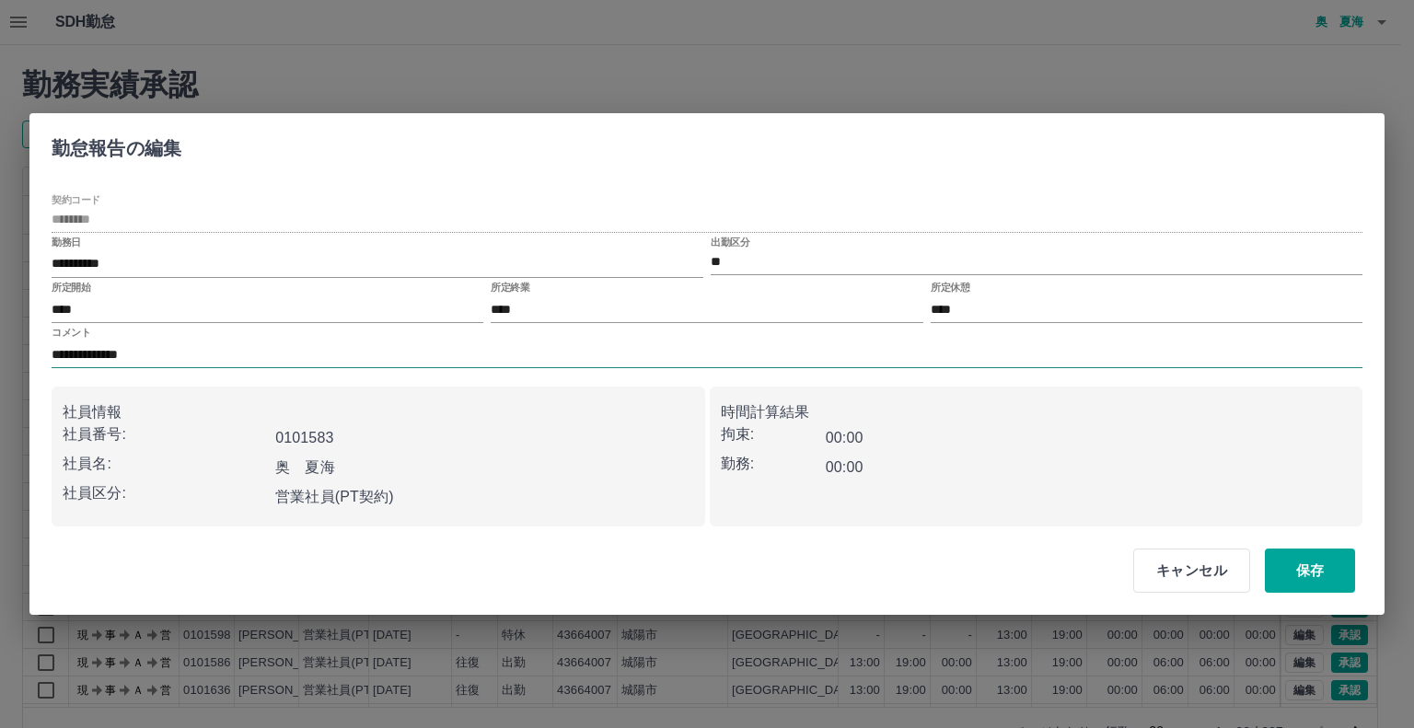
drag, startPoint x: 281, startPoint y: 356, endPoint x: 250, endPoint y: 361, distance: 30.7
click at [280, 356] on input "**********" at bounding box center [707, 355] width 1311 height 27
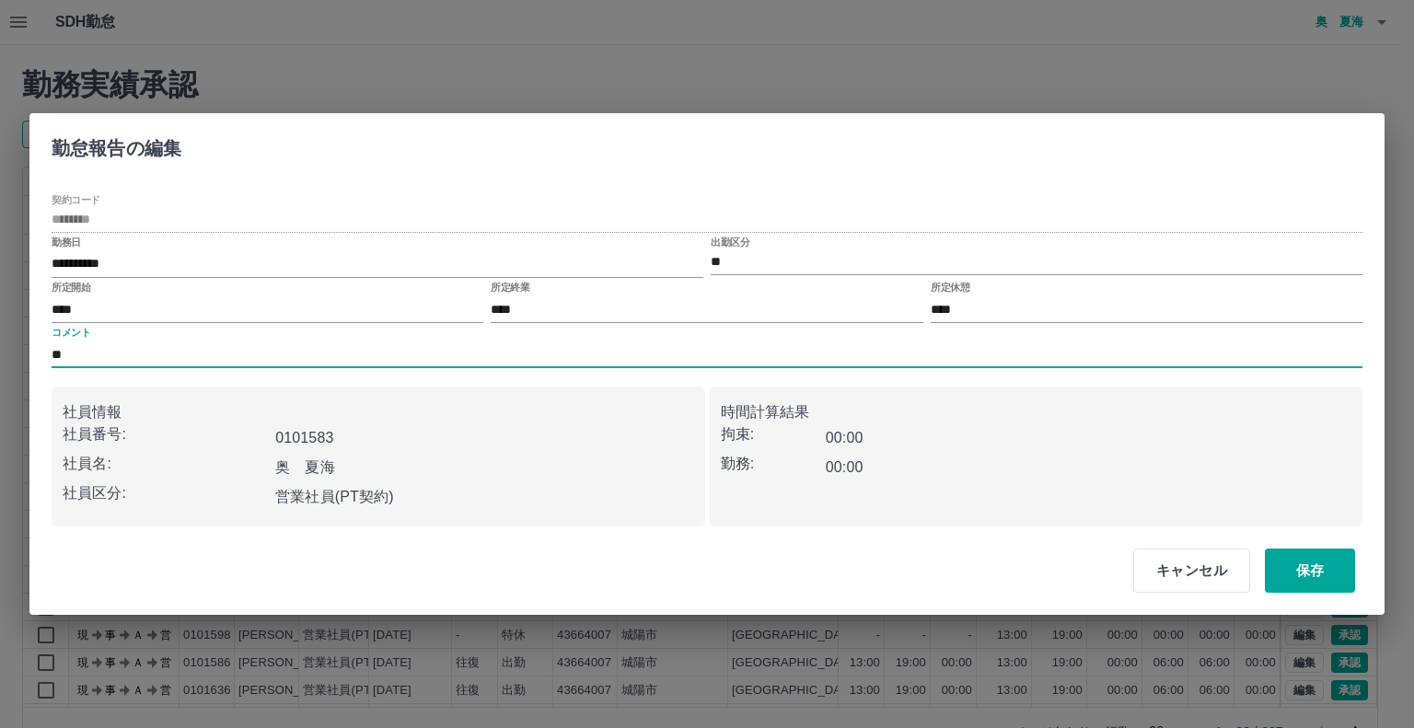
type input "*"
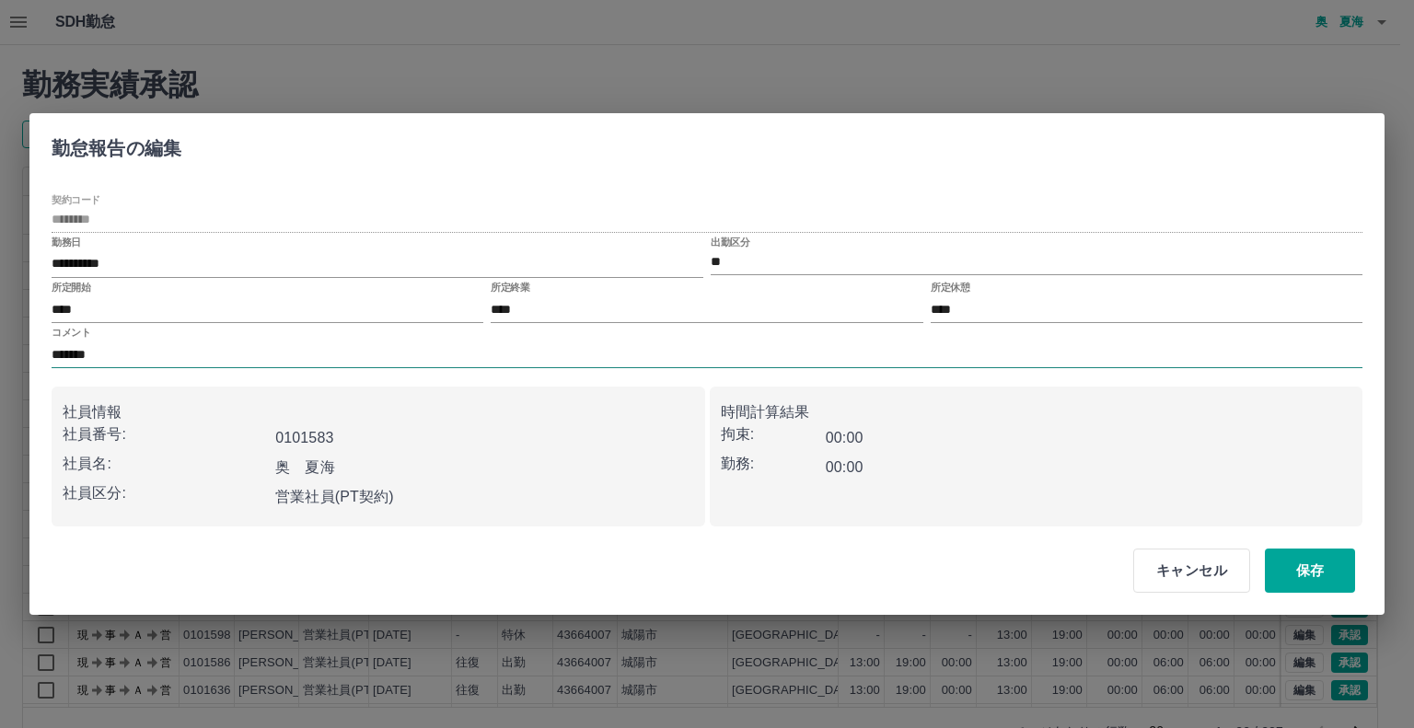
drag, startPoint x: 465, startPoint y: 378, endPoint x: 425, endPoint y: 366, distance: 41.4
click at [425, 366] on input "*******" at bounding box center [707, 355] width 1311 height 27
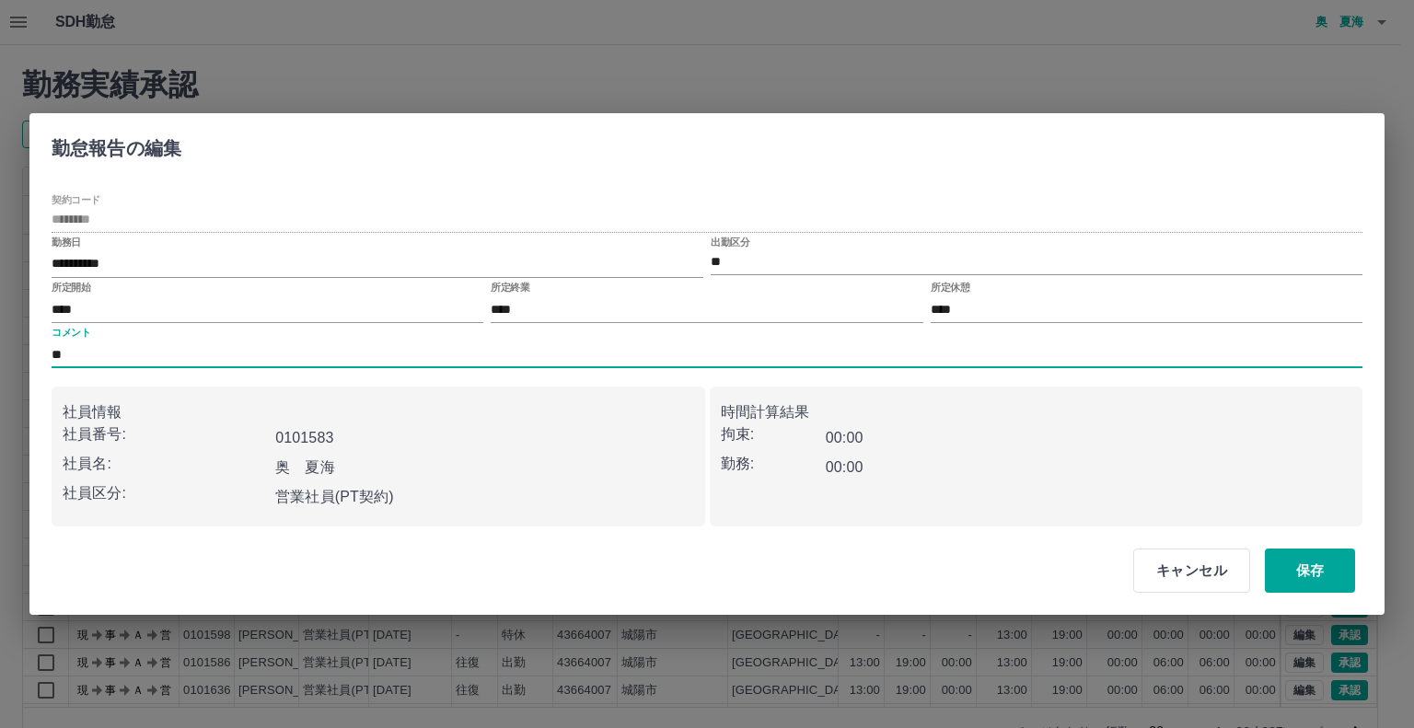
type input "**********"
click at [1160, 560] on button "キャンセル" at bounding box center [1192, 571] width 117 height 44
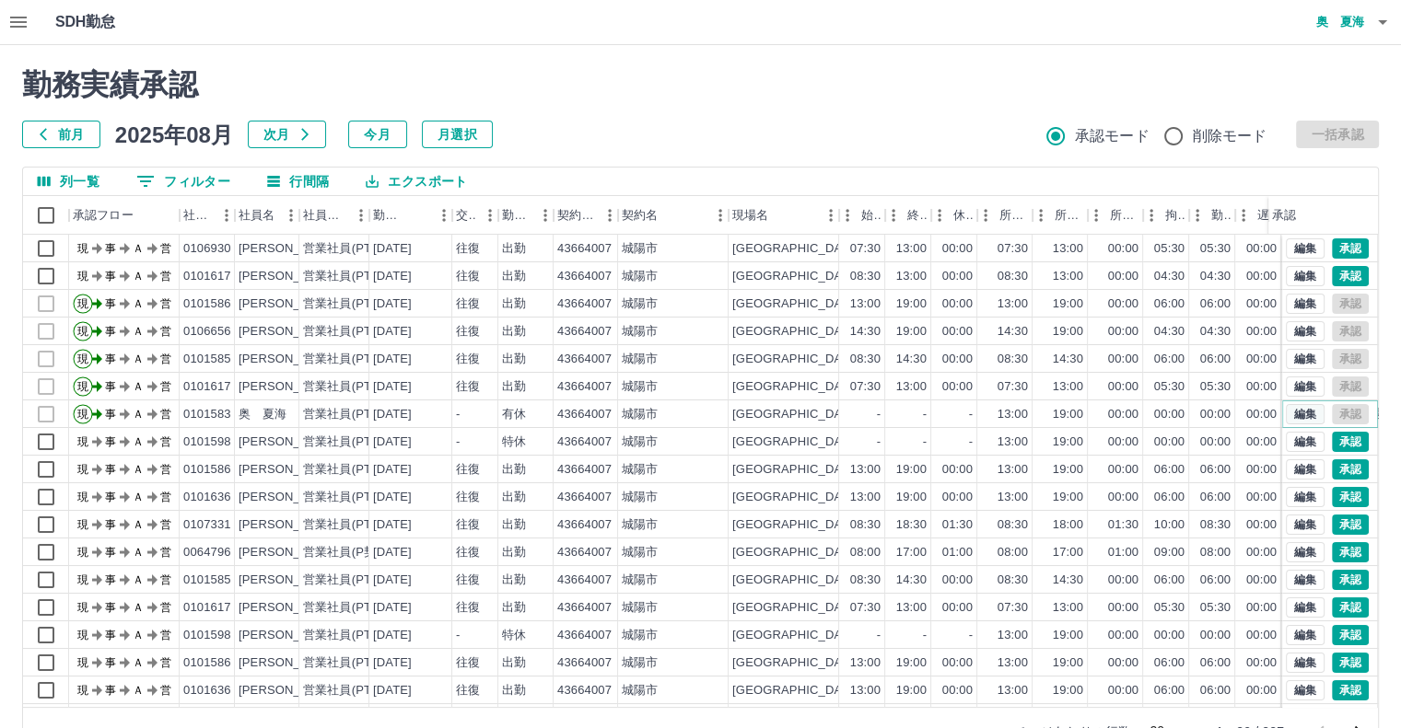
click at [1304, 412] on button "編集" at bounding box center [1305, 414] width 39 height 20
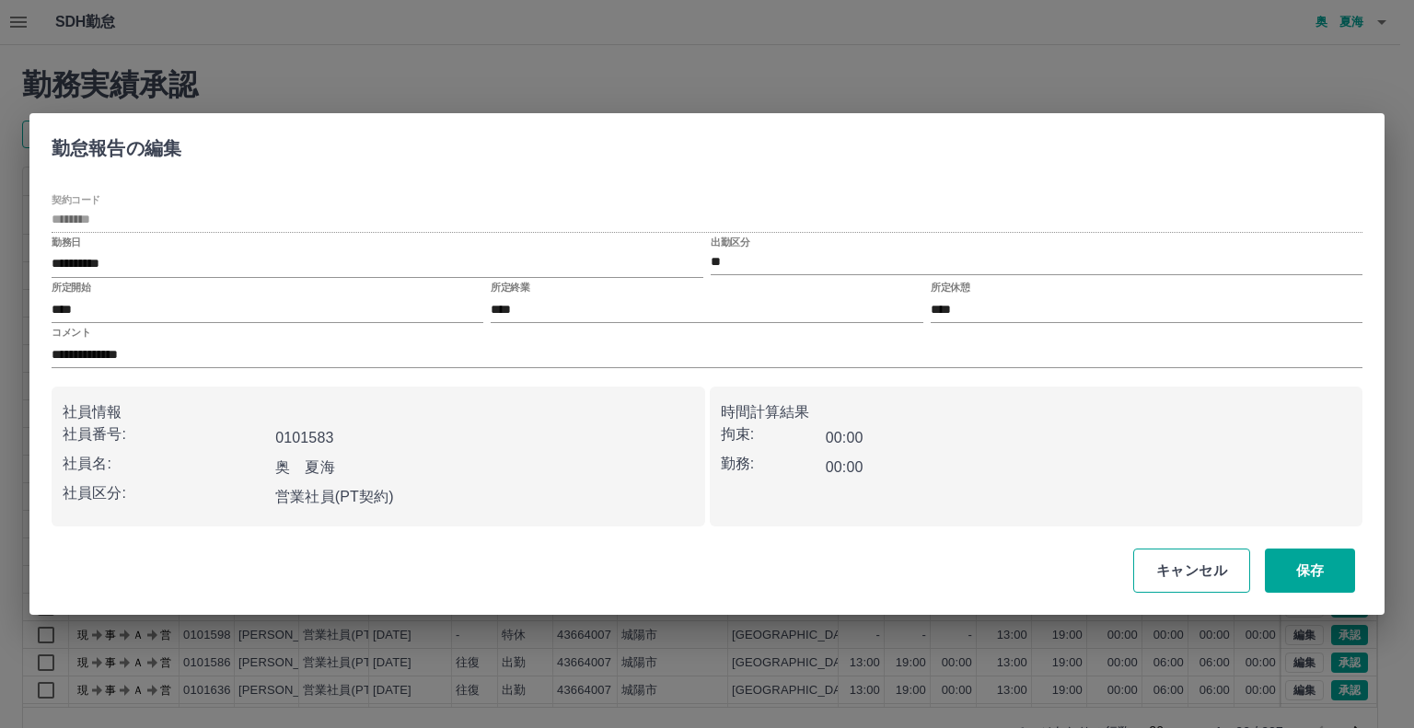
click at [1198, 573] on button "キャンセル" at bounding box center [1192, 571] width 117 height 44
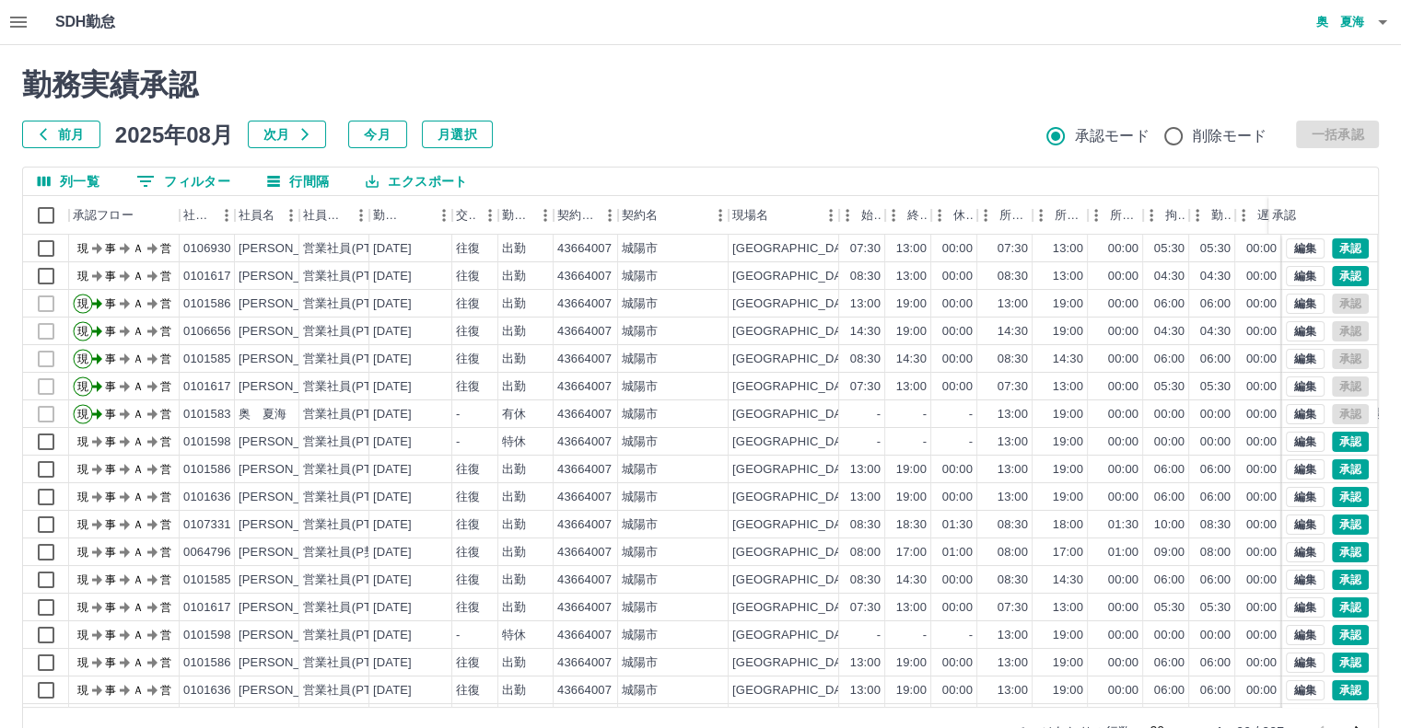
click at [869, 105] on div "勤務実績承認 前月 2025年08月 次月 今月 月選択 承認モード 削除モード 一括承認" at bounding box center [700, 107] width 1356 height 81
click at [29, 28] on icon "button" at bounding box center [18, 22] width 22 height 22
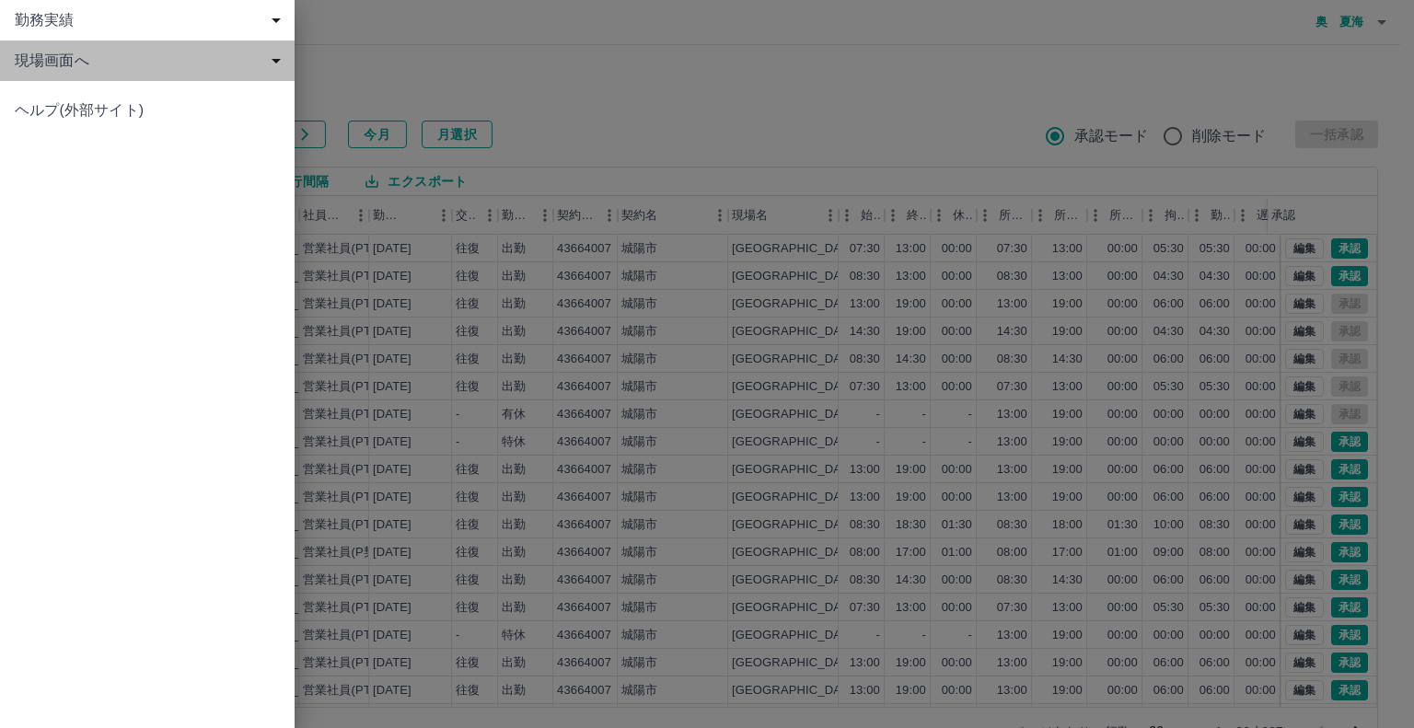
click at [43, 47] on div "現場画面へ" at bounding box center [147, 61] width 295 height 41
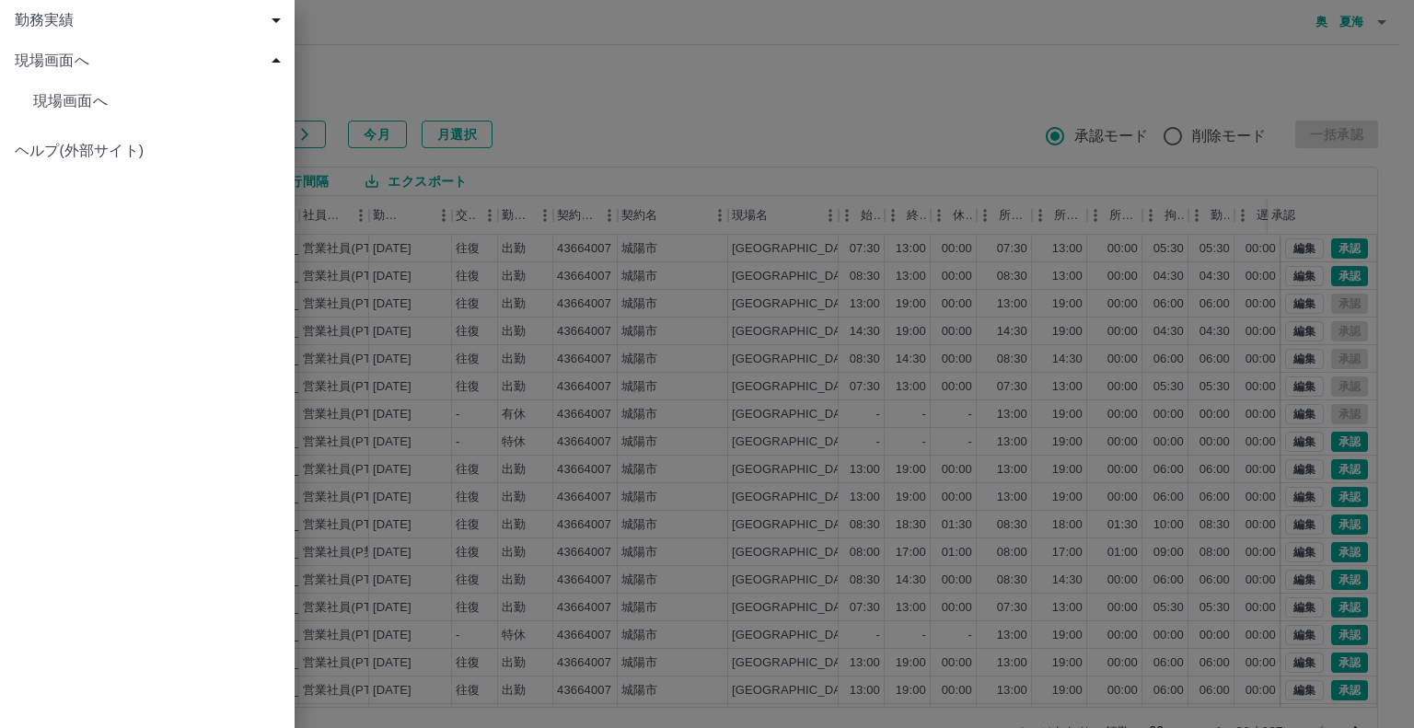
click at [65, 109] on span "現場画面へ" at bounding box center [156, 101] width 247 height 22
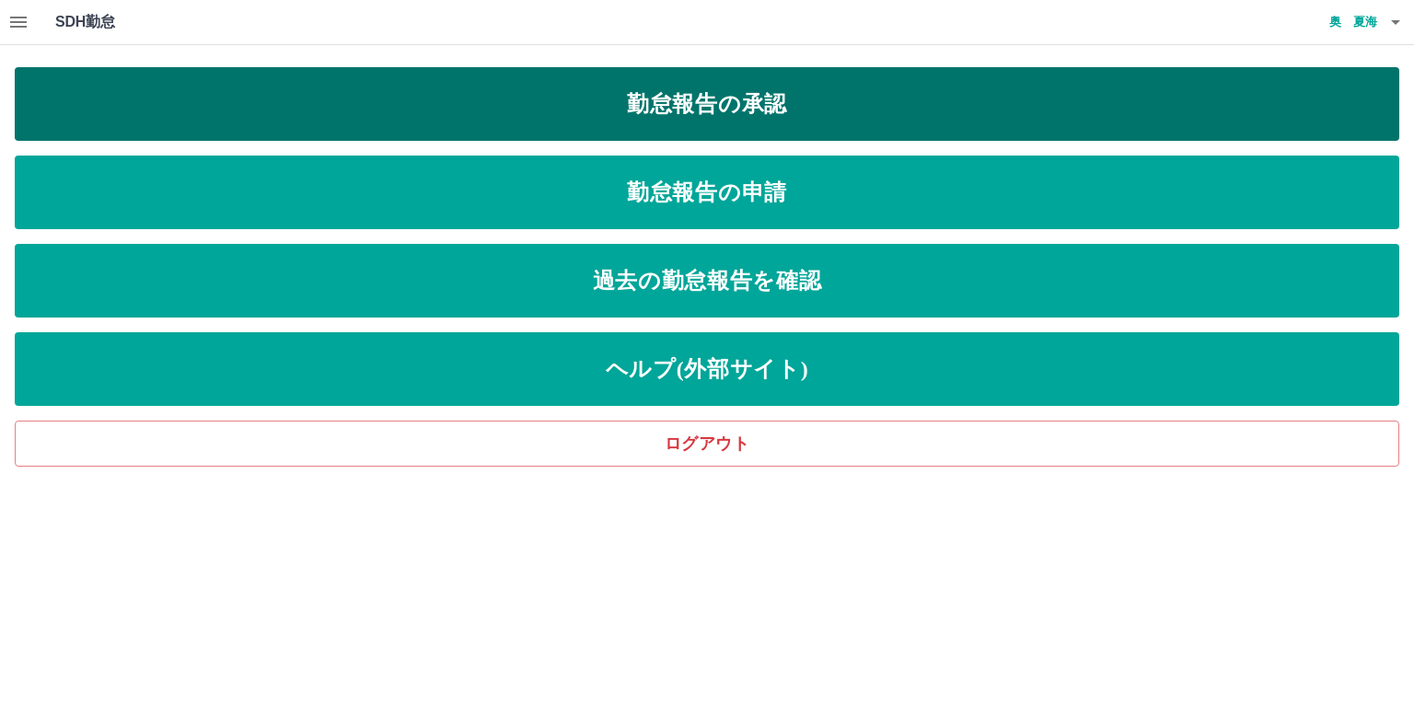
click at [442, 102] on link "勤怠報告の承認" at bounding box center [707, 104] width 1385 height 74
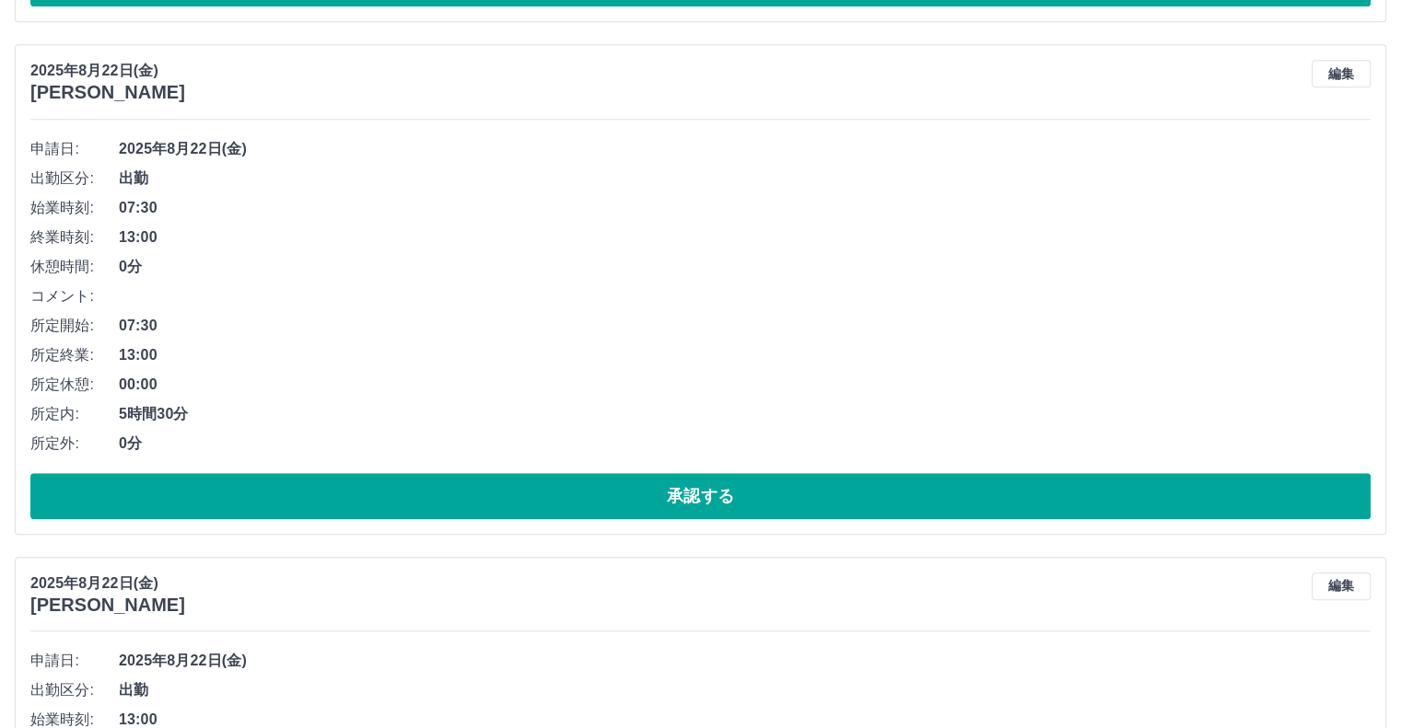
scroll to position [1105, 0]
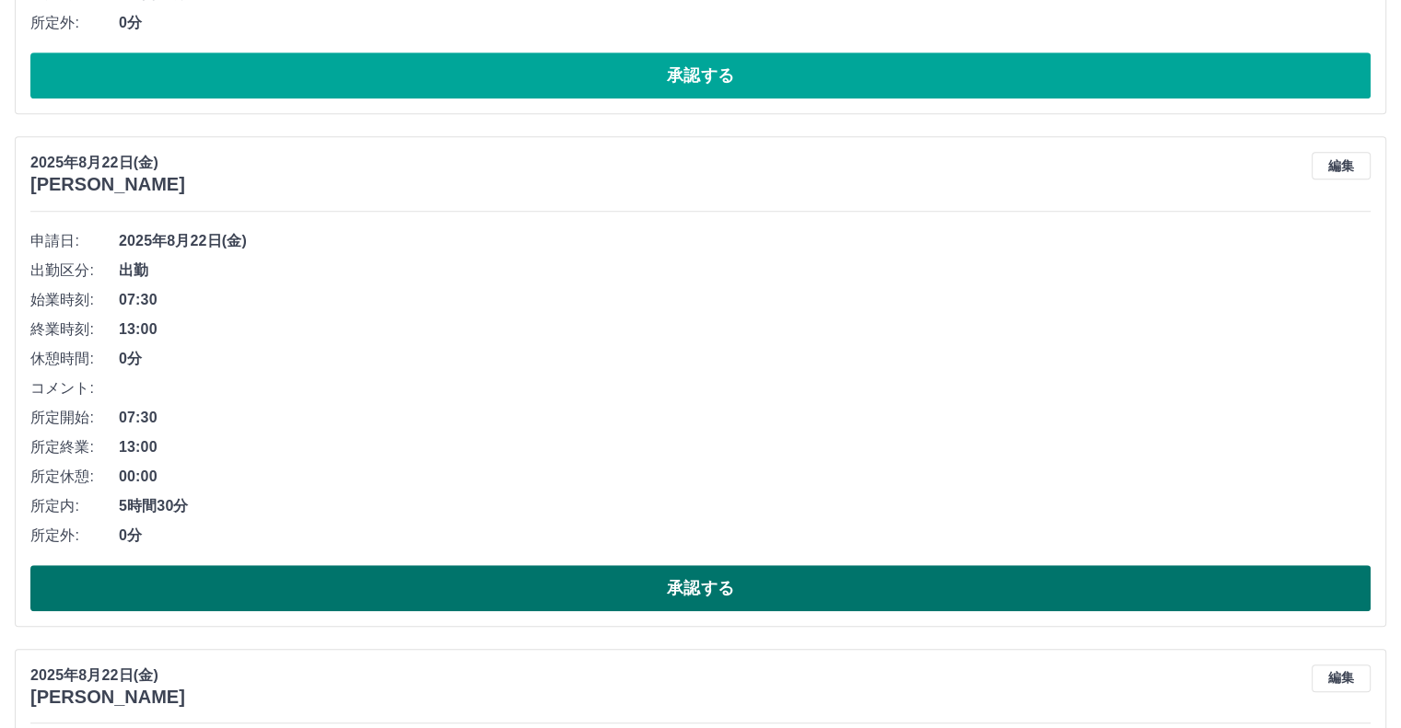
click at [701, 589] on button "承認する" at bounding box center [700, 588] width 1340 height 46
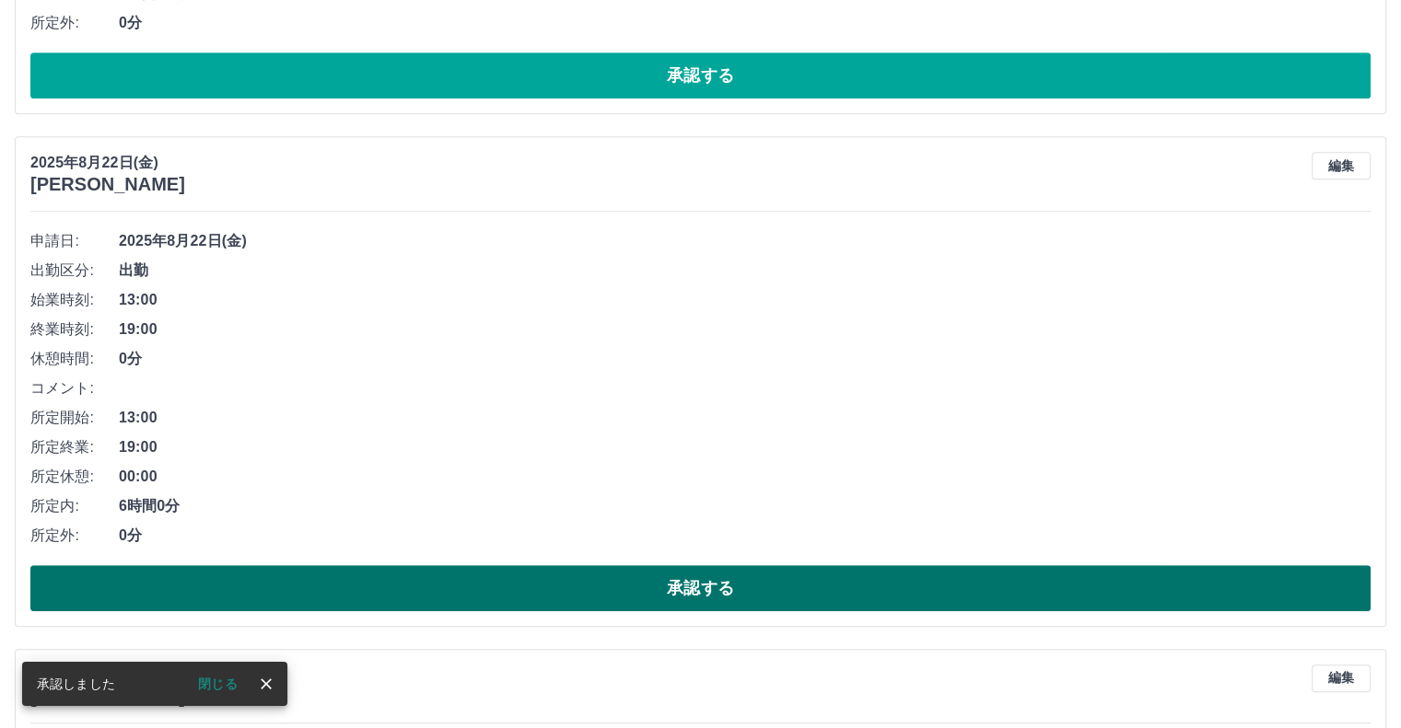
click at [723, 585] on button "承認する" at bounding box center [700, 588] width 1340 height 46
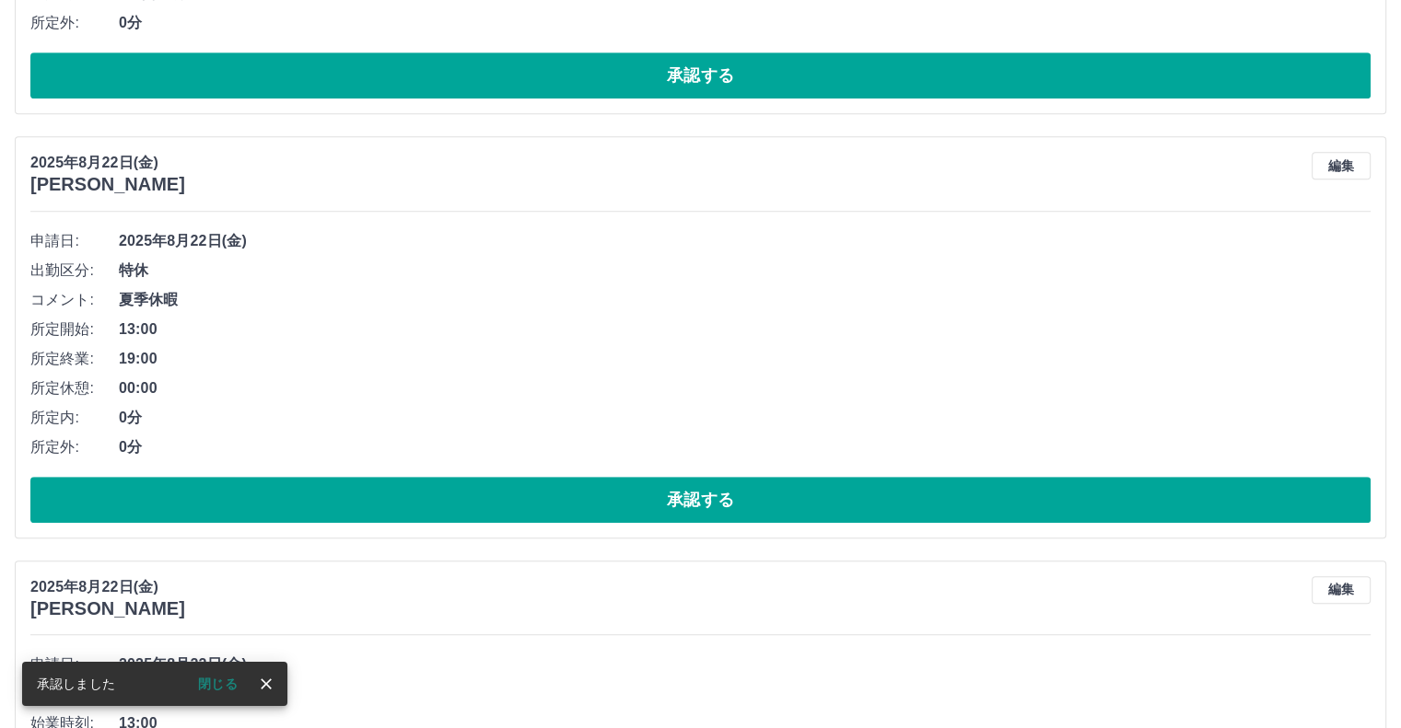
click at [724, 585] on div "2025年8月22日(金) 山田　悦子 編集" at bounding box center [700, 597] width 1340 height 43
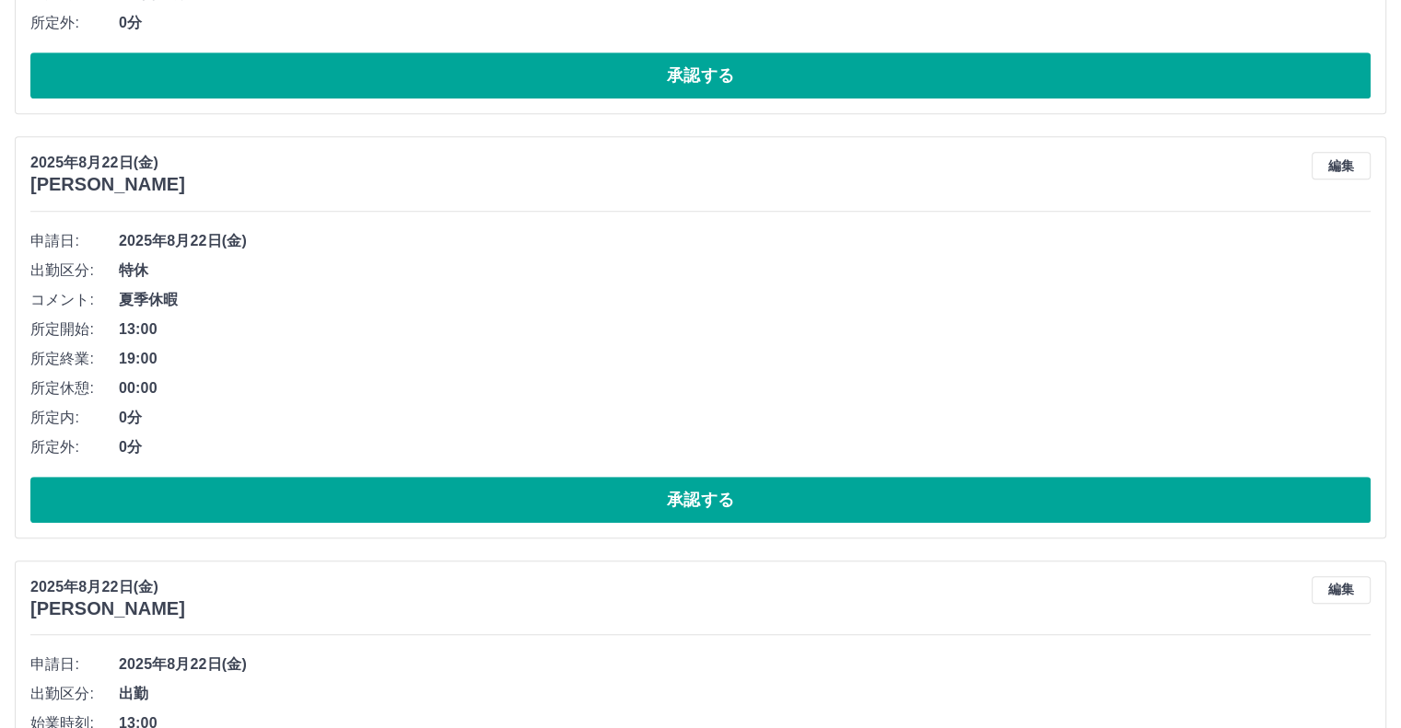
click at [732, 425] on span "0分" at bounding box center [744, 418] width 1251 height 22
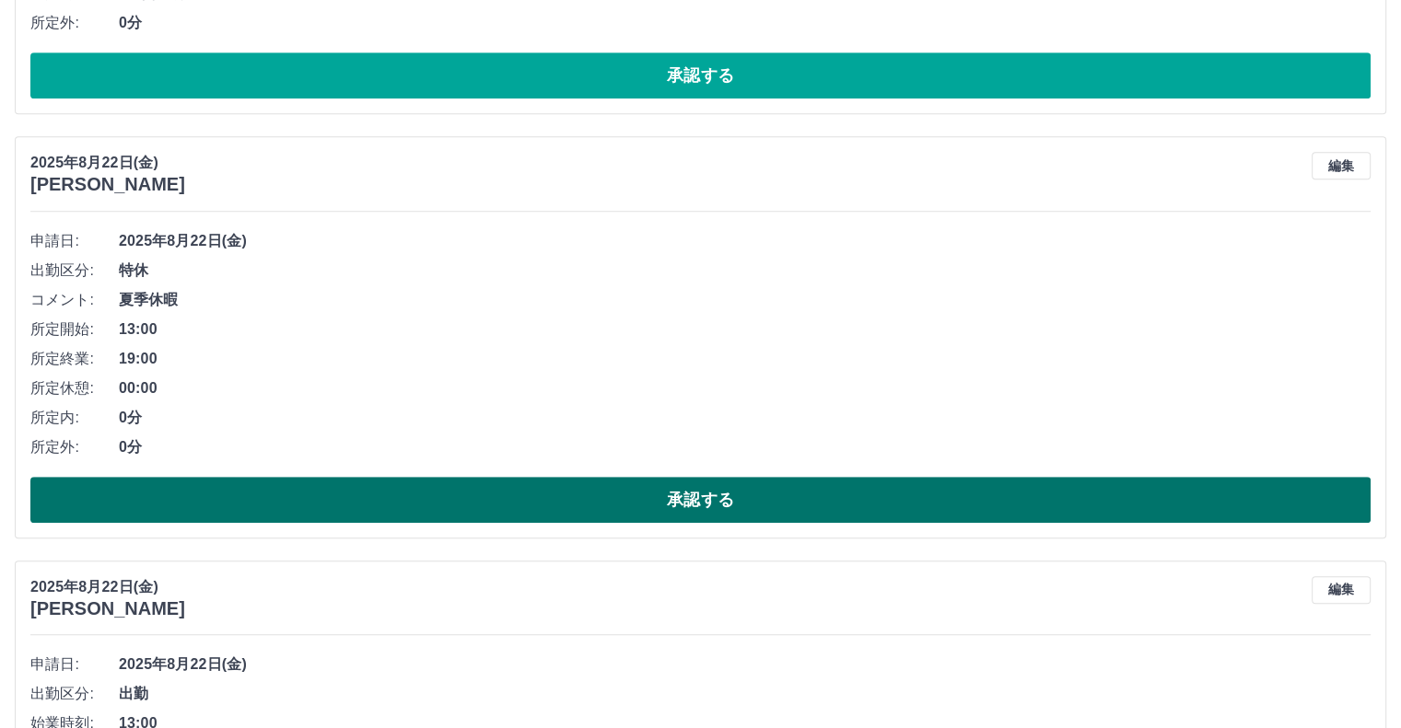
click at [704, 506] on button "承認する" at bounding box center [700, 500] width 1340 height 46
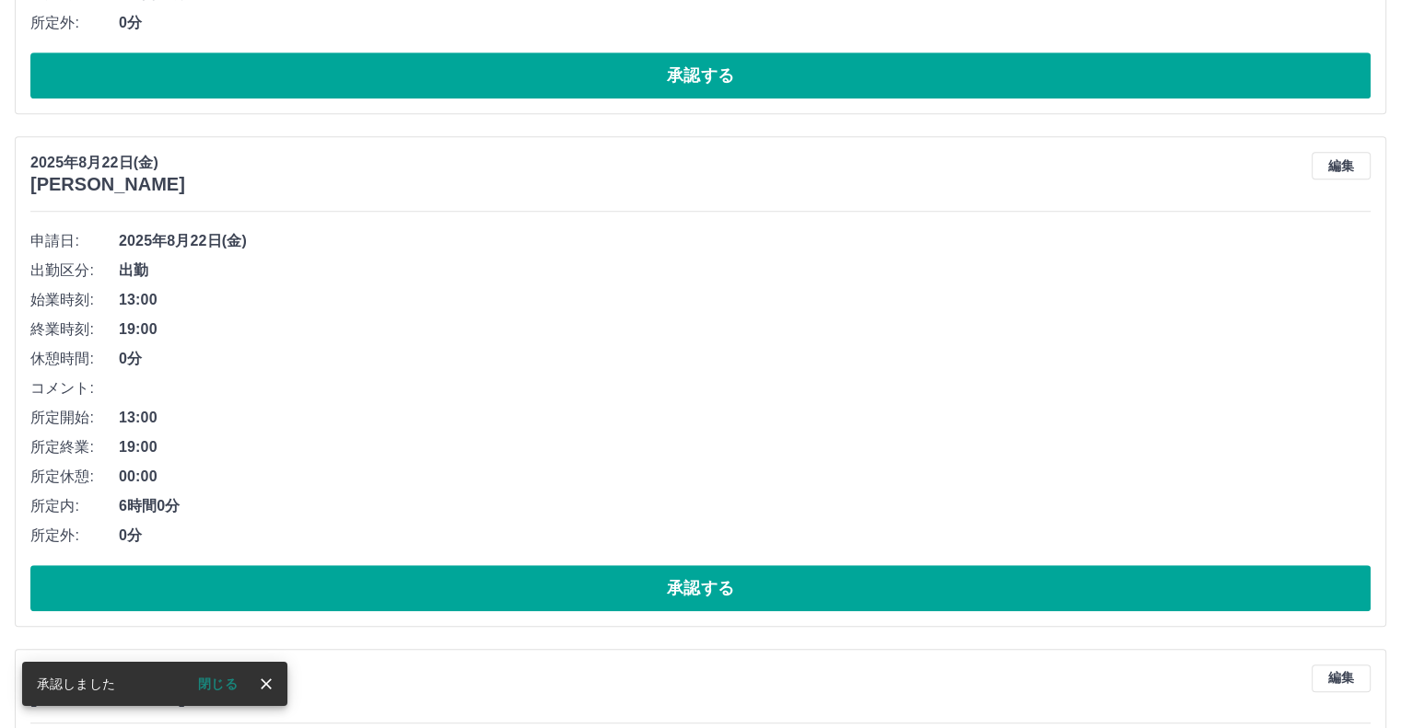
click at [637, 555] on div "申請日: 2025年8月22日(金) 出勤区分: 出勤 始業時刻: 13:00 終業時刻: 19:00 休憩時間: 0分 コメント: 所定開始: 13:00 …" at bounding box center [700, 419] width 1340 height 385
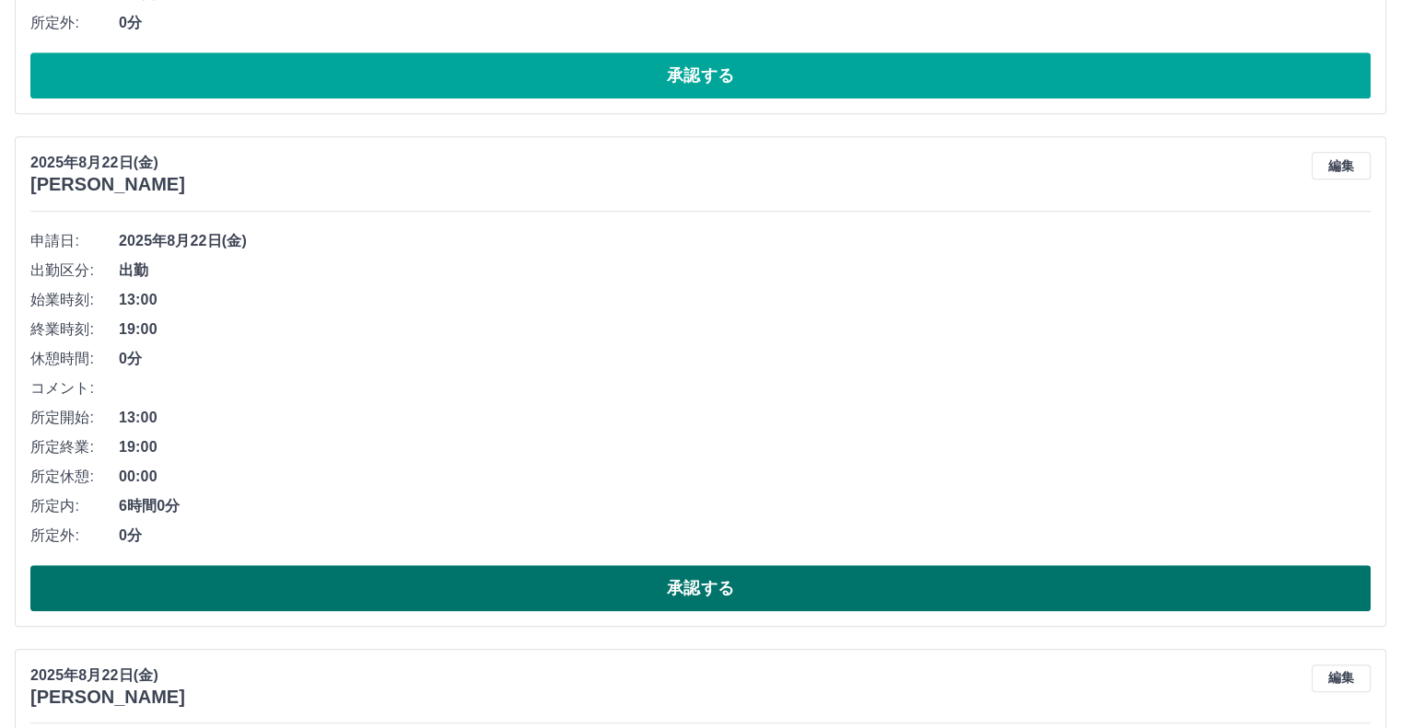
click at [641, 587] on button "承認する" at bounding box center [700, 588] width 1340 height 46
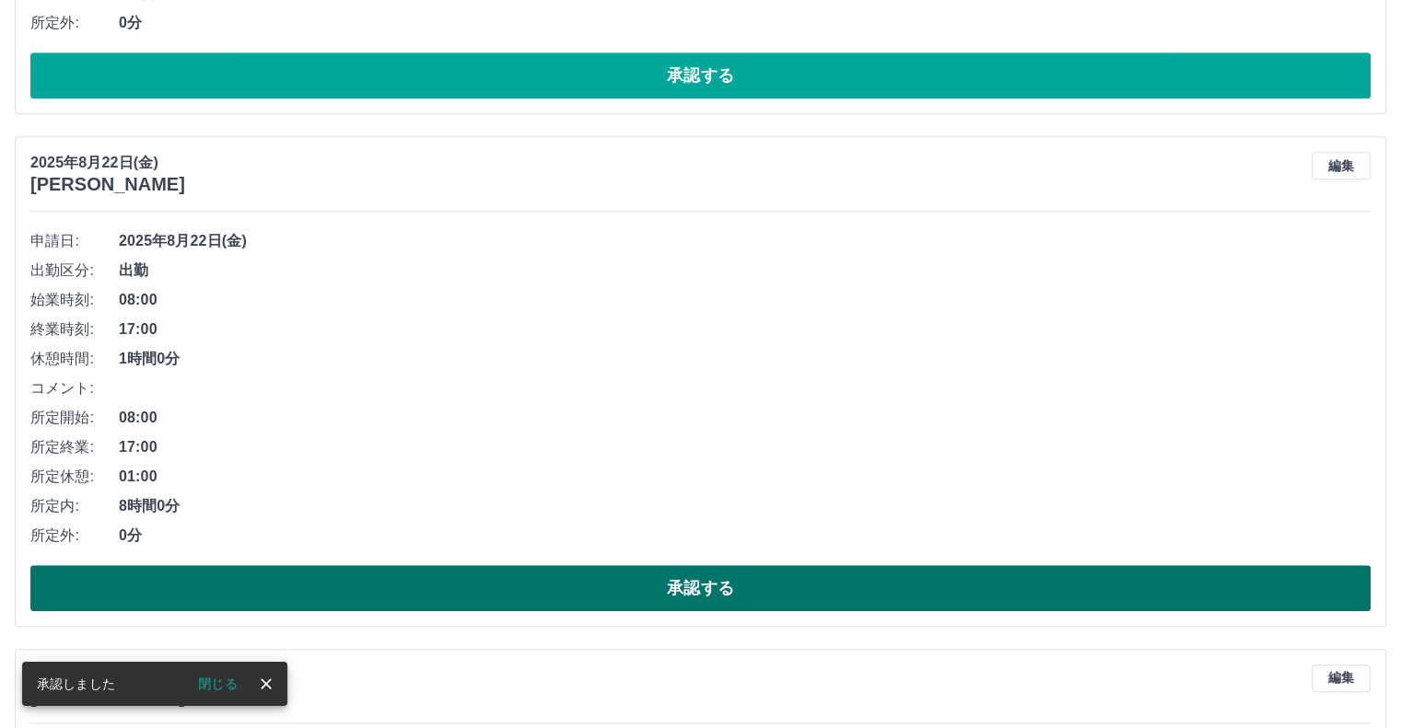
click at [662, 585] on button "承認する" at bounding box center [700, 588] width 1340 height 46
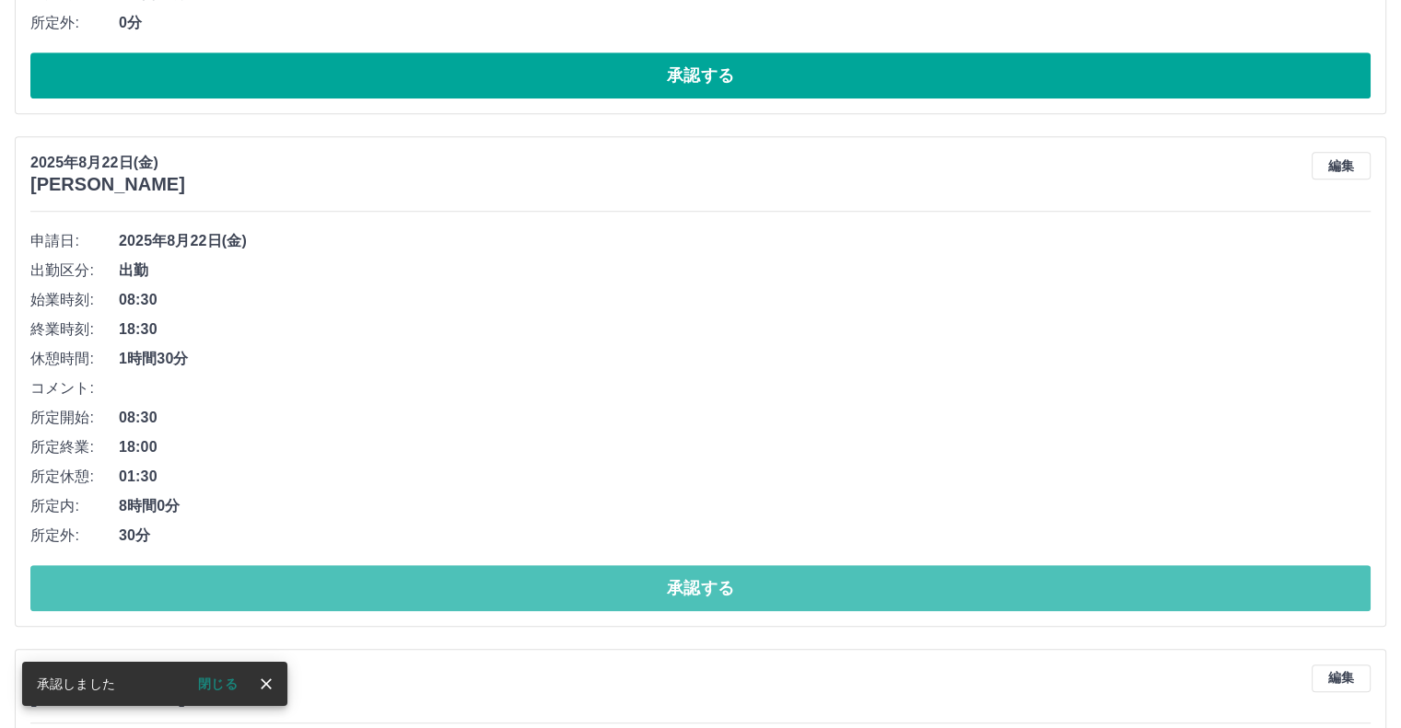
click at [662, 585] on button "承認する" at bounding box center [700, 588] width 1340 height 46
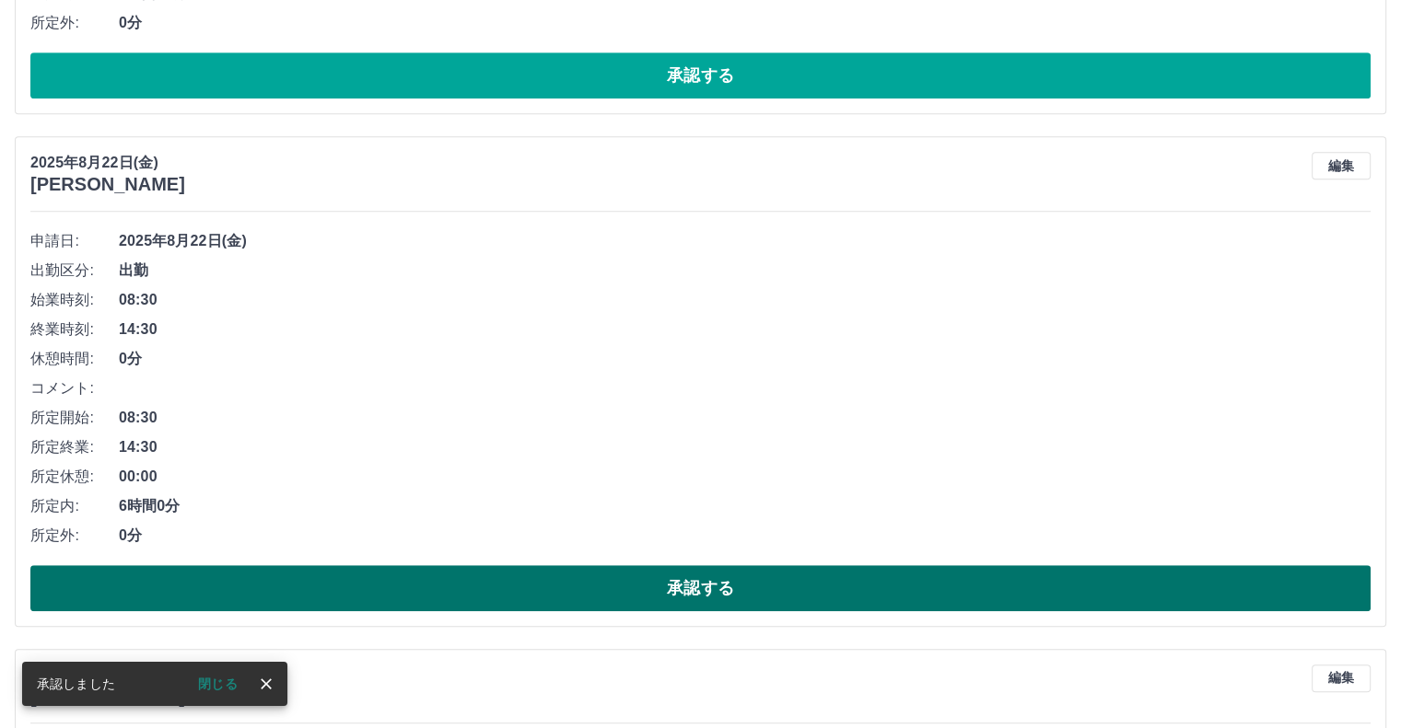
click at [665, 583] on button "承認する" at bounding box center [700, 588] width 1340 height 46
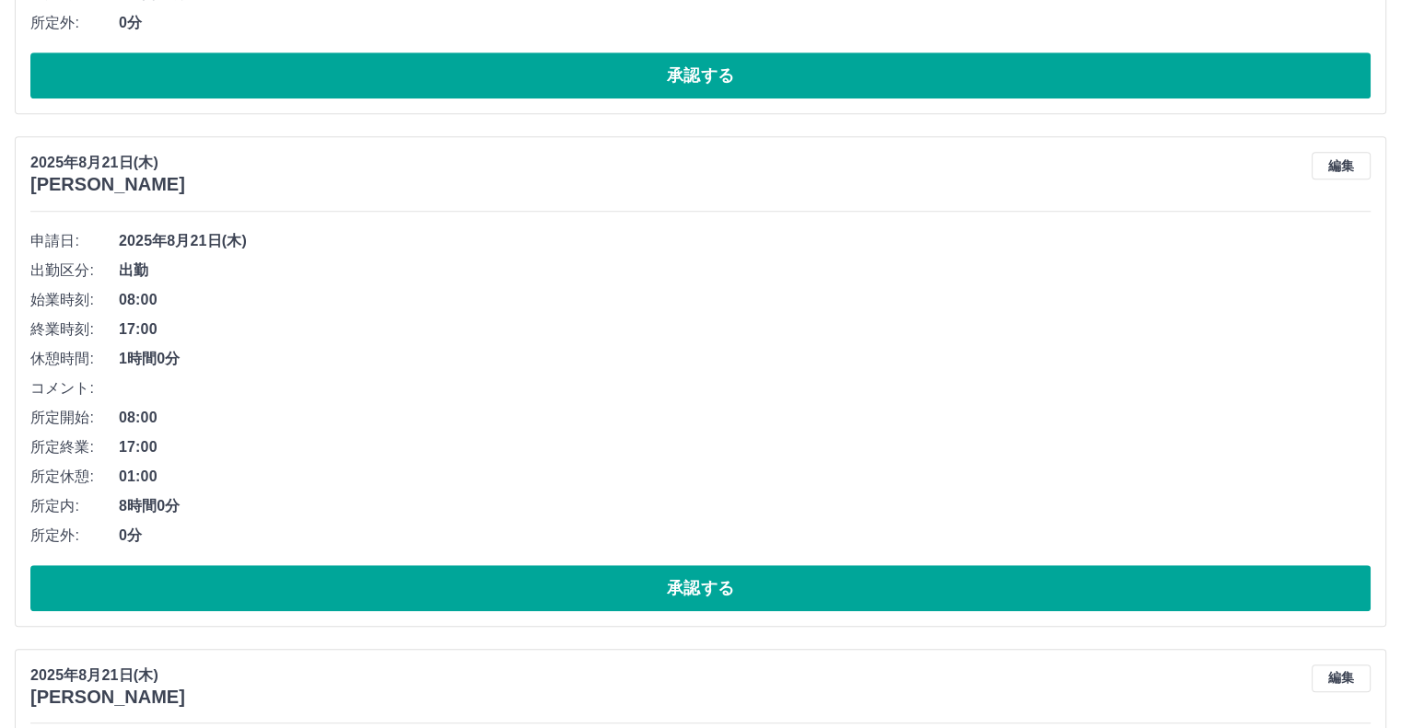
click at [665, 583] on button "承認する" at bounding box center [700, 588] width 1340 height 46
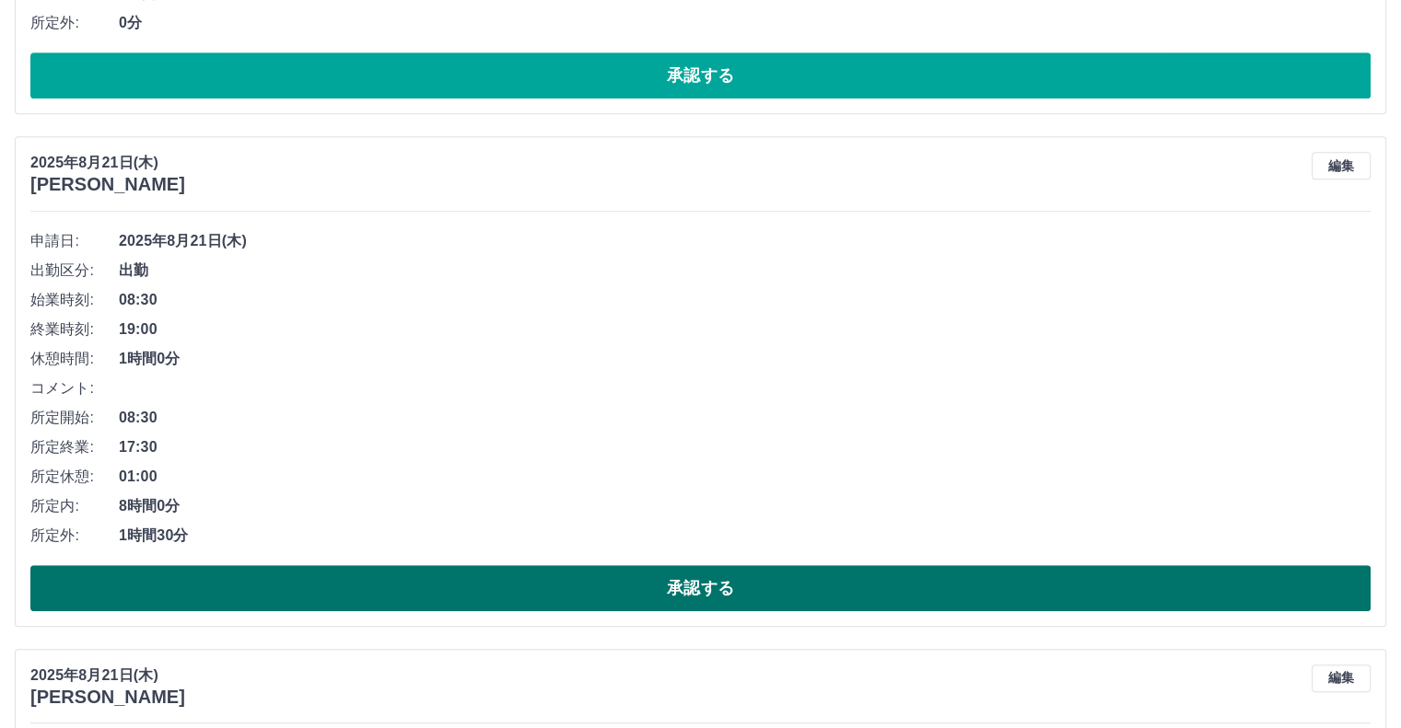
click at [665, 587] on button "承認する" at bounding box center [700, 588] width 1340 height 46
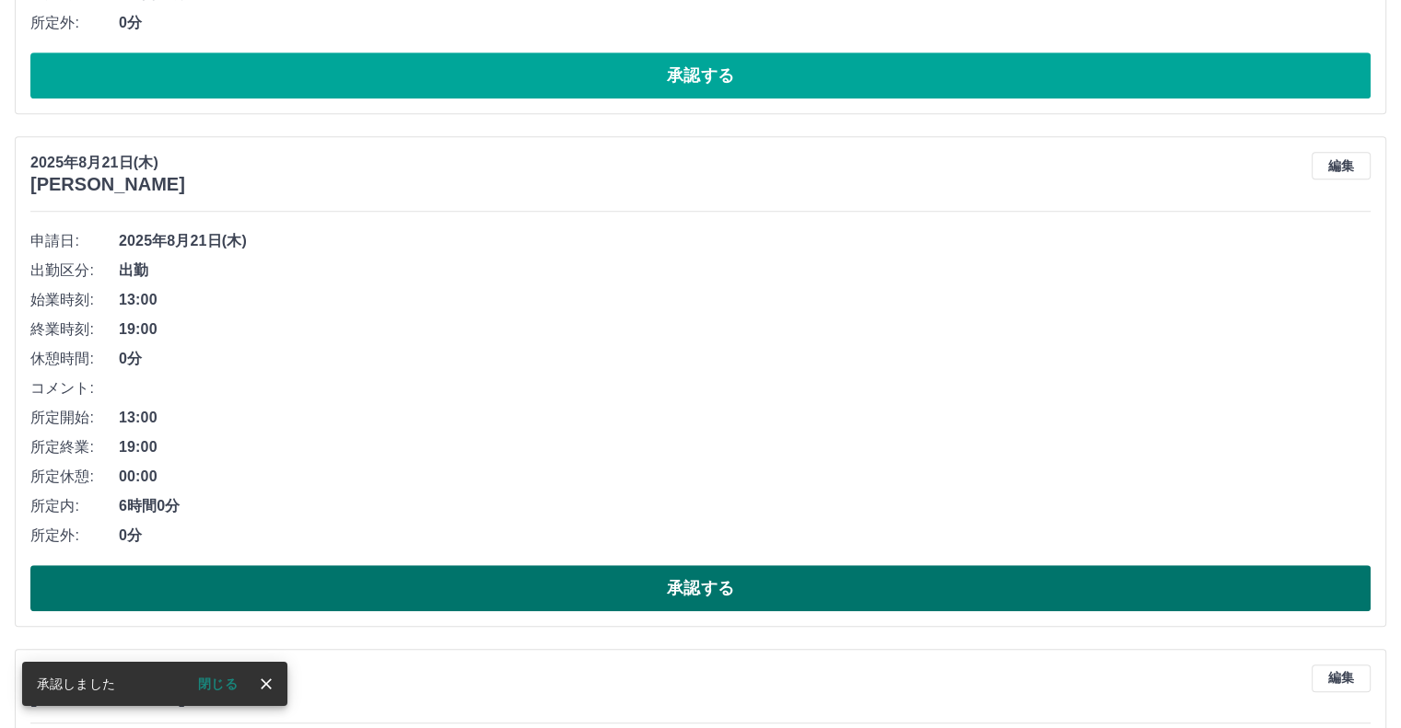
click at [661, 595] on button "承認する" at bounding box center [700, 588] width 1340 height 46
click at [581, 572] on button "承認する" at bounding box center [700, 588] width 1340 height 46
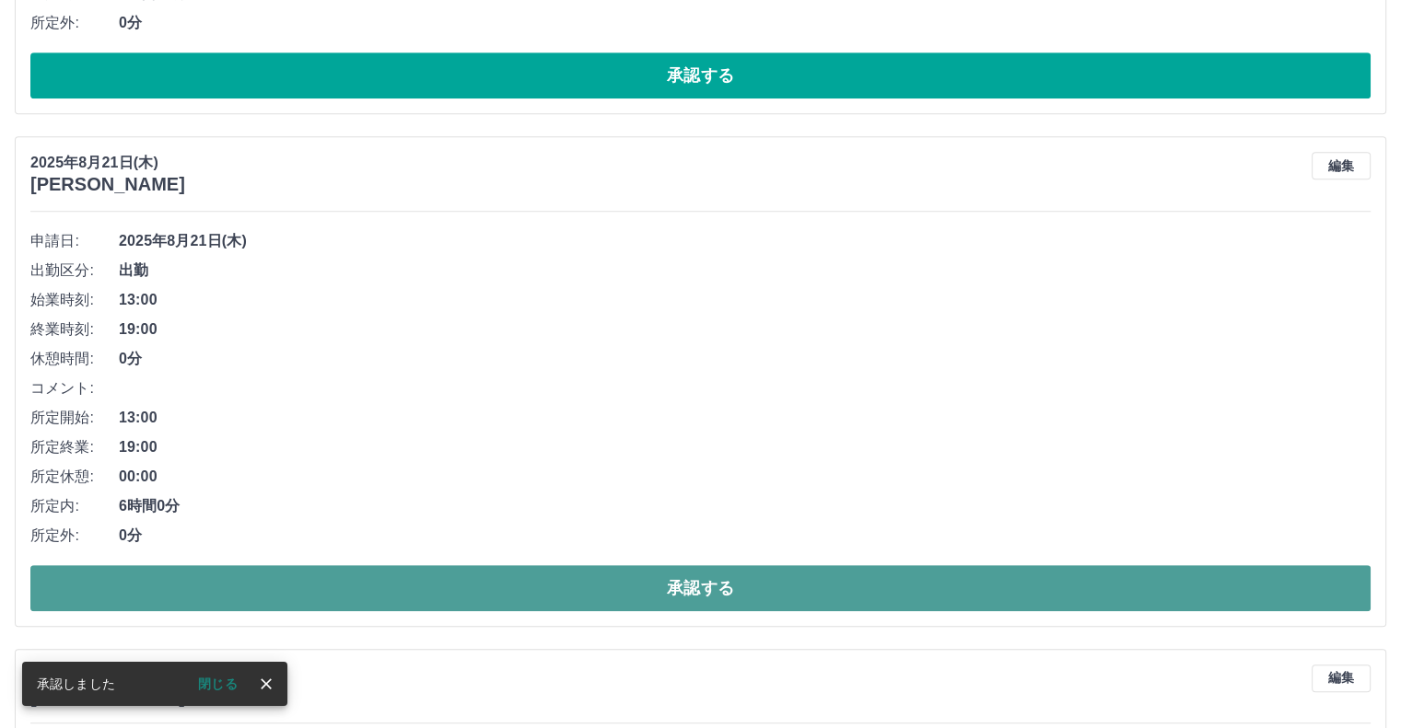
click at [585, 585] on button "承認する" at bounding box center [700, 588] width 1340 height 46
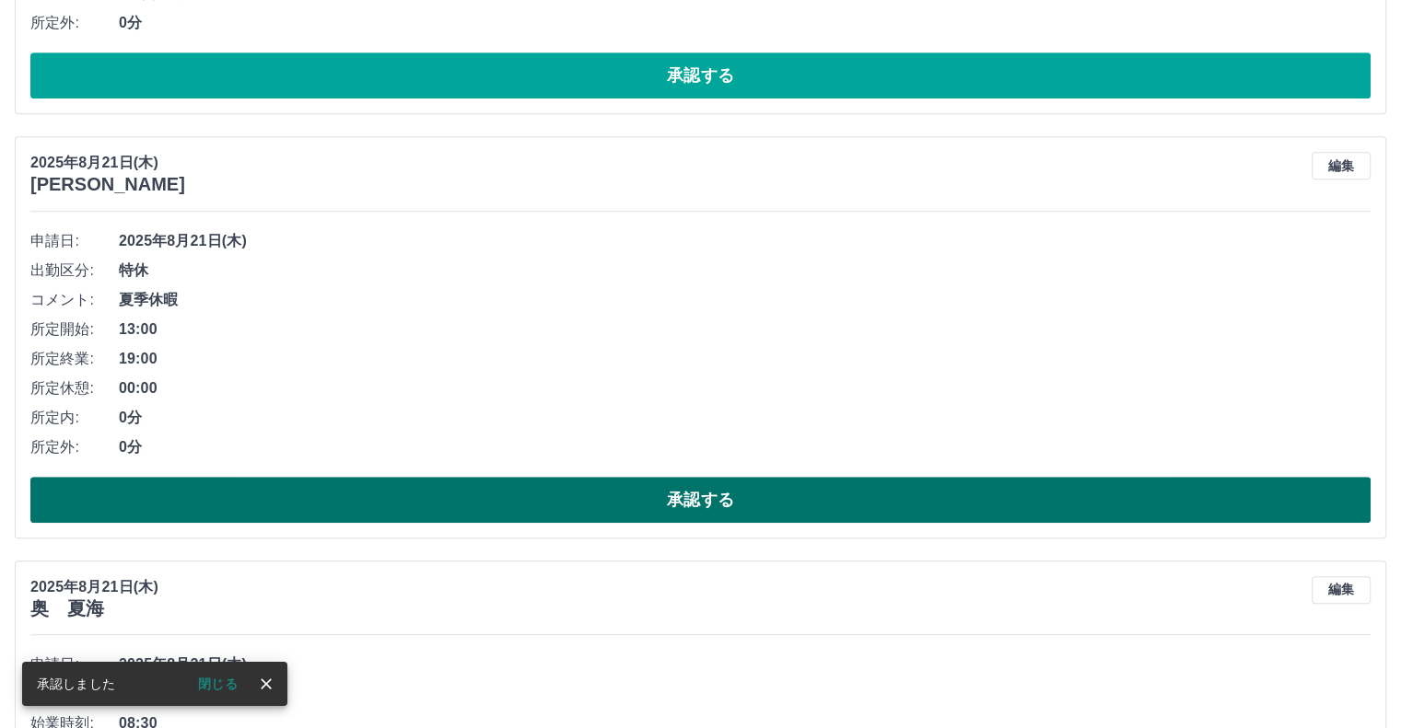
click at [607, 506] on button "承認する" at bounding box center [700, 500] width 1340 height 46
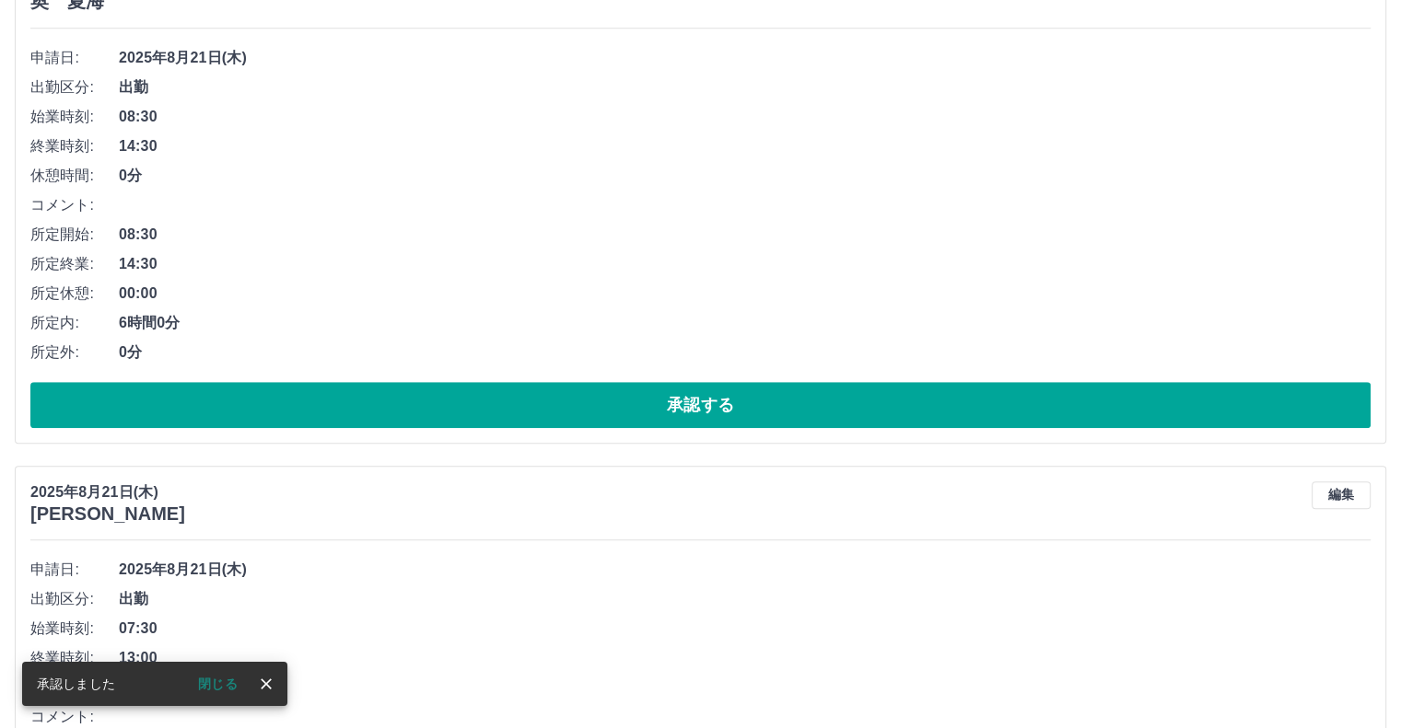
scroll to position [1289, 0]
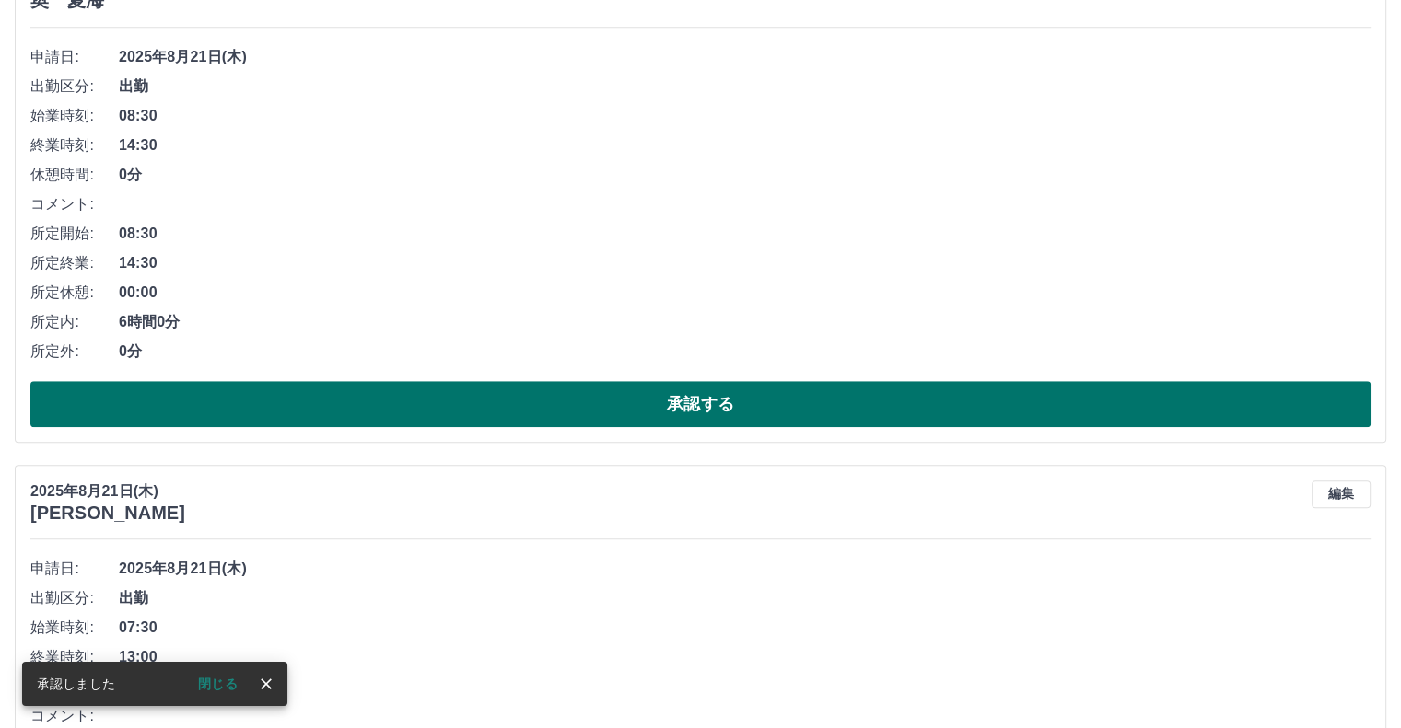
click at [637, 412] on button "承認する" at bounding box center [700, 404] width 1340 height 46
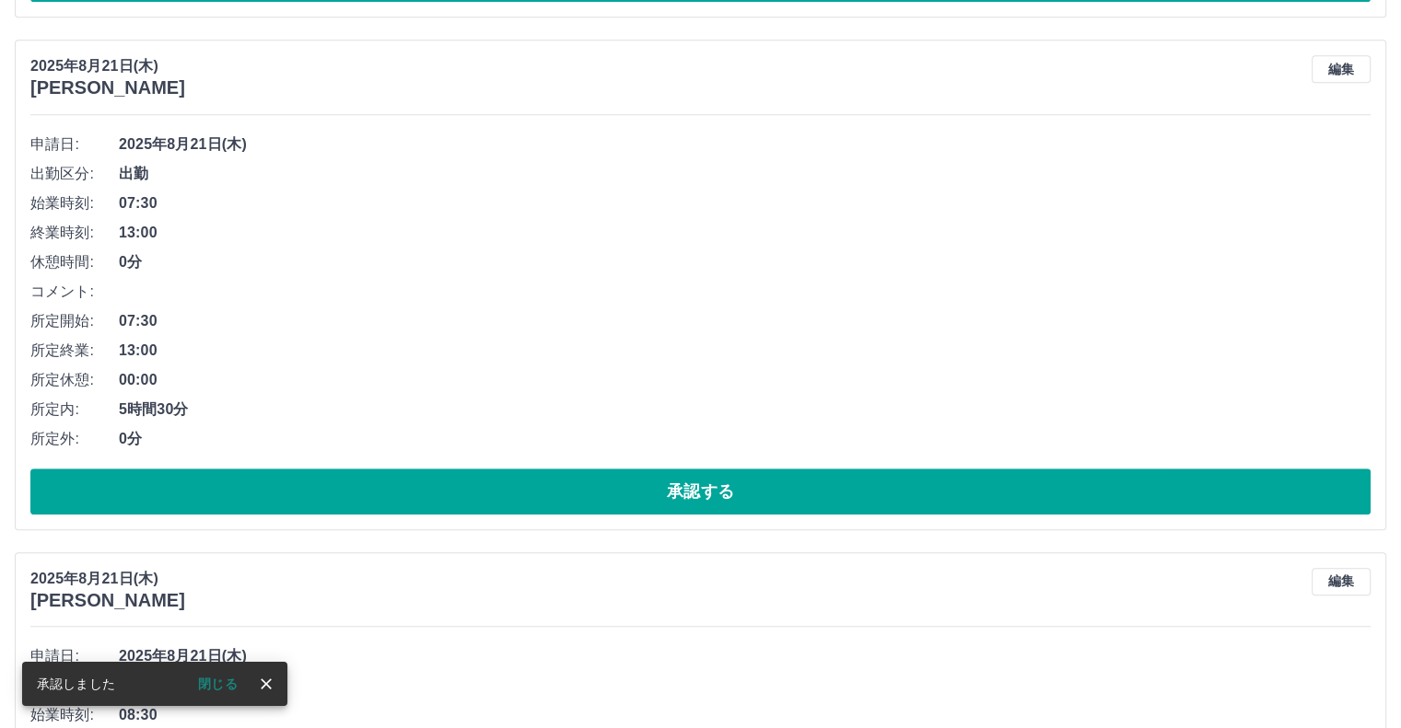
scroll to position [1238, 0]
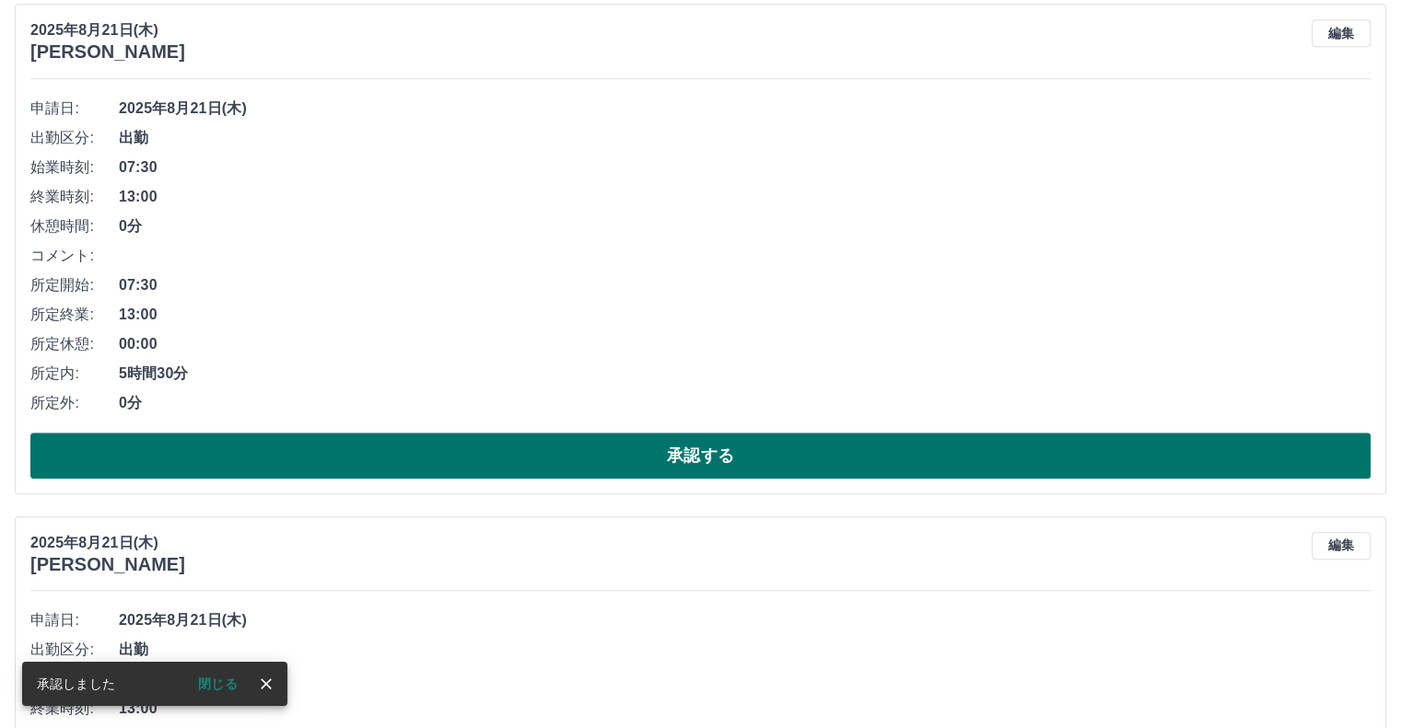
click at [630, 467] on button "承認する" at bounding box center [700, 456] width 1340 height 46
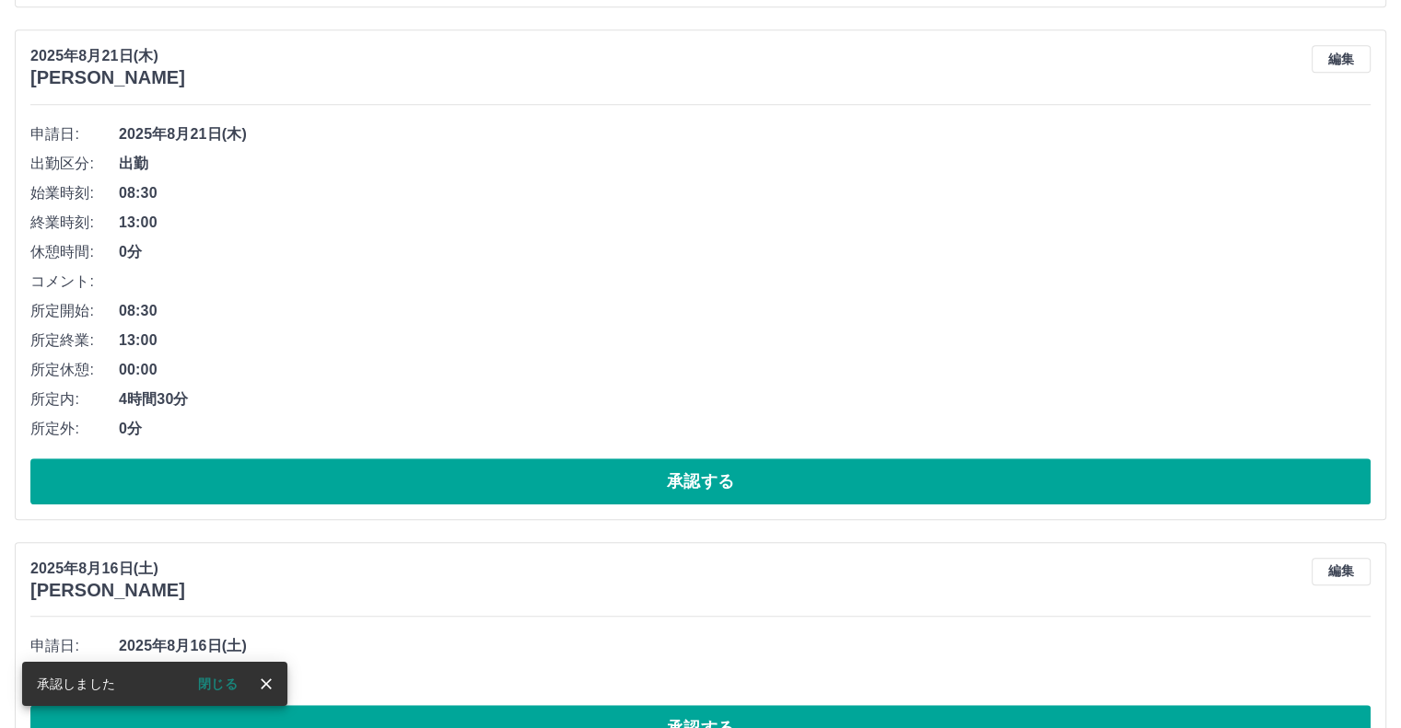
scroll to position [1279, 0]
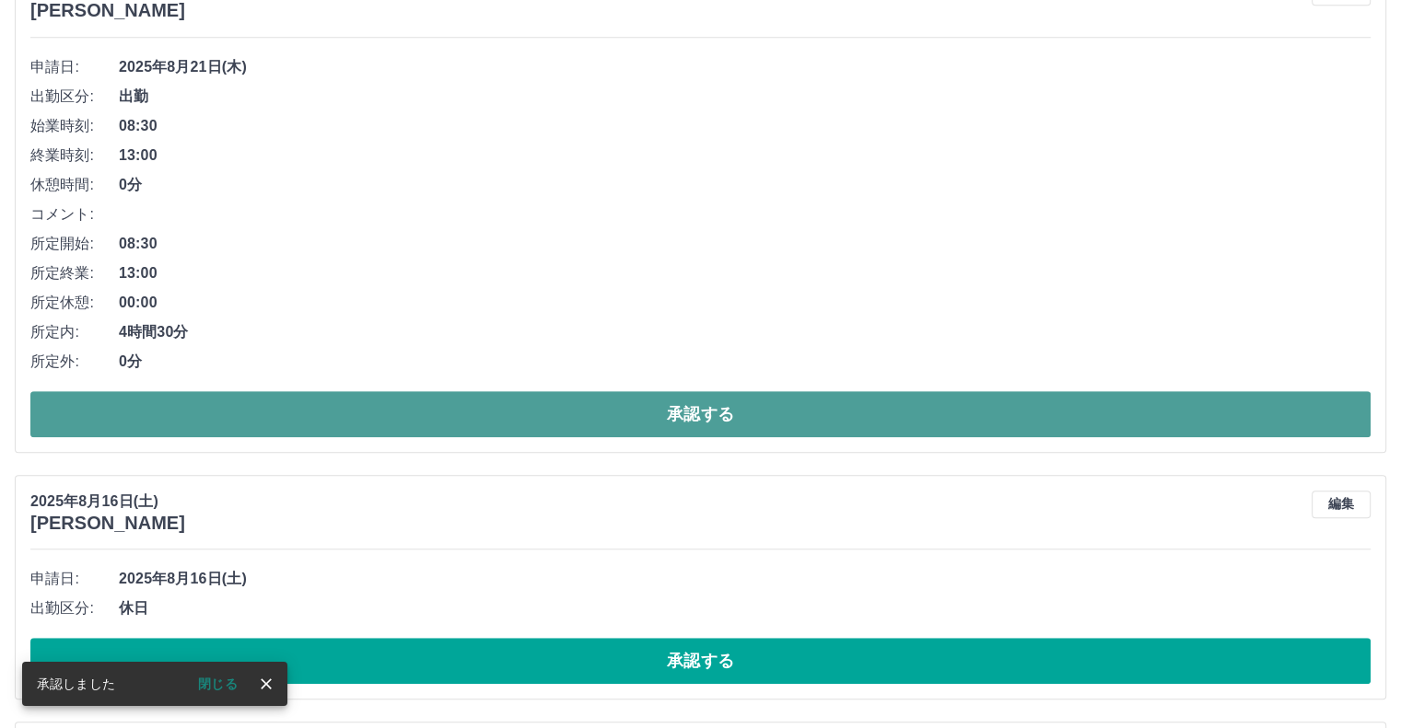
click at [683, 409] on button "承認する" at bounding box center [700, 414] width 1340 height 46
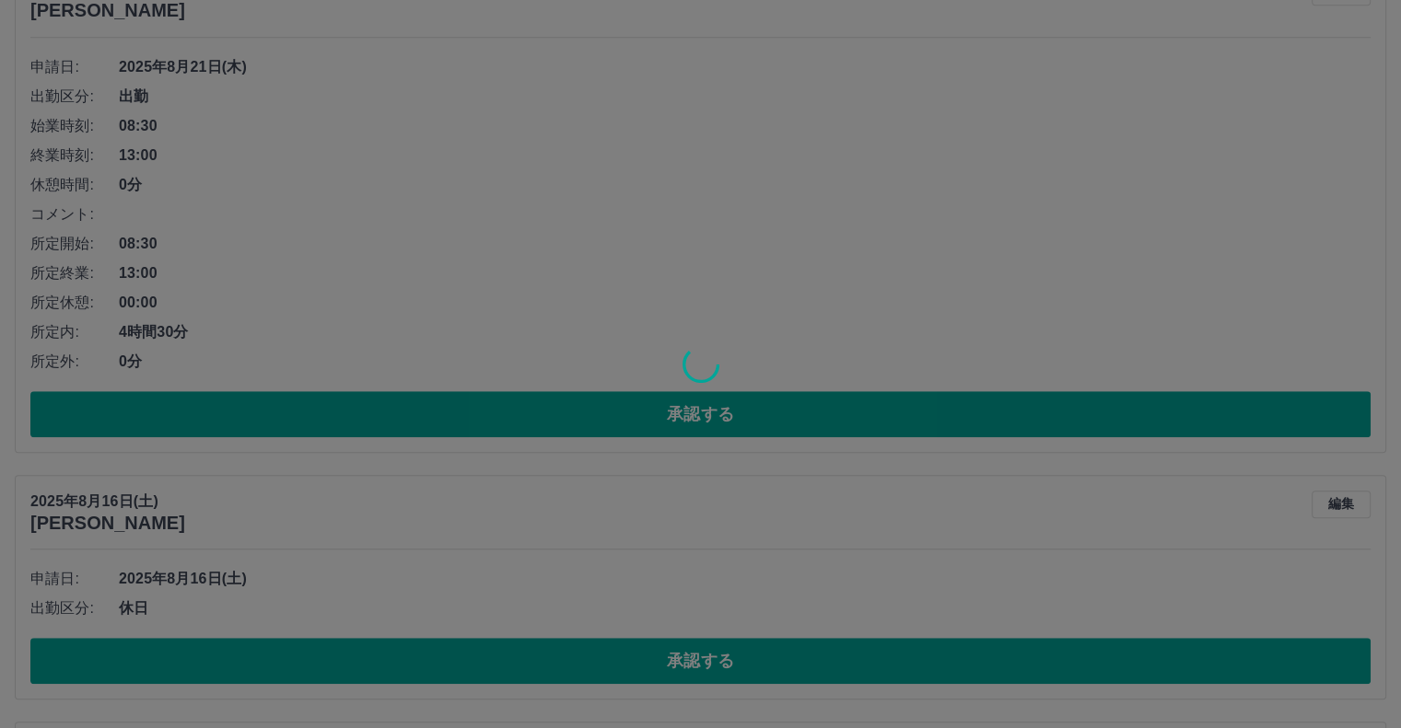
scroll to position [768, 0]
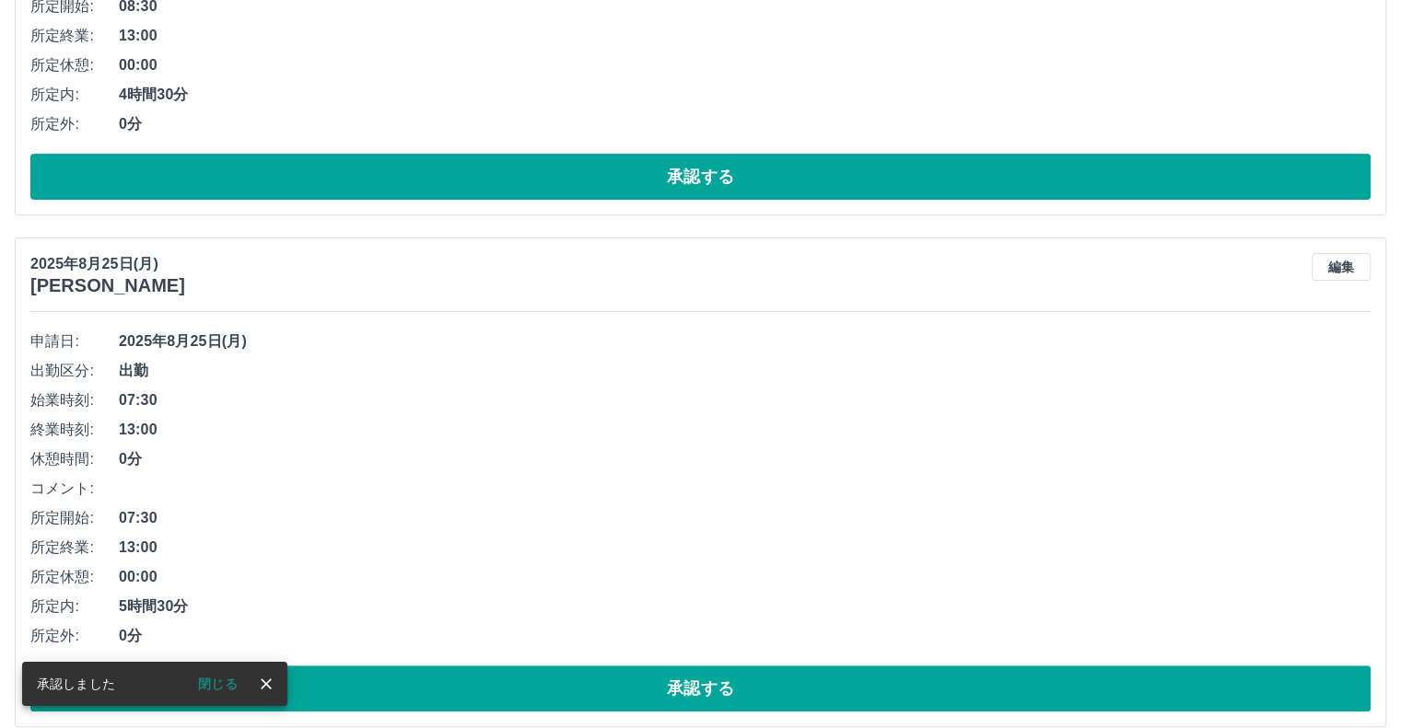
click at [670, 463] on span "0分" at bounding box center [744, 459] width 1251 height 22
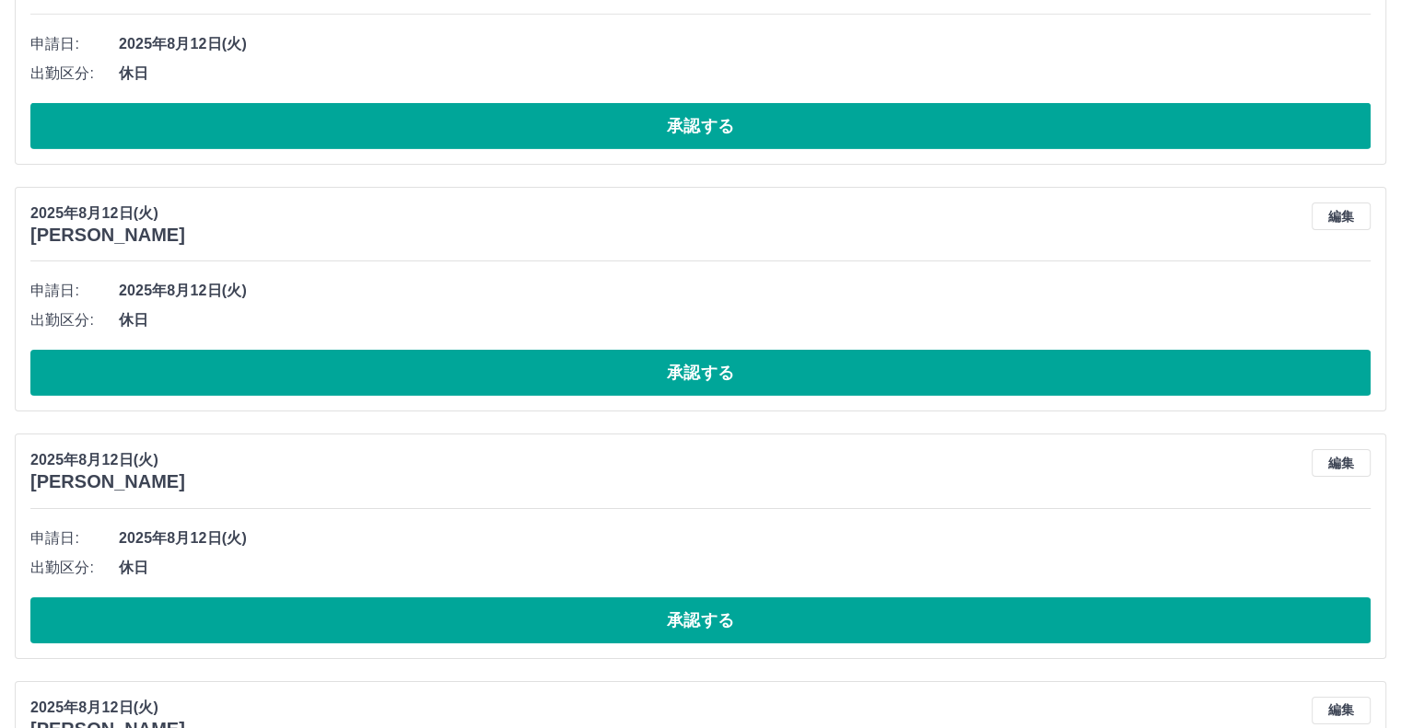
scroll to position [6252, 0]
